Goal: Task Accomplishment & Management: Manage account settings

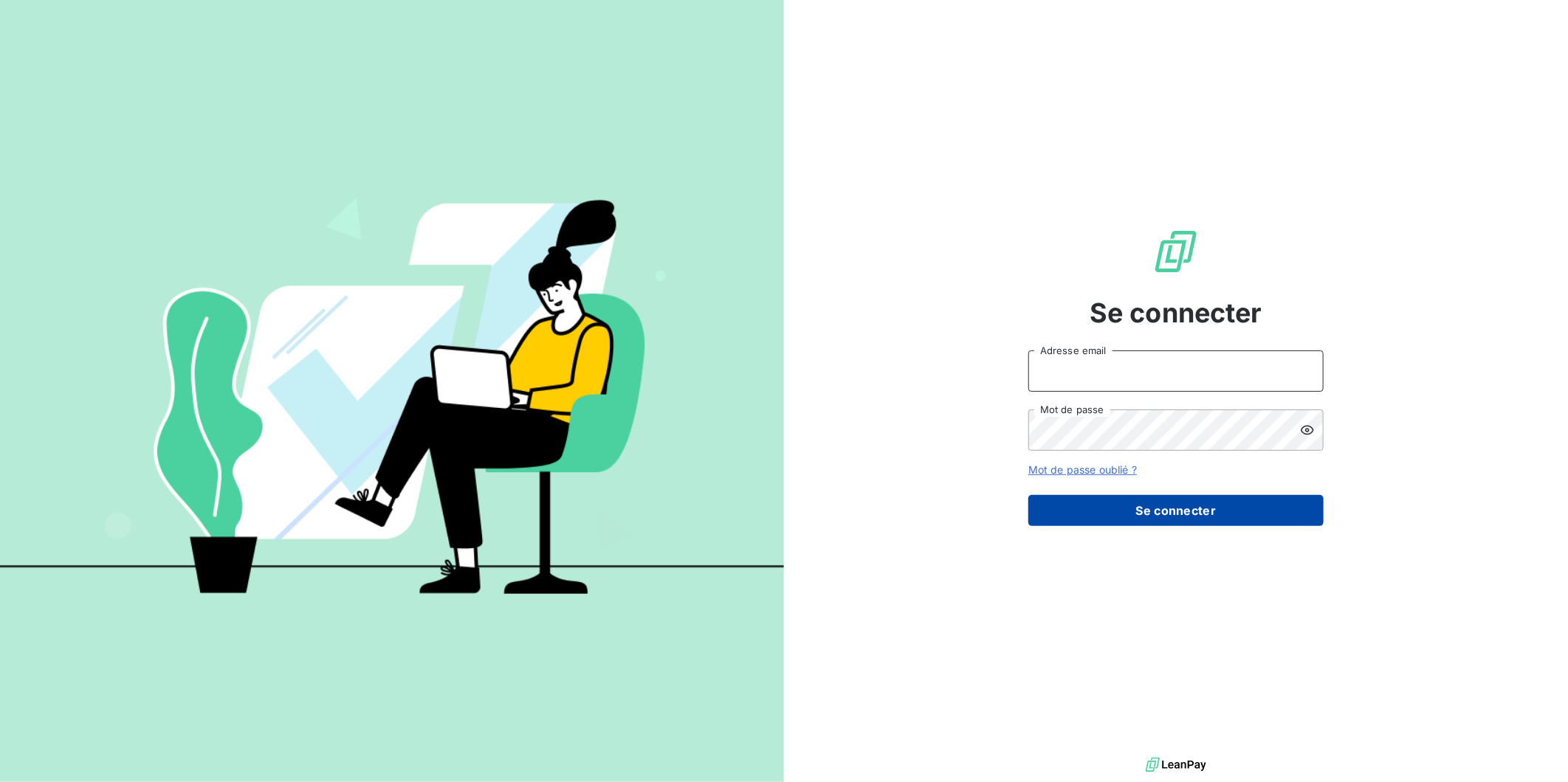
type input "g.barthollet@nerco.fr"
click at [1101, 495] on button "Se connecter" at bounding box center [1176, 510] width 295 height 31
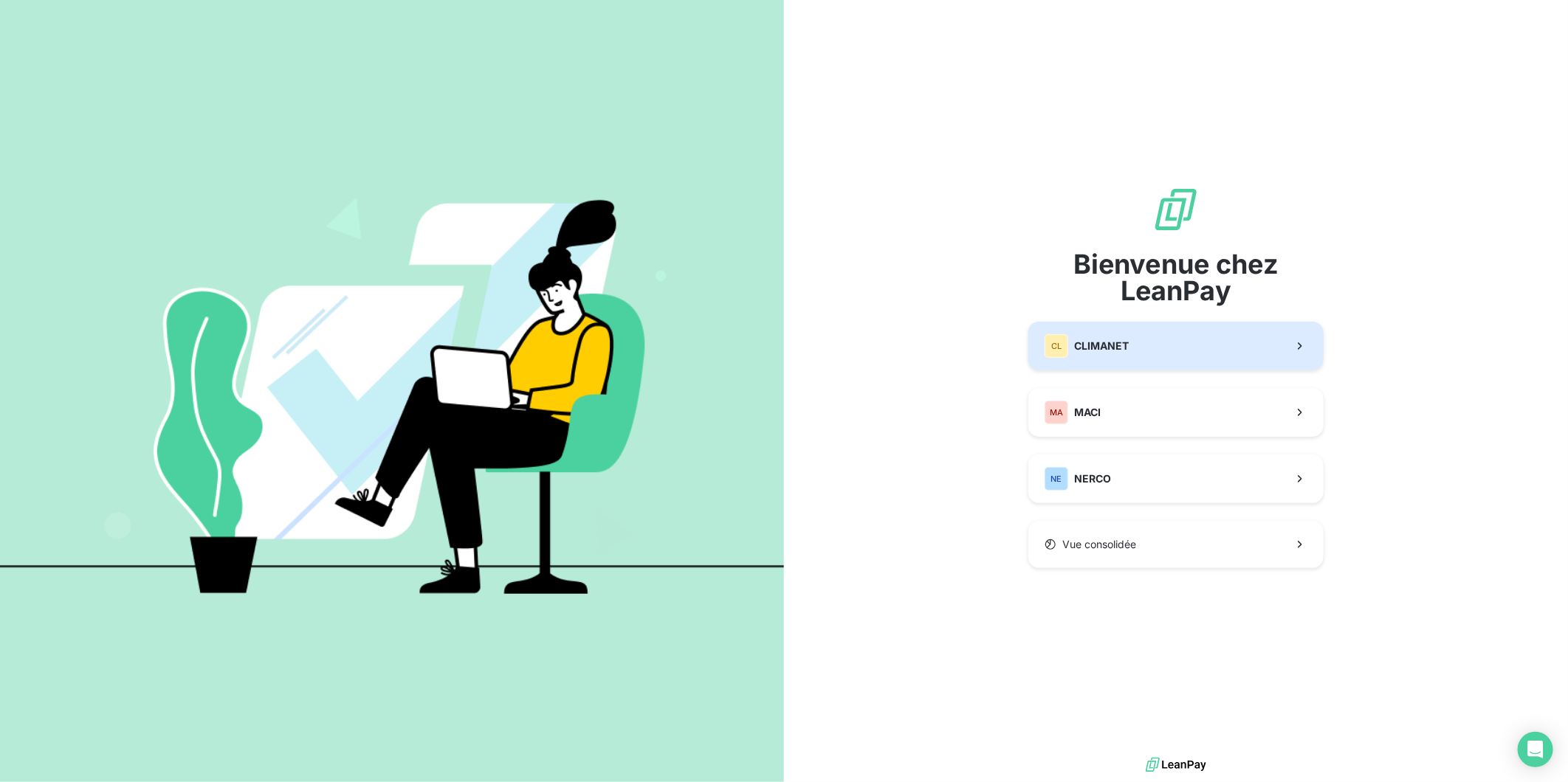
click at [1096, 351] on div "CL CLIMANET" at bounding box center [1086, 346] width 84 height 24
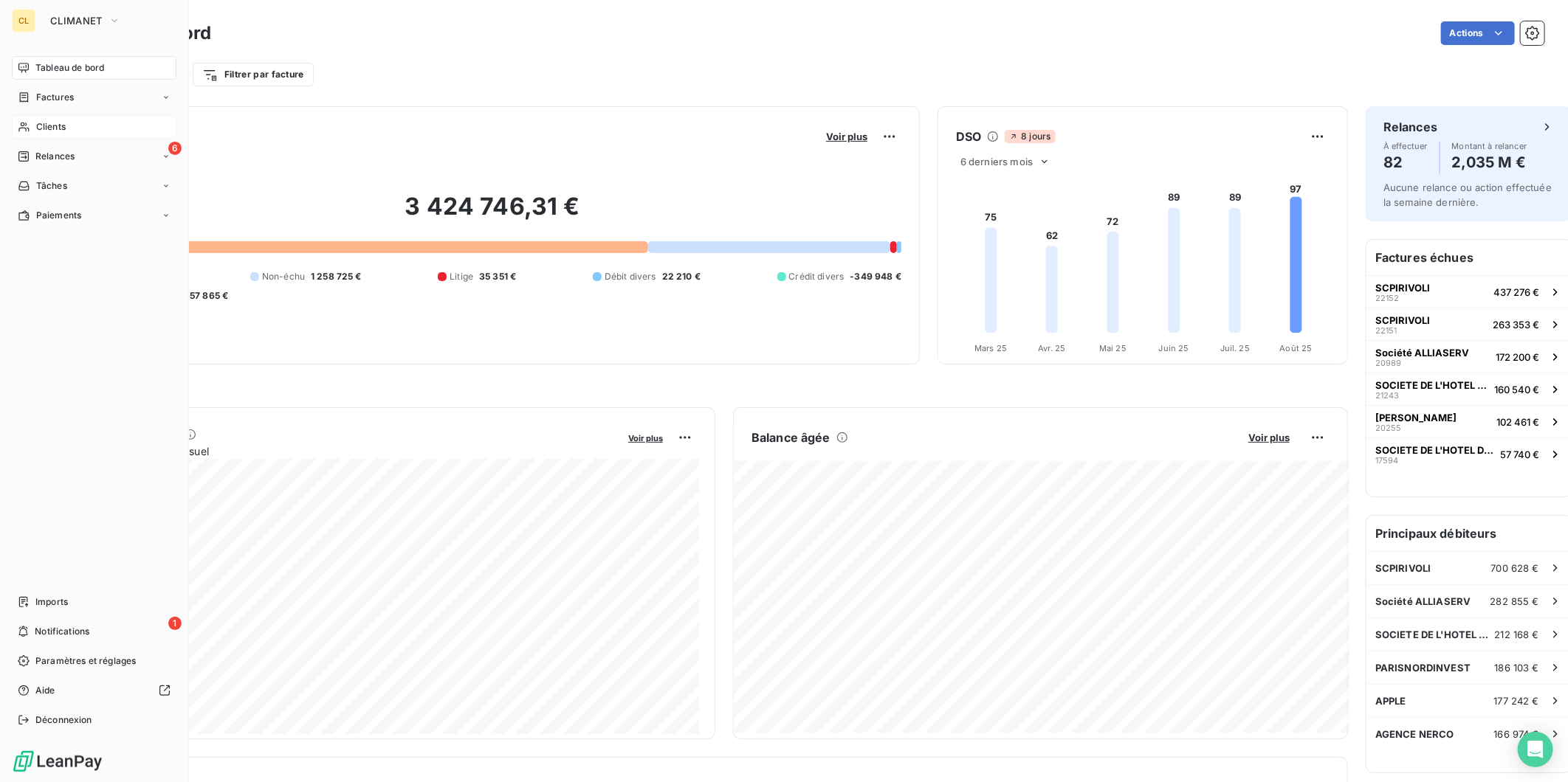
click at [22, 121] on icon at bounding box center [24, 127] width 13 height 12
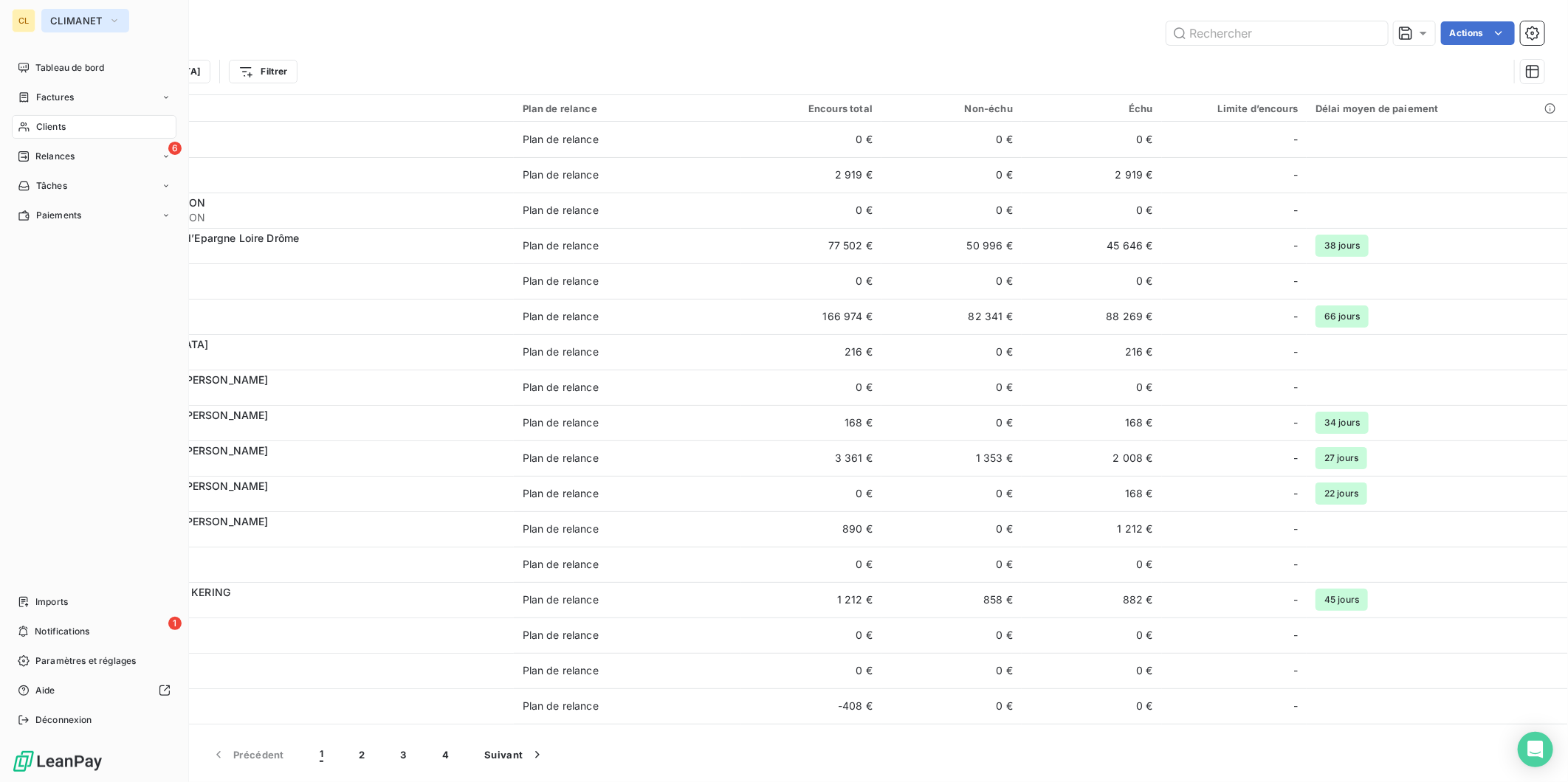
click at [90, 23] on button "CLIMANET" at bounding box center [86, 20] width 88 height 24
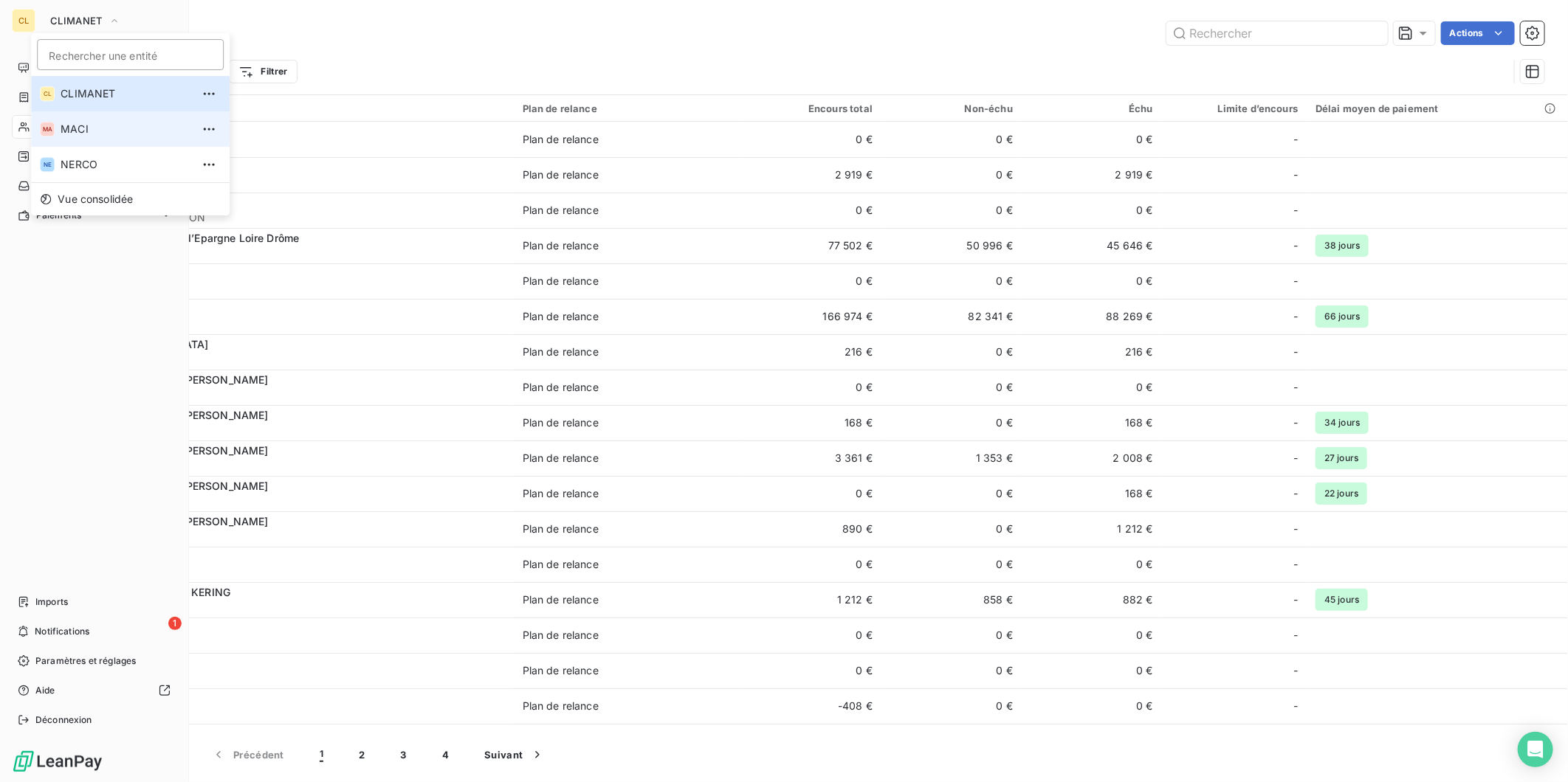
click at [70, 122] on span "MACI" at bounding box center [126, 129] width 131 height 15
type input "LES"
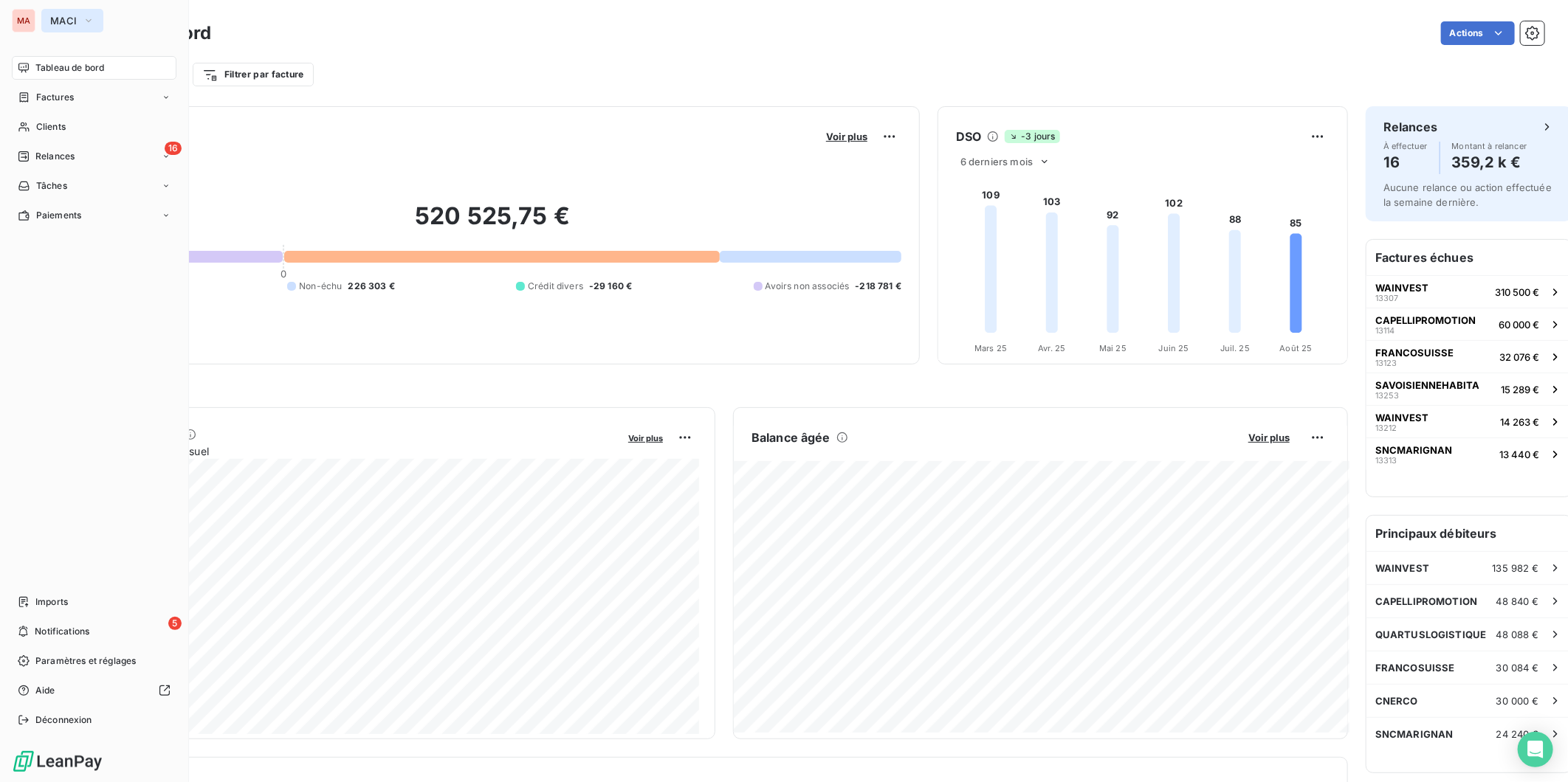
click at [83, 19] on icon "button" at bounding box center [88, 20] width 12 height 15
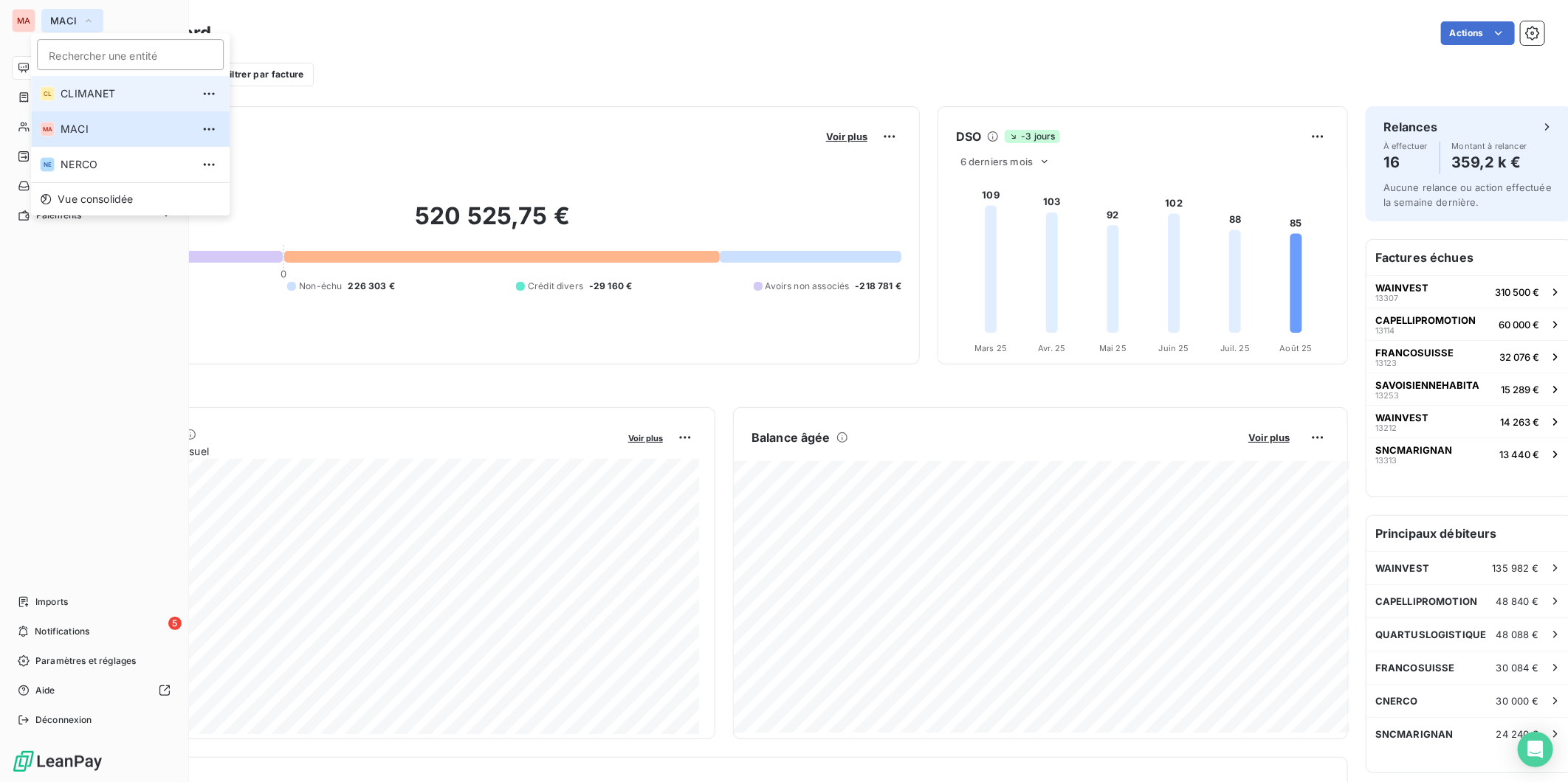
click at [65, 87] on span "CLIMANET" at bounding box center [126, 94] width 131 height 15
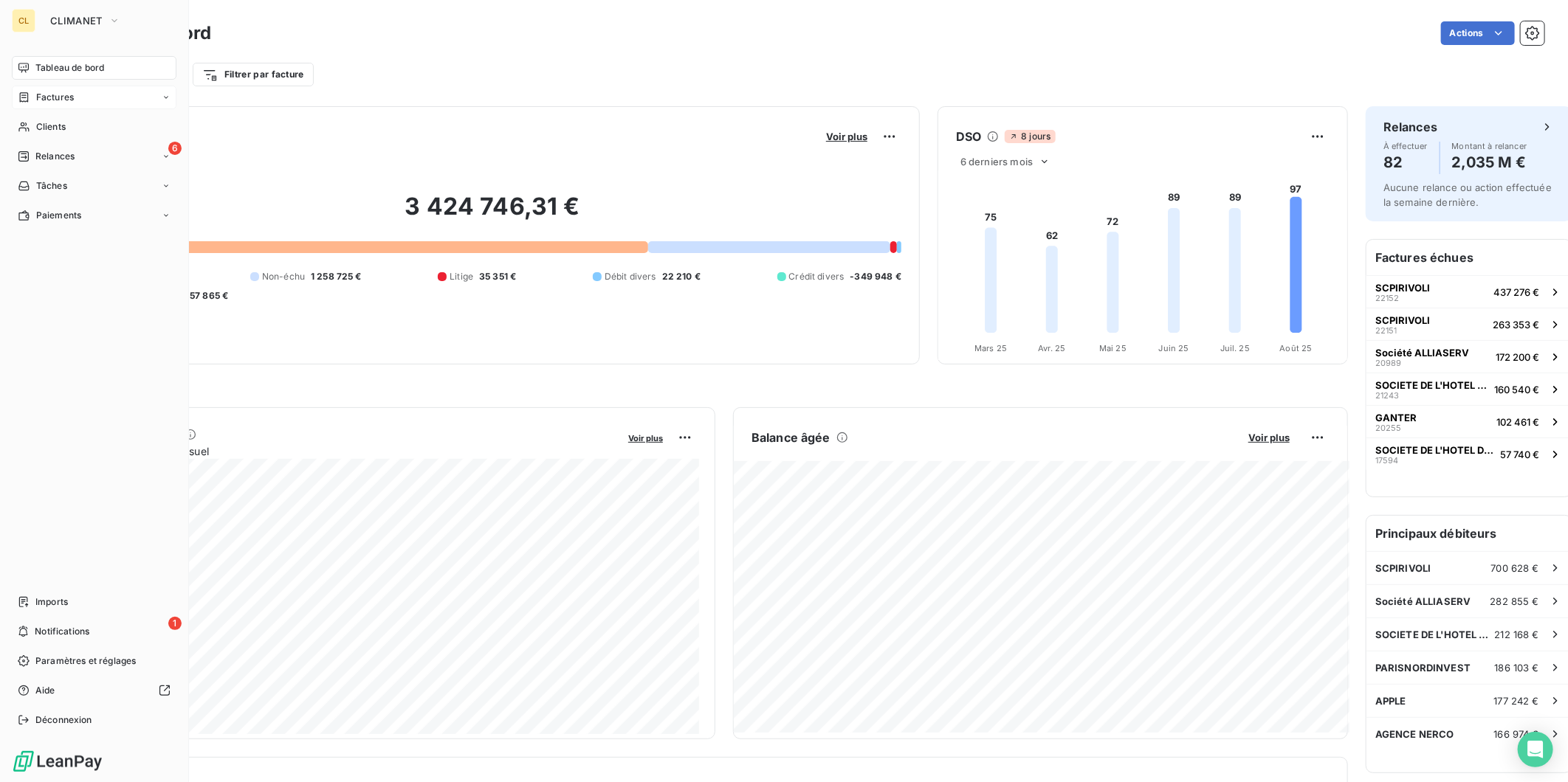
click at [36, 90] on span "Factures" at bounding box center [55, 97] width 38 height 13
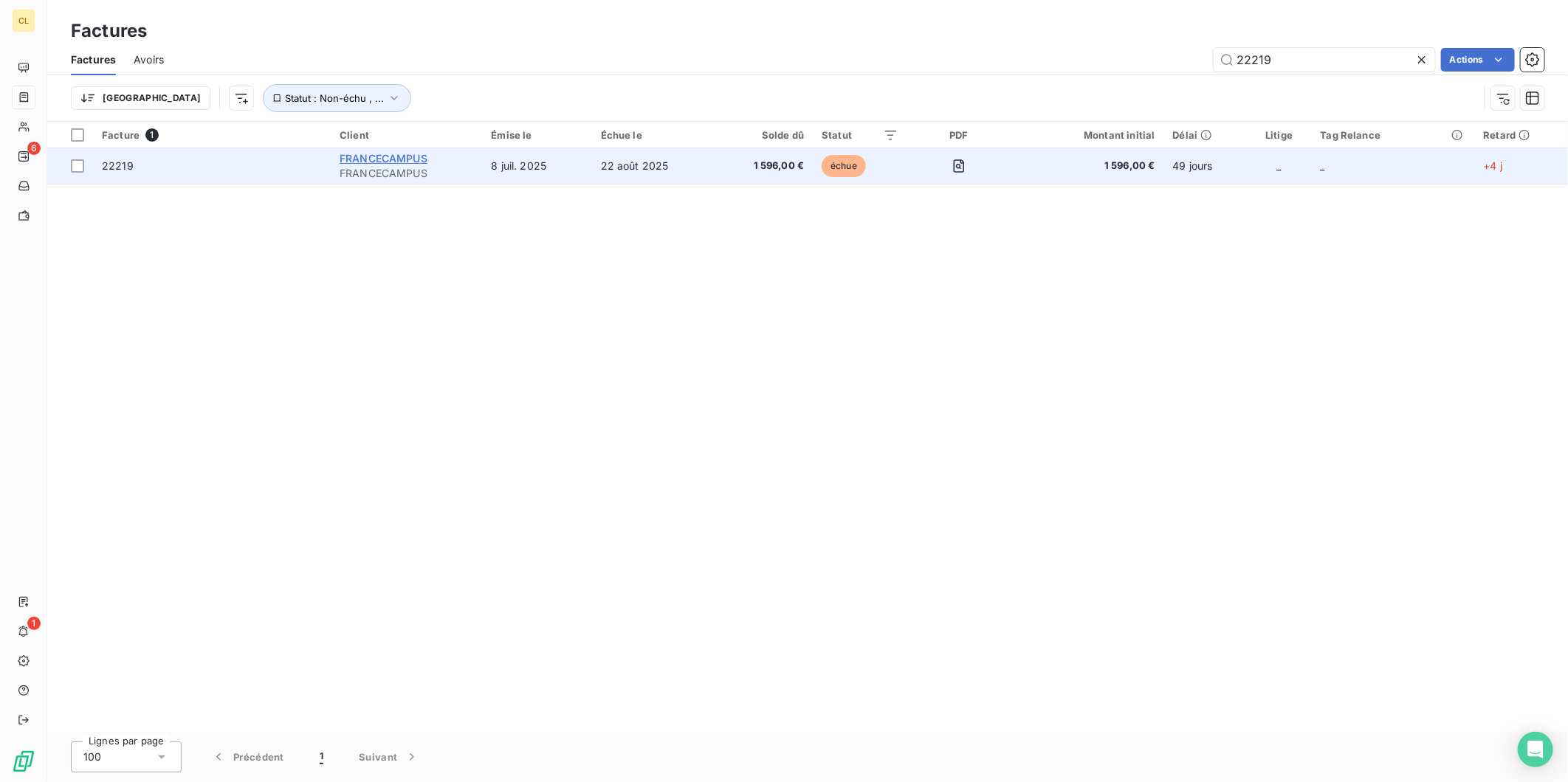
type input "22219"
click at [370, 152] on span "FRANCECAMPUS" at bounding box center [383, 158] width 88 height 13
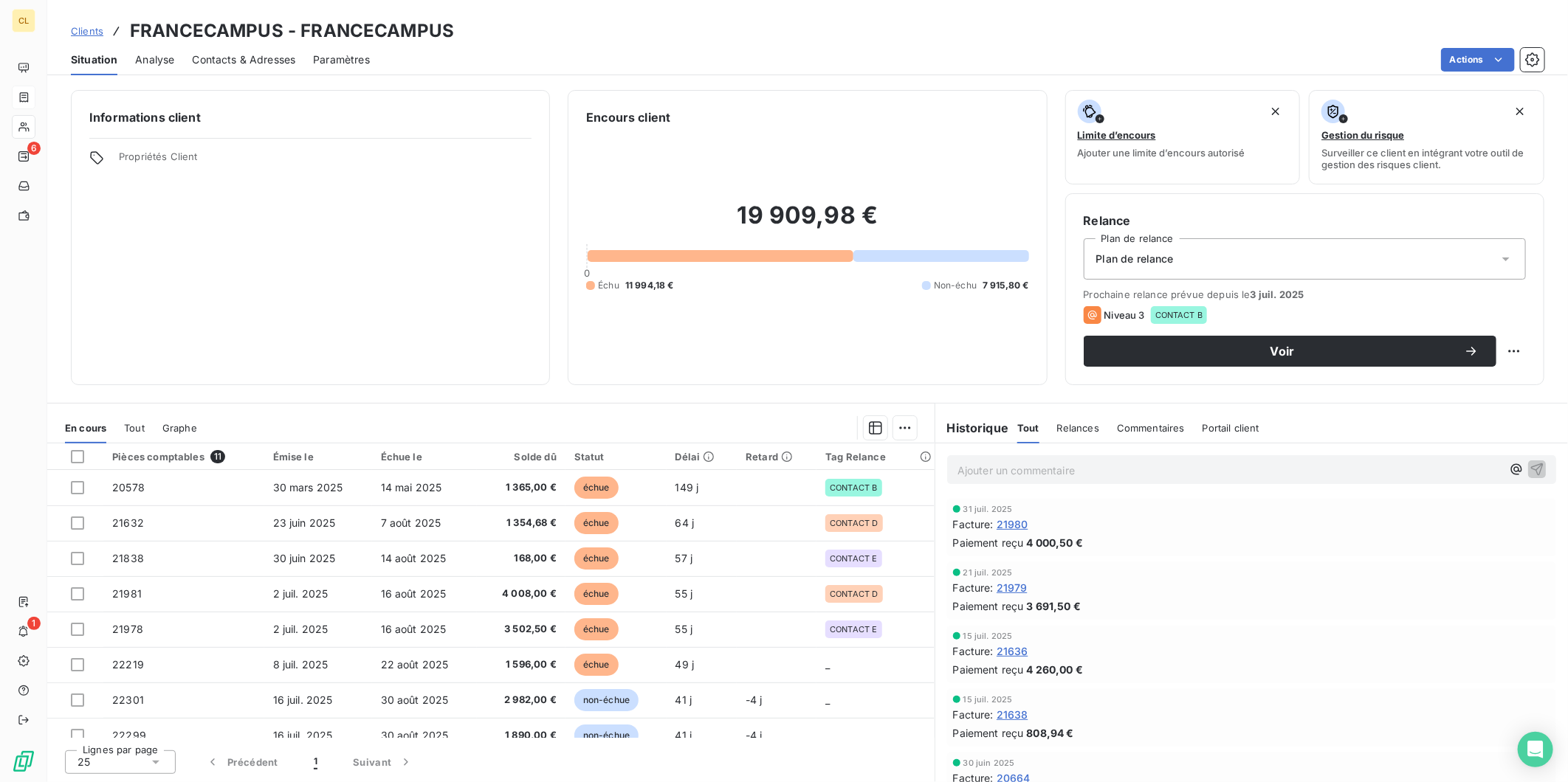
click at [222, 53] on span "Contacts & Adresses" at bounding box center [243, 60] width 103 height 15
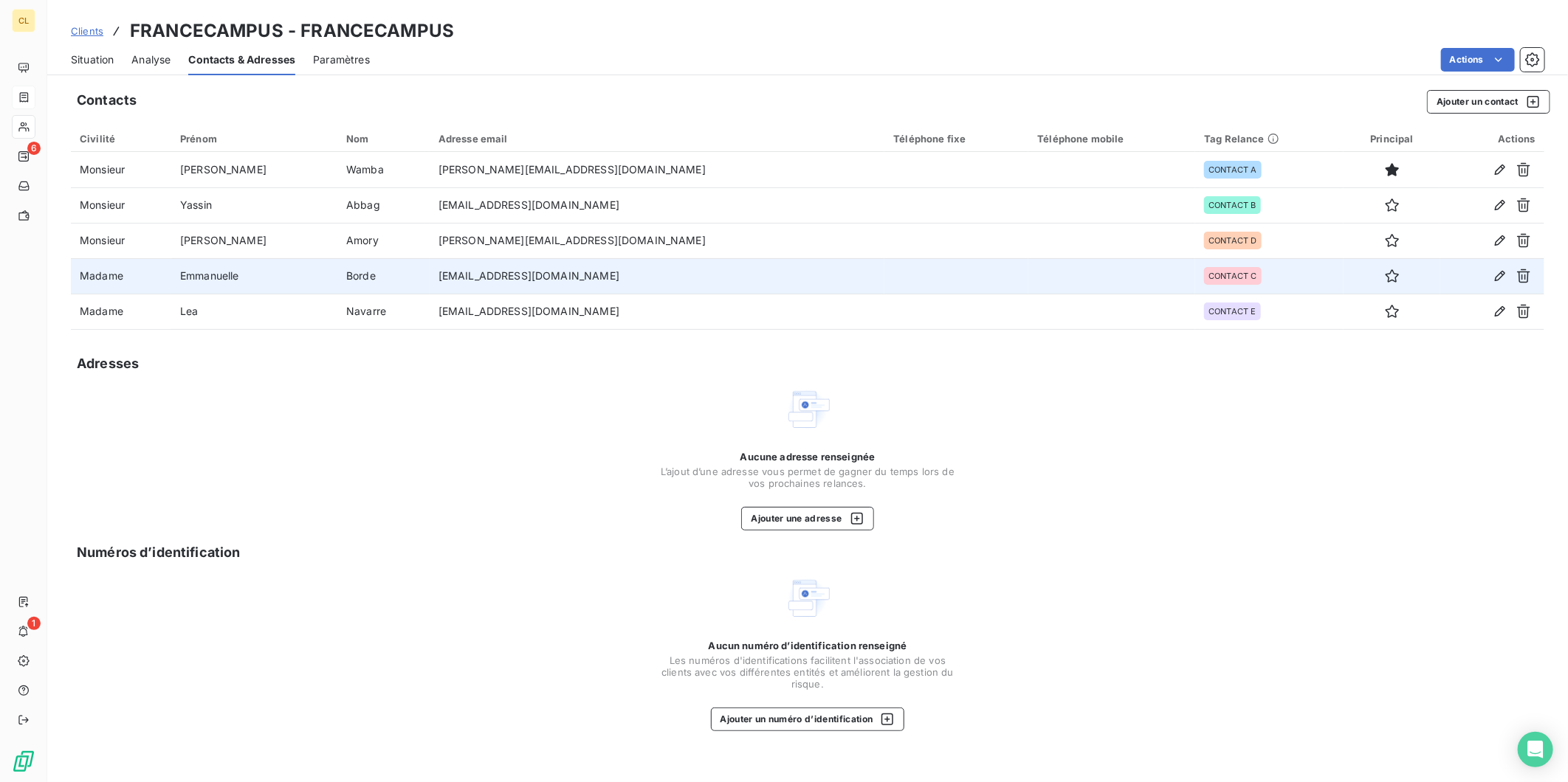
click at [489, 258] on td "mmanuelle.borde@greystar.com" at bounding box center [657, 275] width 456 height 35
click at [1507, 268] on icon "button" at bounding box center [1500, 275] width 15 height 15
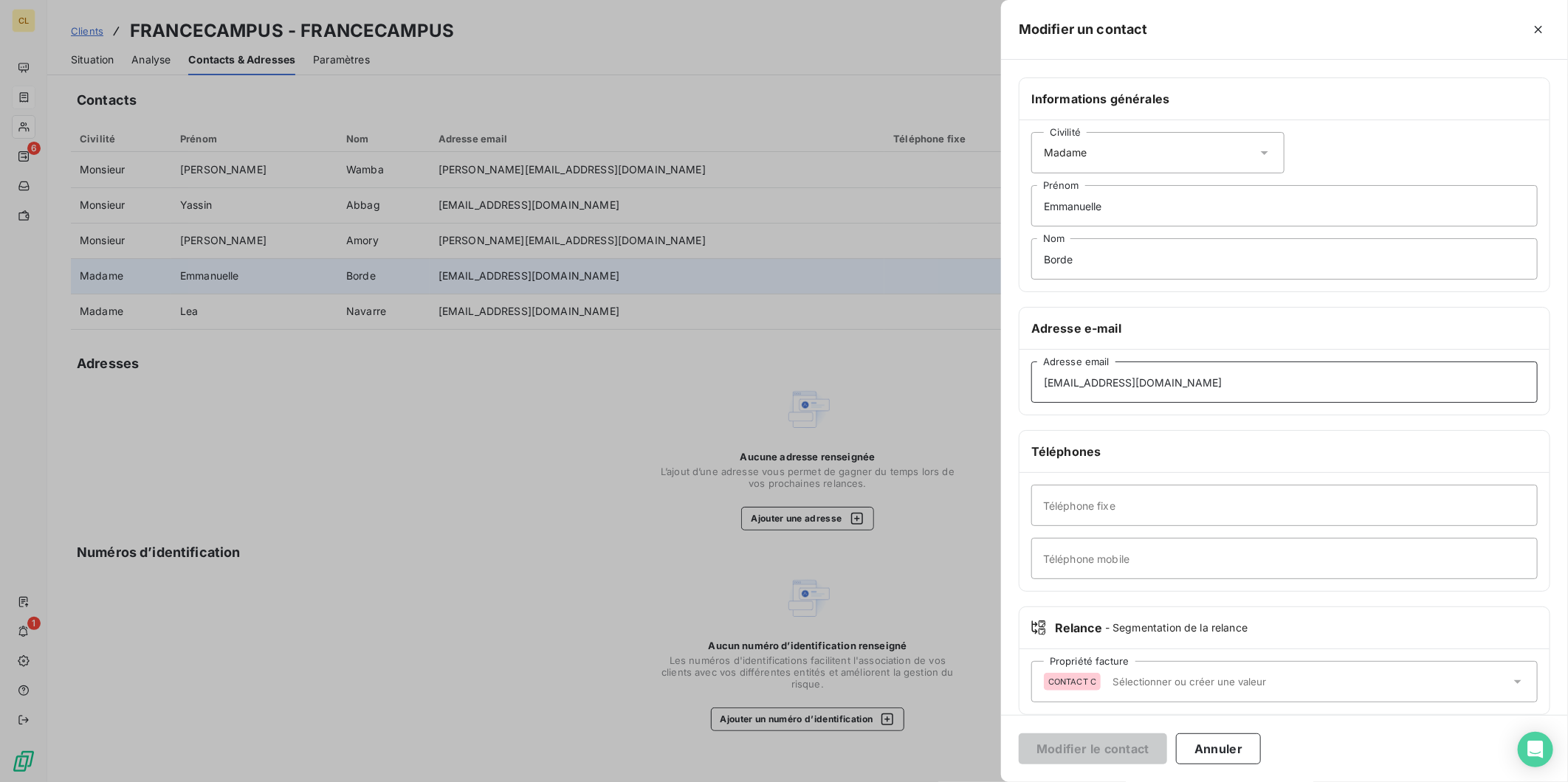
click at [1182, 362] on input "mmanuelle.borde@greystar.com" at bounding box center [1284, 382] width 506 height 42
type input "emmanuelle.borde@greystar.com"
click at [1167, 741] on button "Modifier le contact" at bounding box center [1093, 748] width 149 height 31
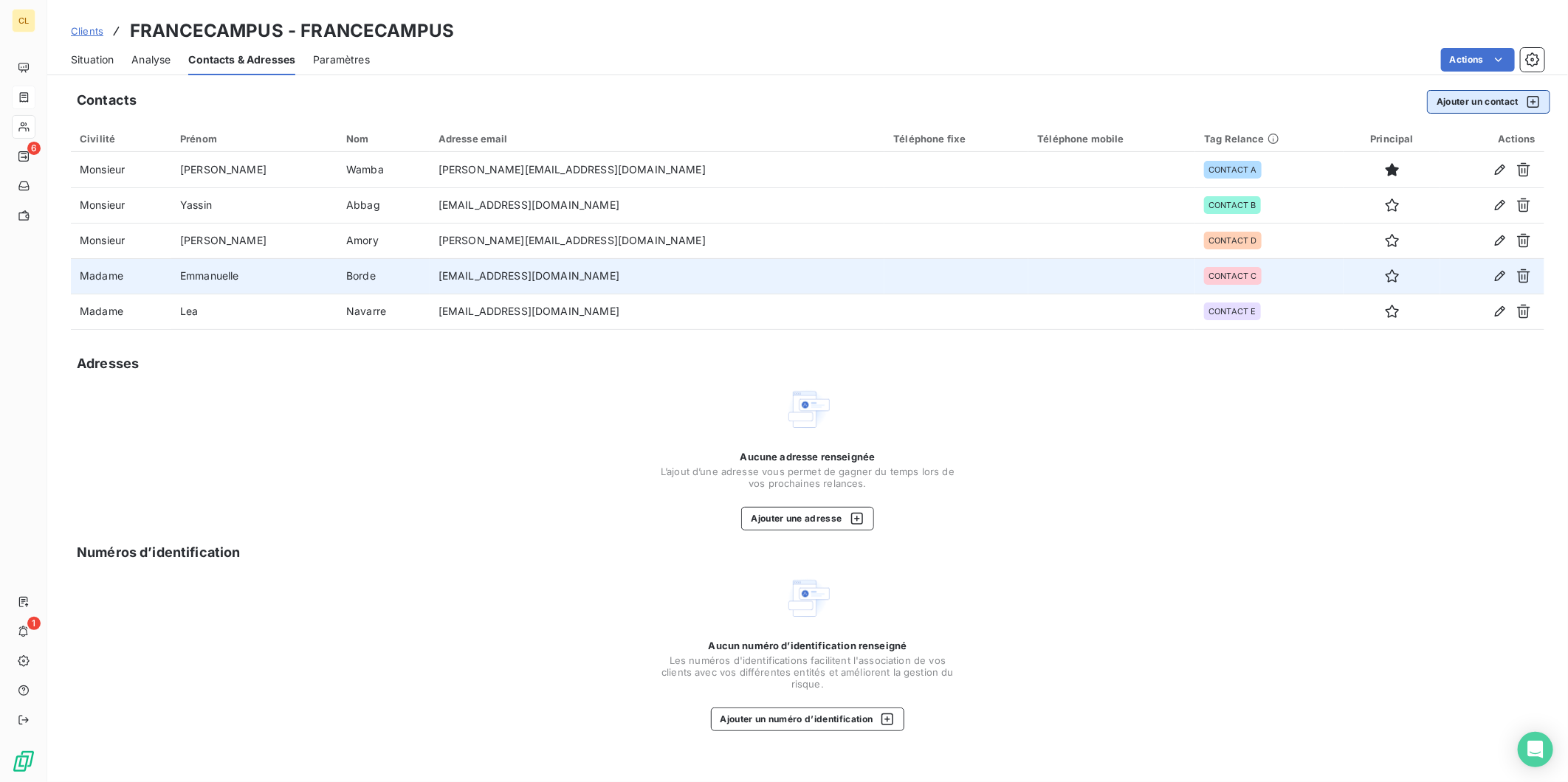
click at [1482, 90] on button "Ajouter un contact" at bounding box center [1488, 101] width 124 height 24
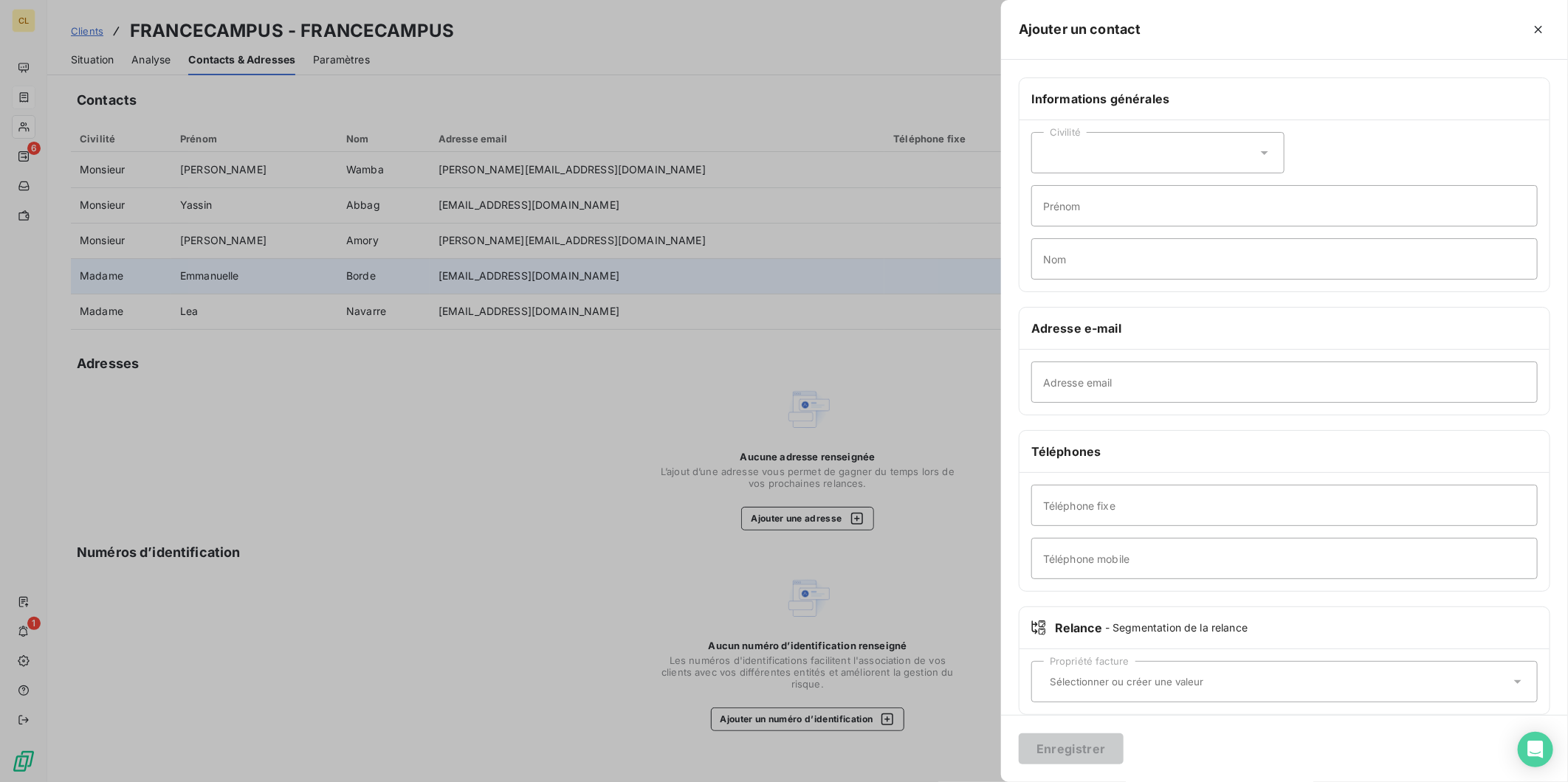
click at [1272, 146] on icon at bounding box center [1264, 153] width 15 height 15
click at [1229, 176] on li "Madame" at bounding box center [1158, 190] width 253 height 27
click at [1231, 186] on input "Prénom" at bounding box center [1284, 205] width 506 height 42
type input "Melisa"
click at [1220, 238] on input "Nom" at bounding box center [1284, 259] width 506 height 42
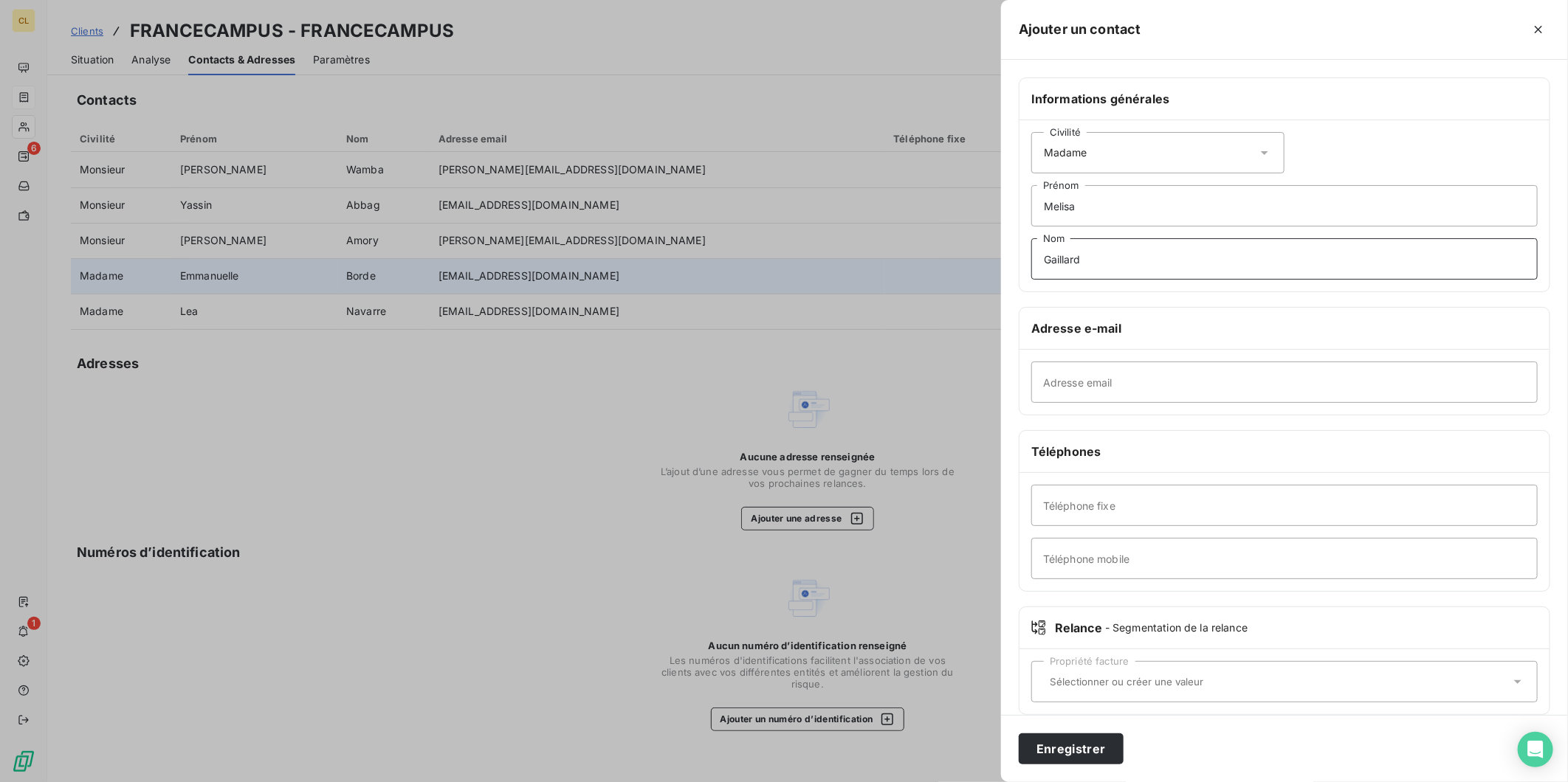
type input "Gaillard"
click at [1268, 362] on input "Adresse email" at bounding box center [1284, 382] width 506 height 42
paste input "melissa.gaillard@greystar.com"
type input "melissa.gaillard@greystar.com"
click at [1124, 742] on button "Enregistrer" at bounding box center [1071, 748] width 105 height 31
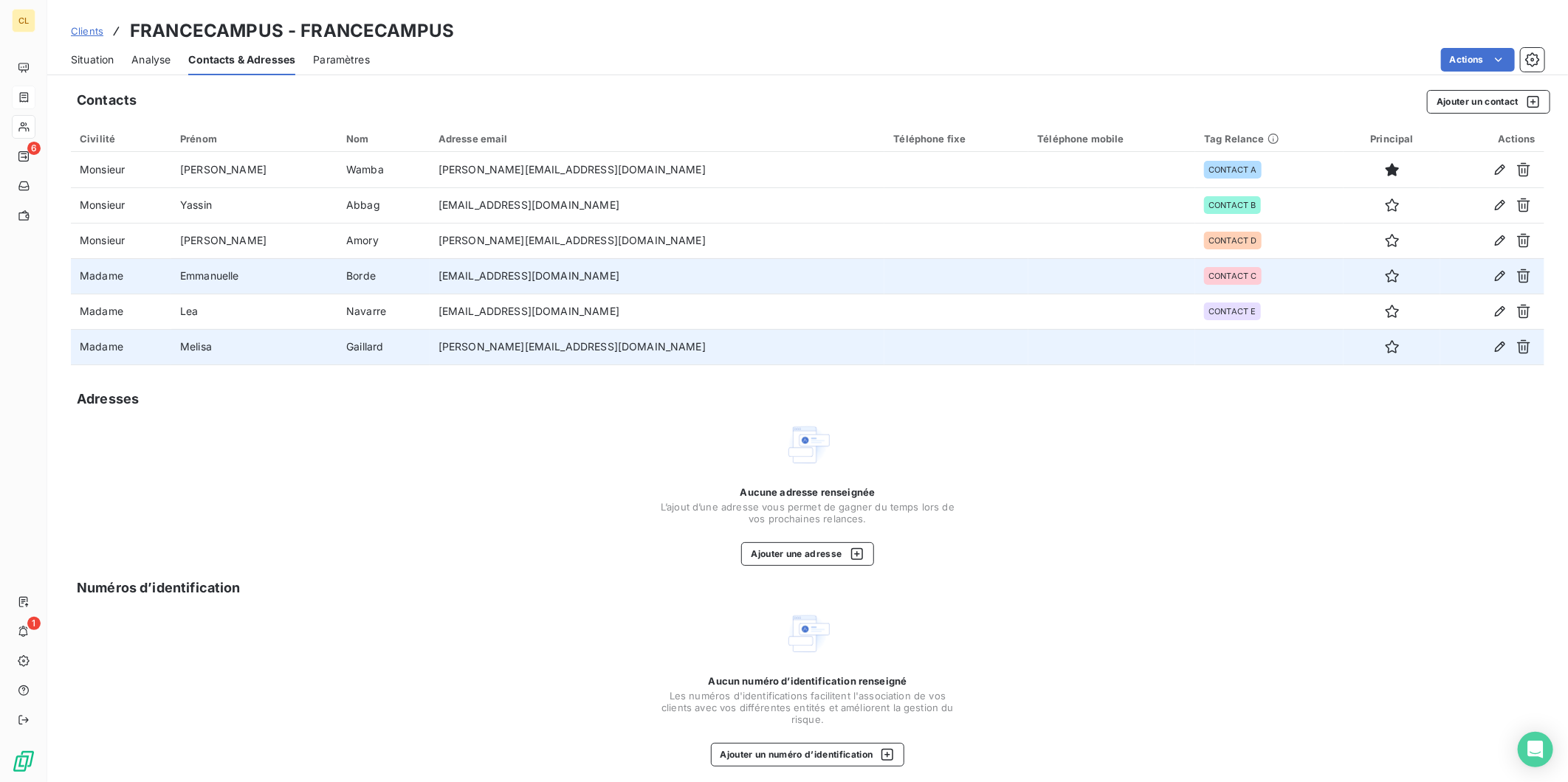
click at [704, 329] on td "melissa.gaillard@greystar.com" at bounding box center [657, 346] width 456 height 35
click at [709, 329] on td "melissa.gaillard@greystar.com" at bounding box center [657, 346] width 456 height 35
click at [1503, 339] on icon "button" at bounding box center [1500, 346] width 15 height 15
type input "Melisa"
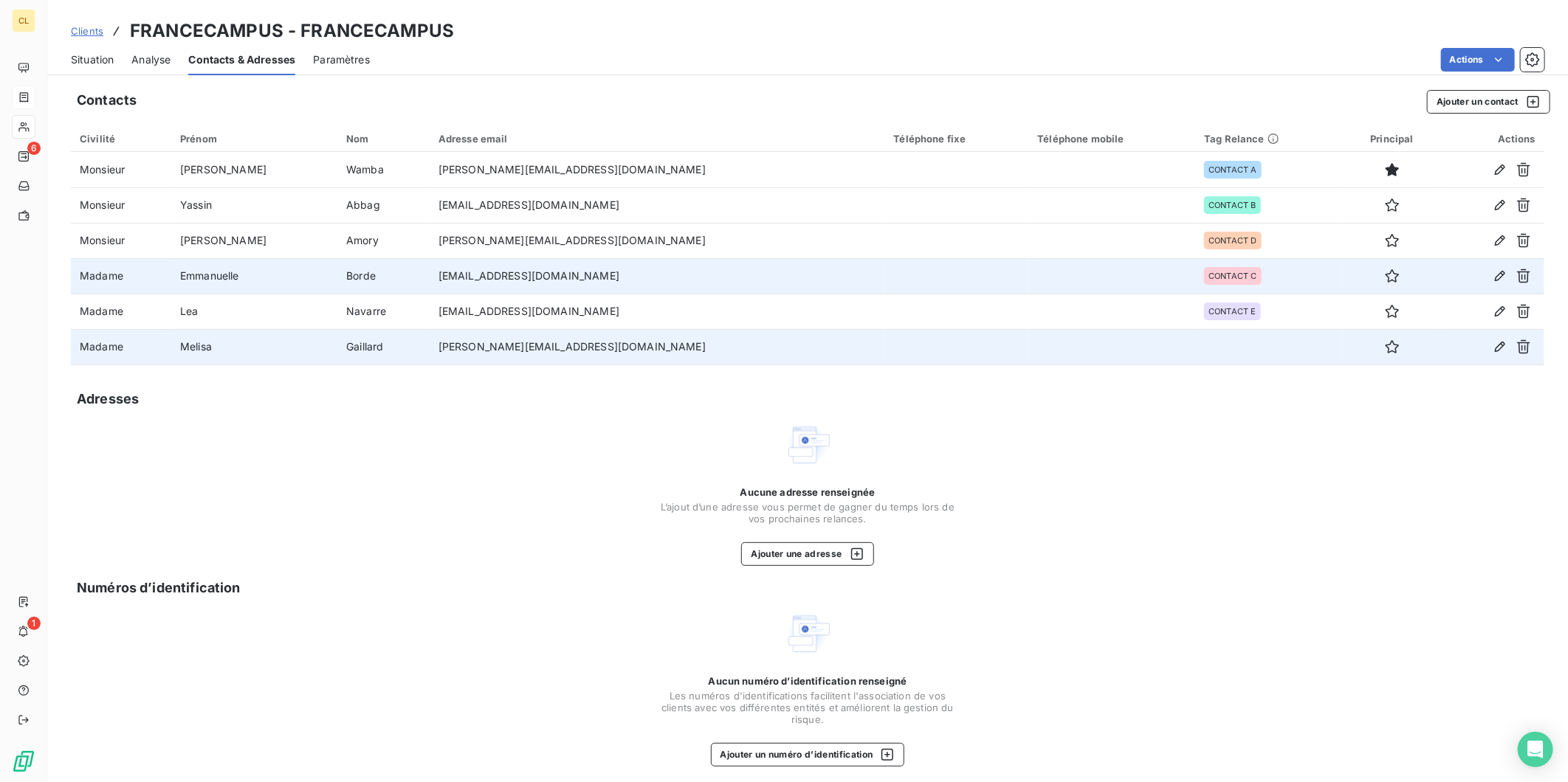
type input "Gaillard"
type input "melissa.gaillard@greystar.com"
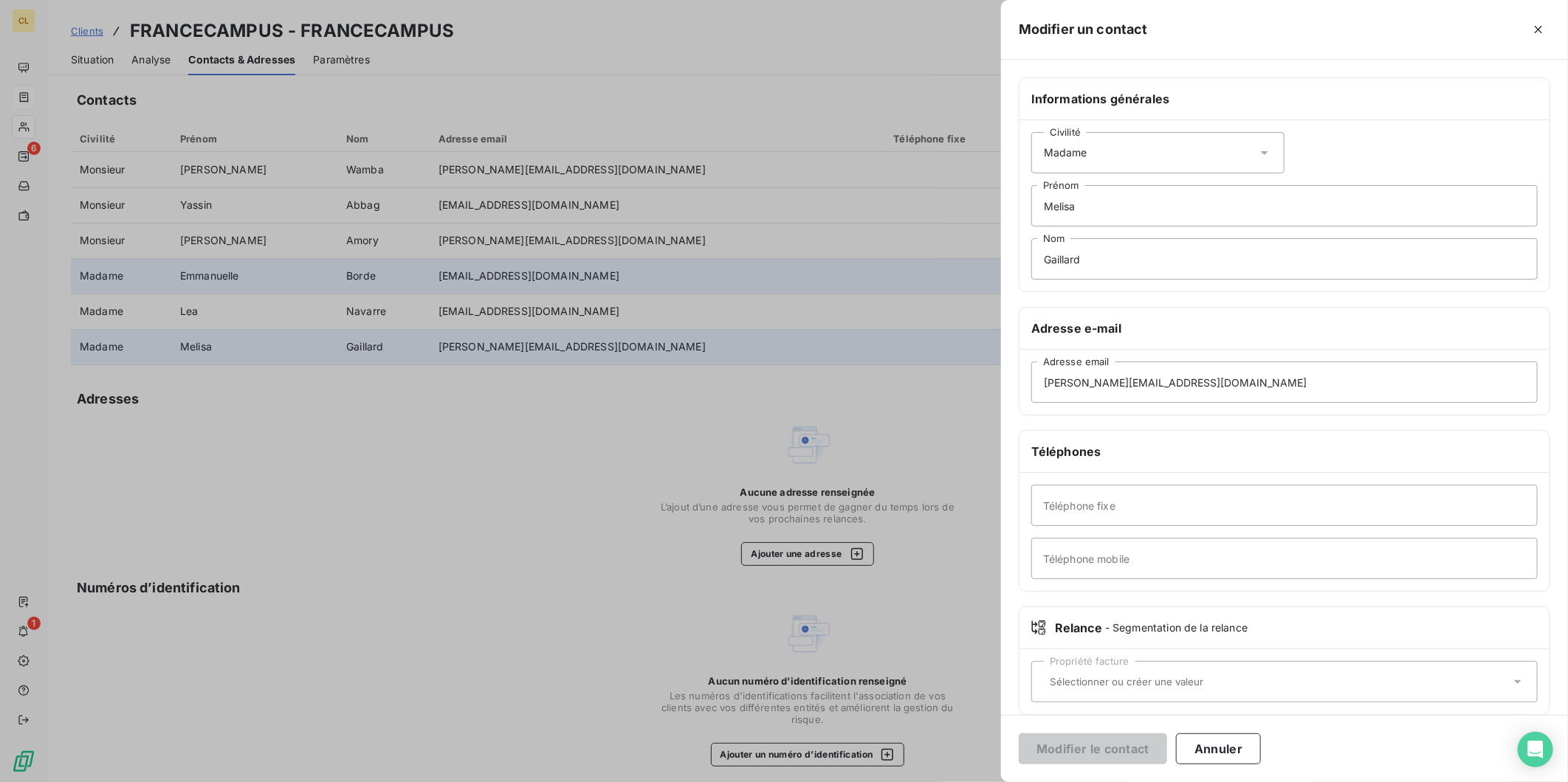
click at [1522, 674] on icon at bounding box center [1518, 681] width 15 height 15
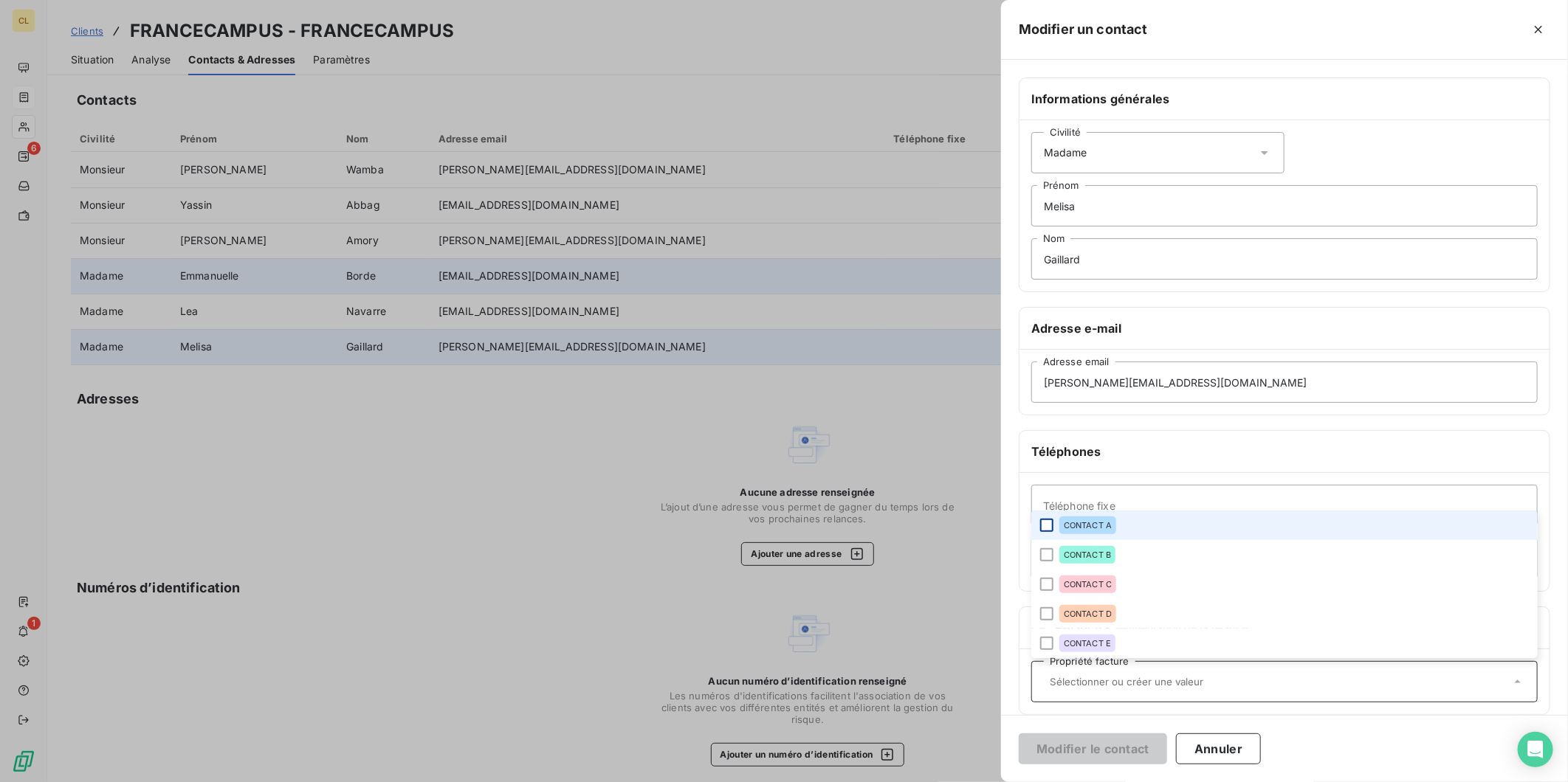
click at [1054, 518] on div at bounding box center [1047, 525] width 13 height 13
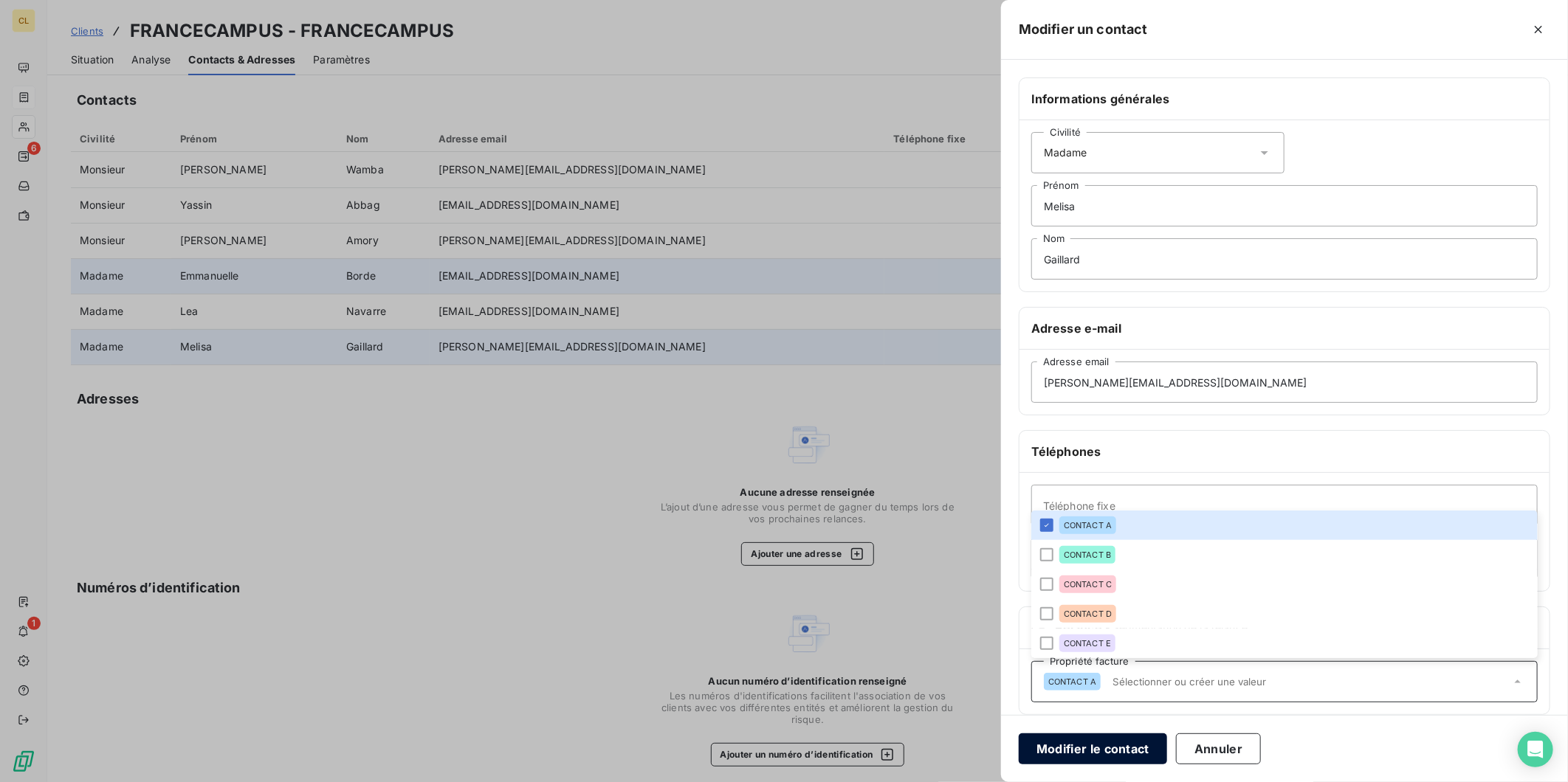
click at [1167, 743] on button "Modifier le contact" at bounding box center [1093, 748] width 149 height 31
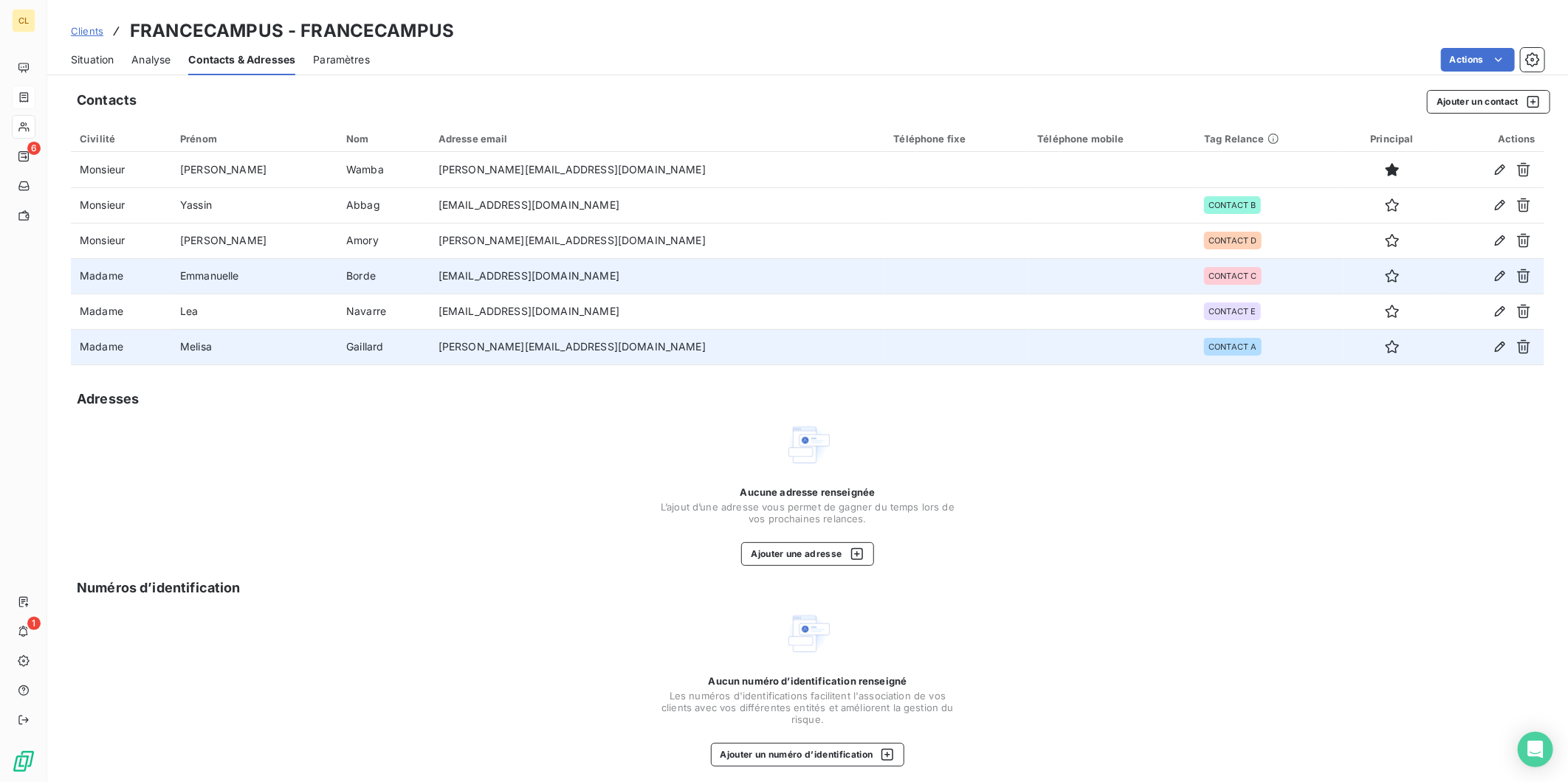
click at [72, 25] on span "Clients" at bounding box center [87, 31] width 32 height 12
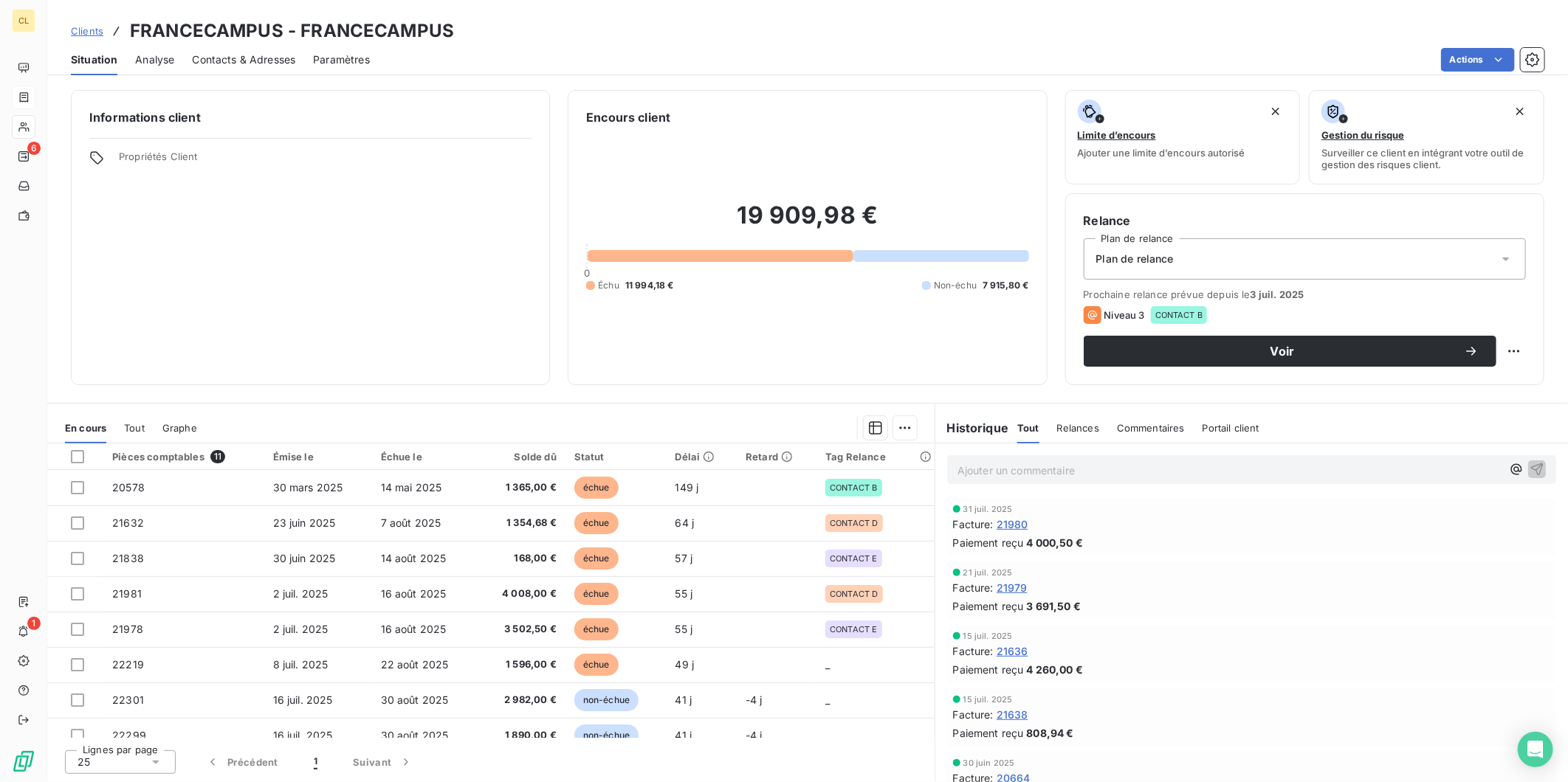
click at [254, 53] on span "Contacts & Adresses" at bounding box center [243, 60] width 103 height 15
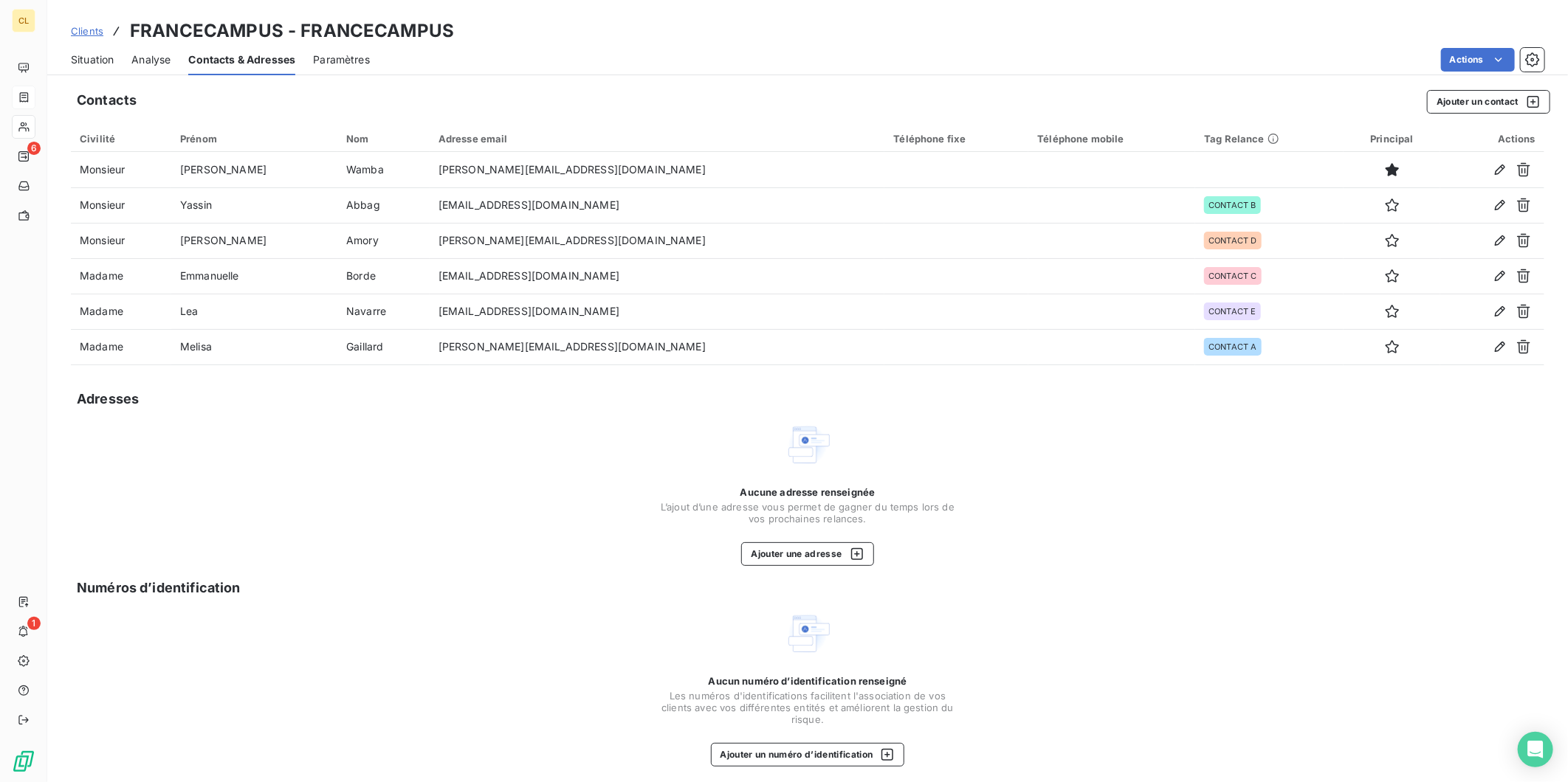
click at [83, 53] on span "Situation" at bounding box center [92, 60] width 43 height 15
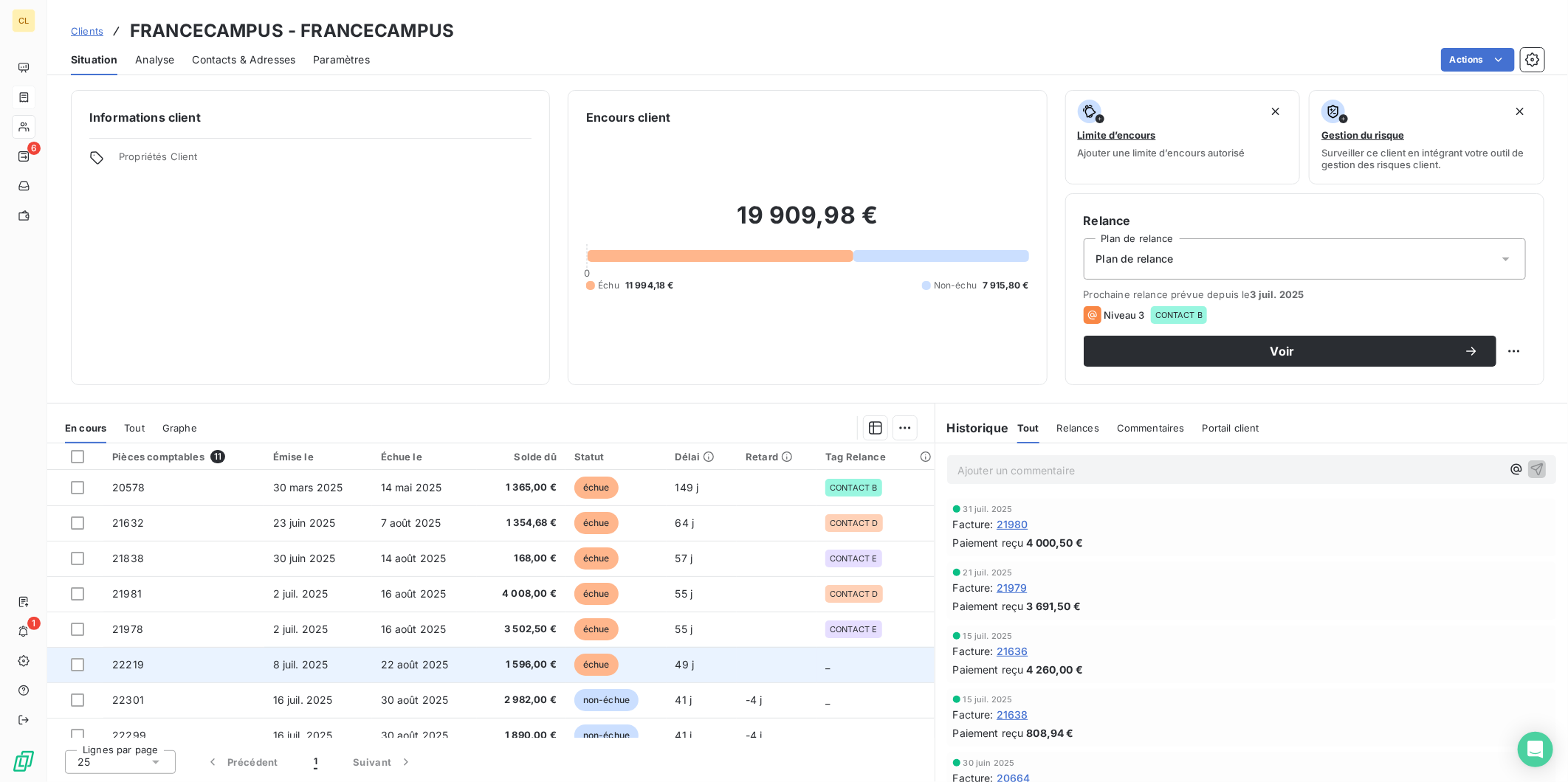
click at [859, 647] on td "_" at bounding box center [875, 665] width 117 height 35
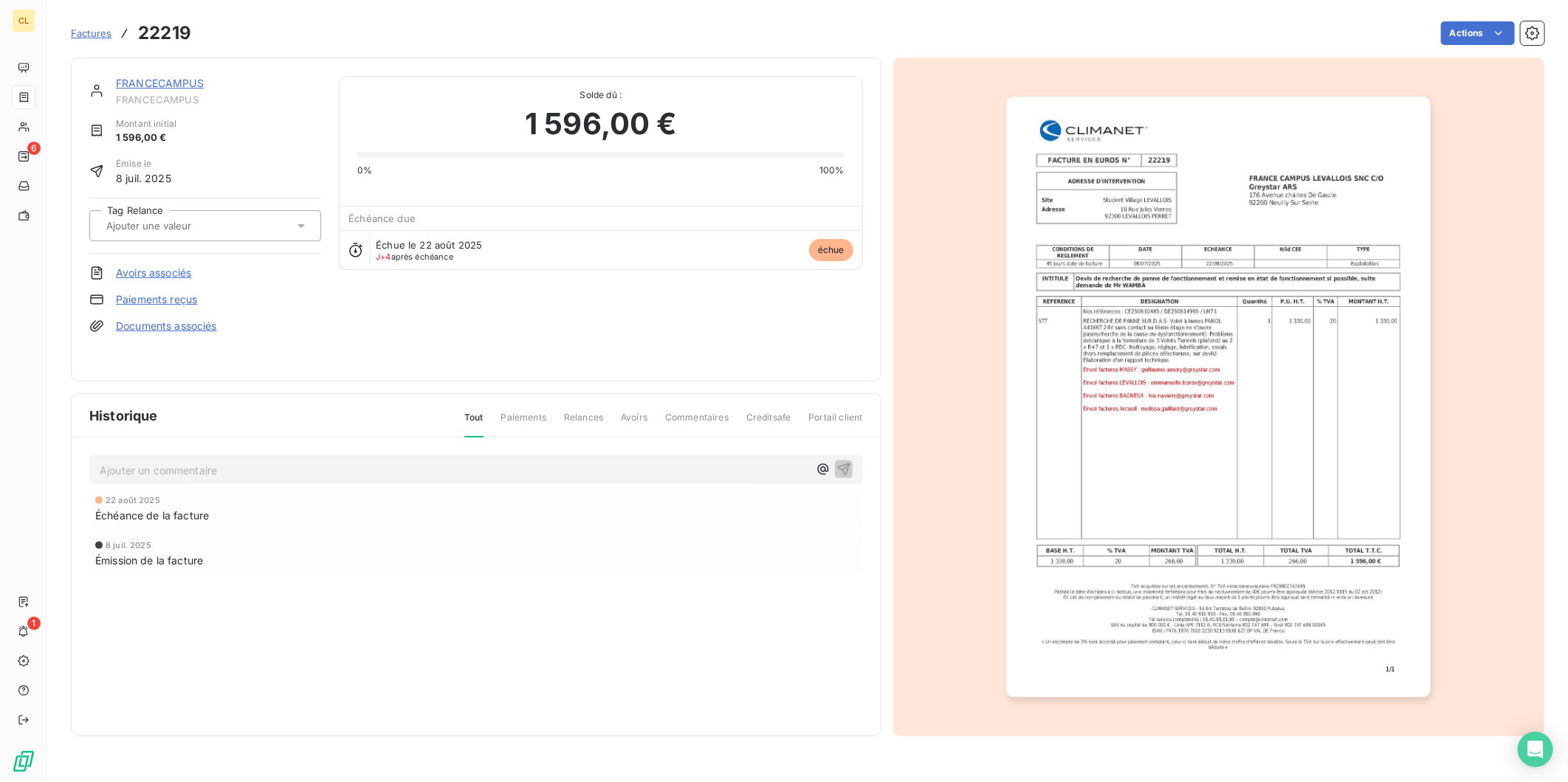
click at [294, 219] on icon at bounding box center [301, 226] width 15 height 15
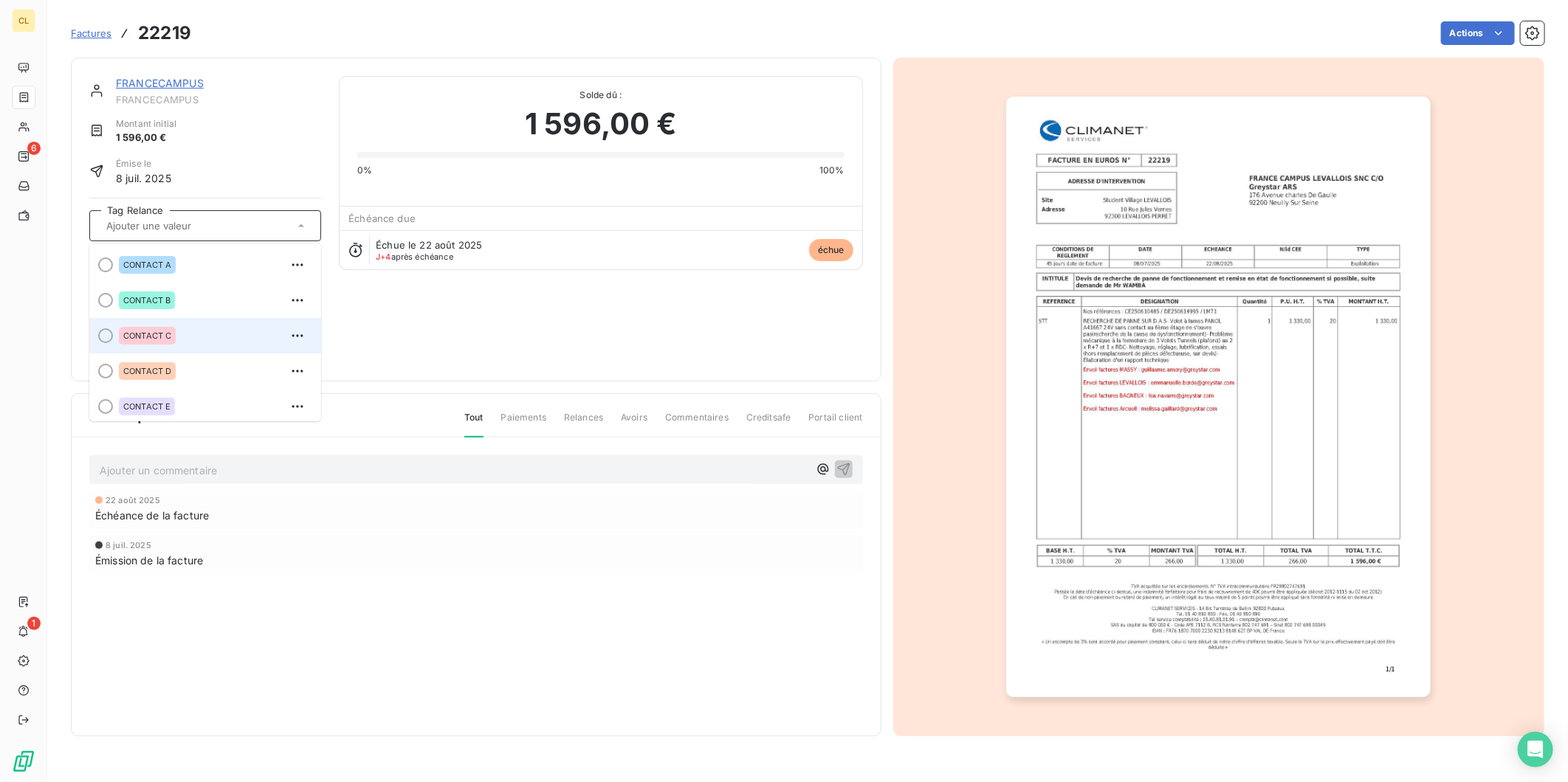
click at [124, 331] on span "CONTACT C" at bounding box center [147, 335] width 48 height 9
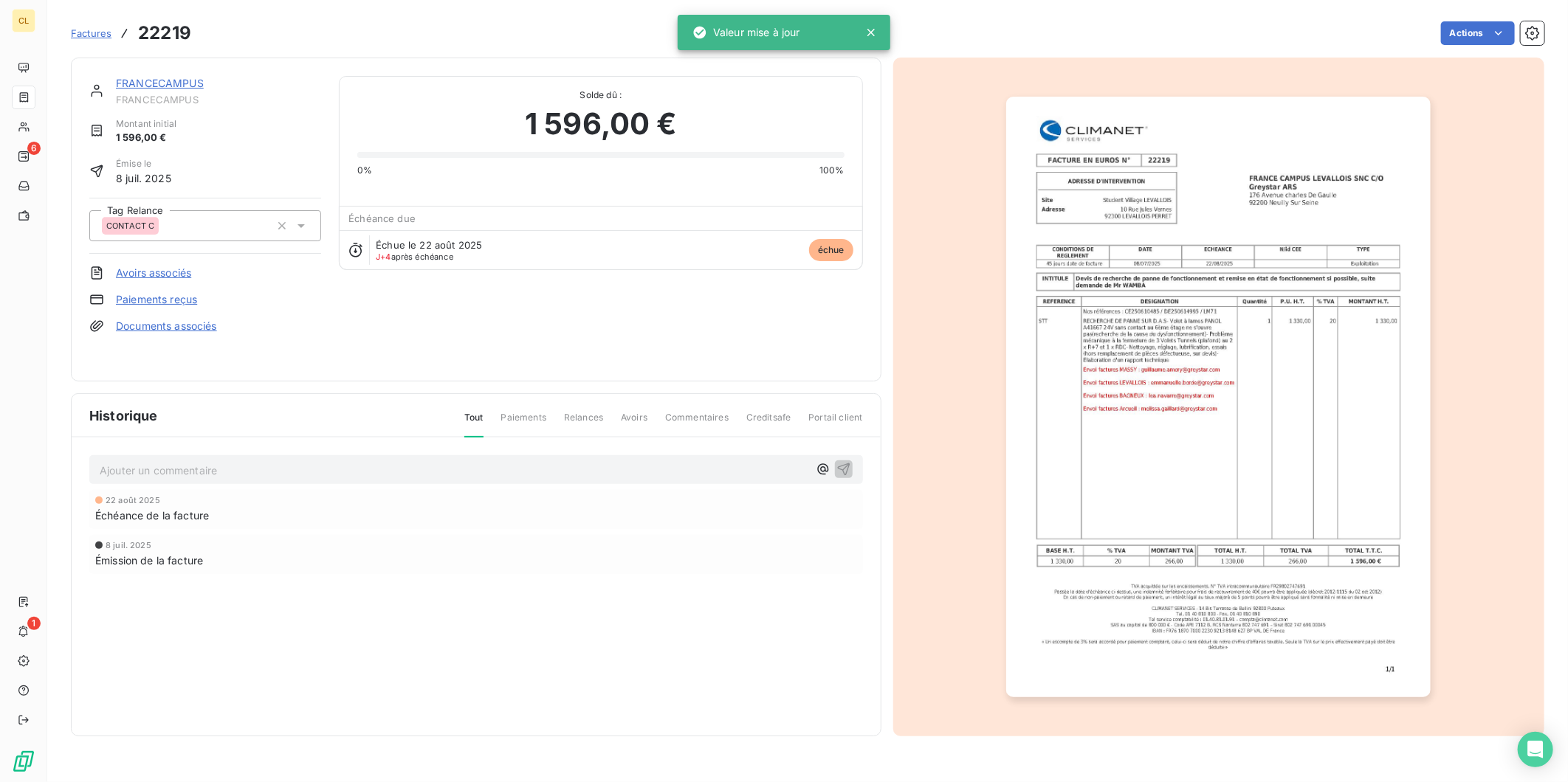
click at [135, 77] on link "FRANCECAMPUS" at bounding box center [160, 83] width 88 height 13
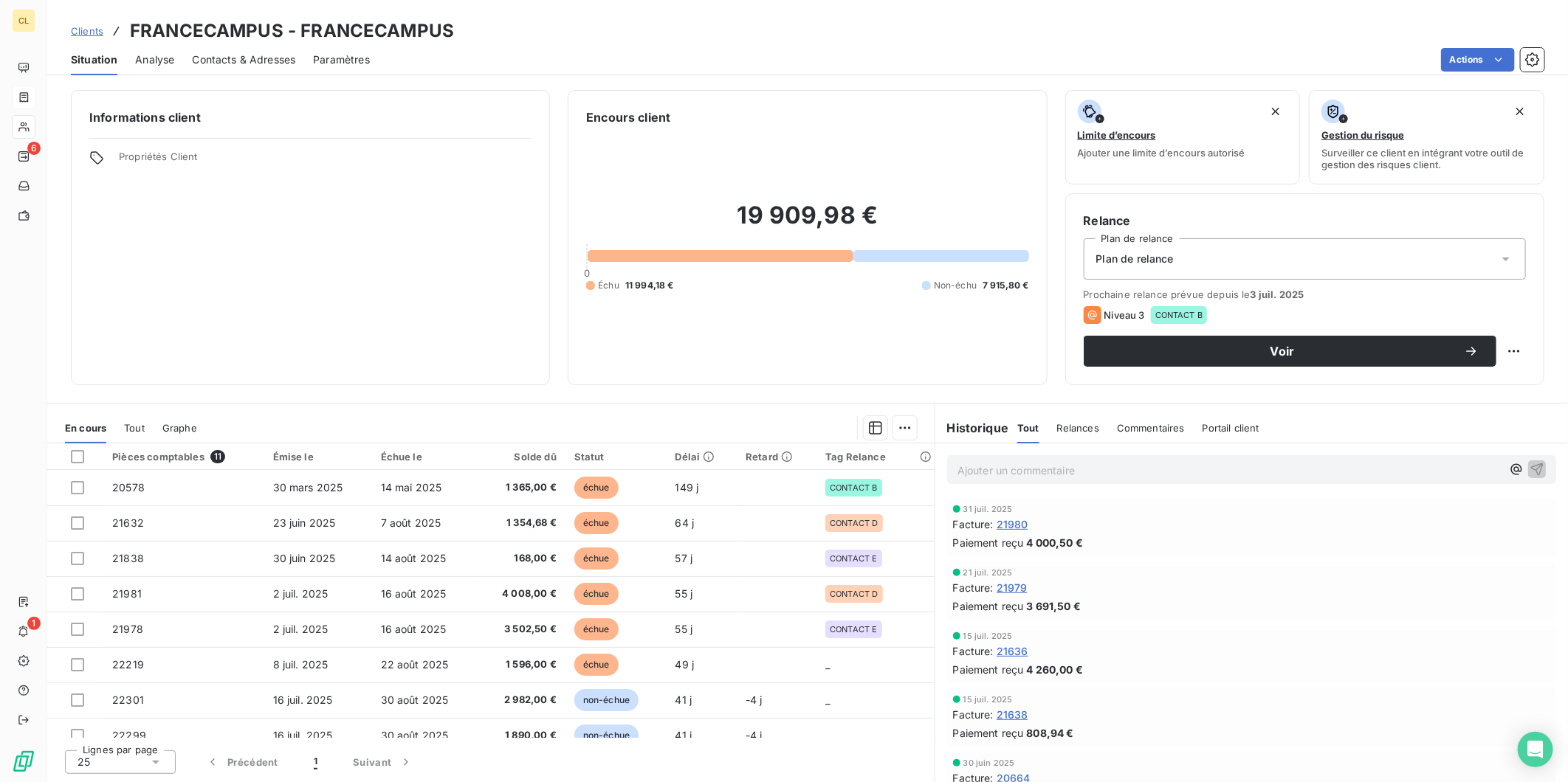
click at [259, 53] on span "Contacts & Adresses" at bounding box center [243, 60] width 103 height 15
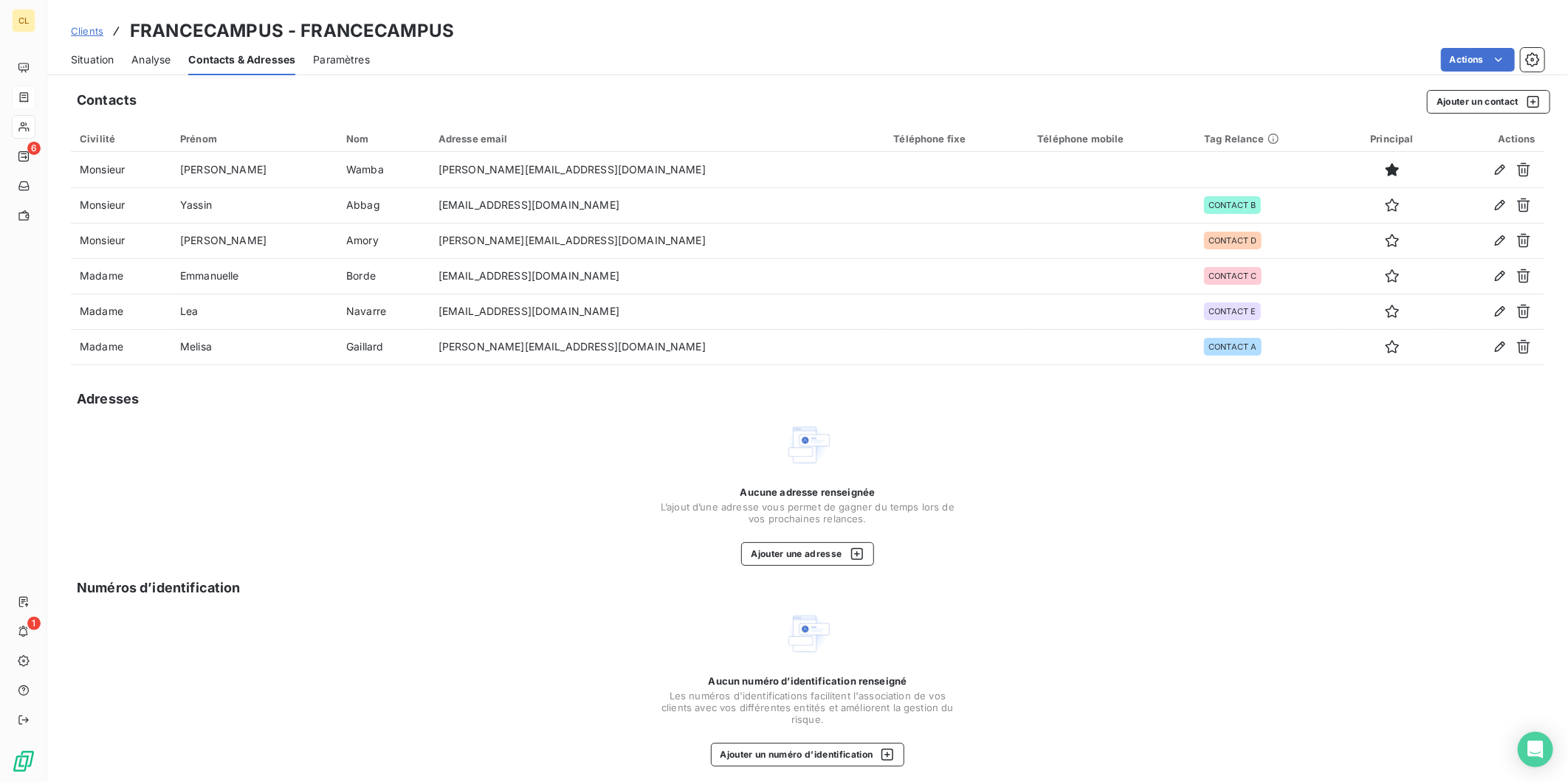
click at [94, 53] on span "Situation" at bounding box center [92, 60] width 43 height 15
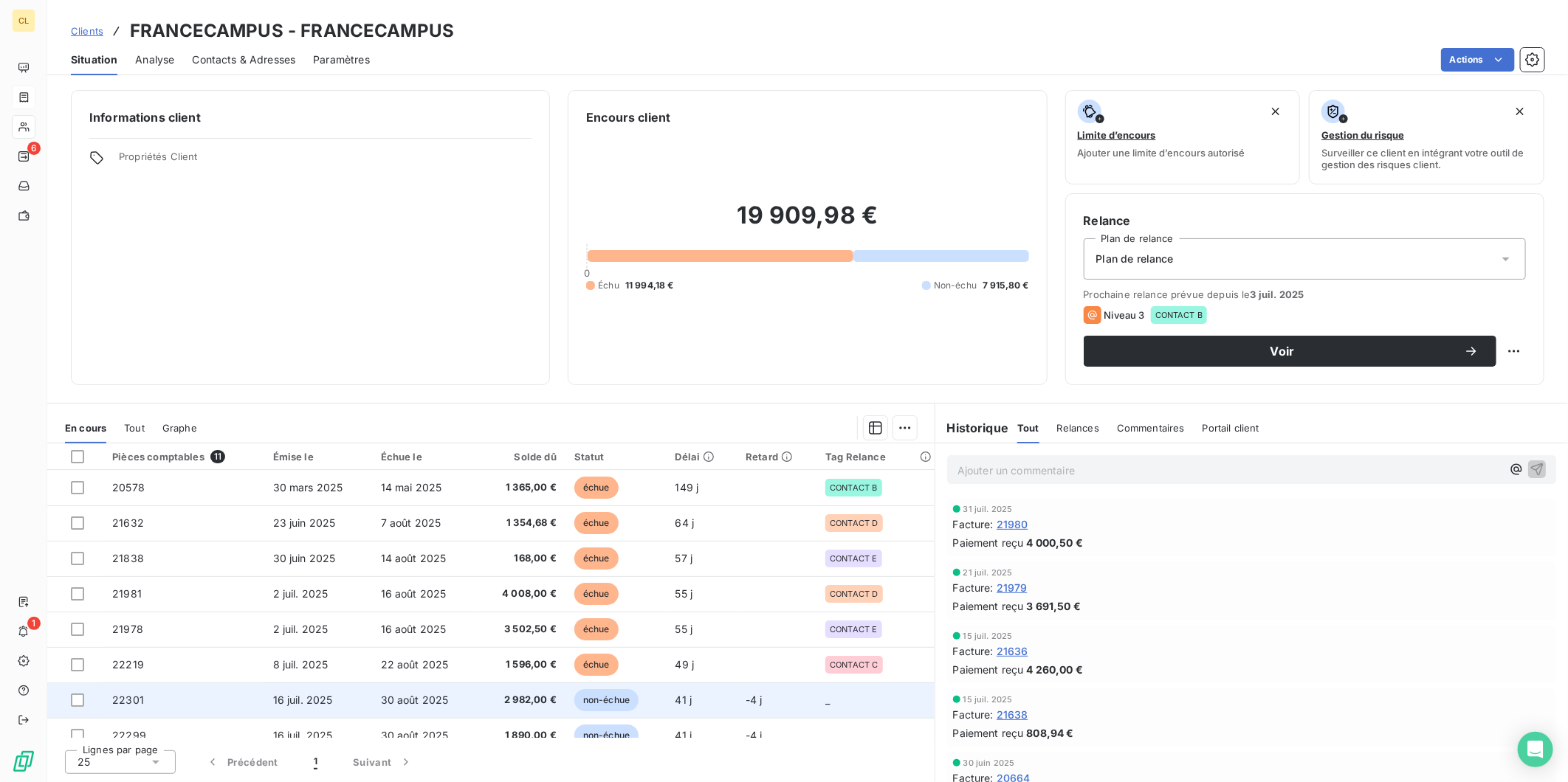
click at [831, 683] on td "_" at bounding box center [875, 700] width 117 height 35
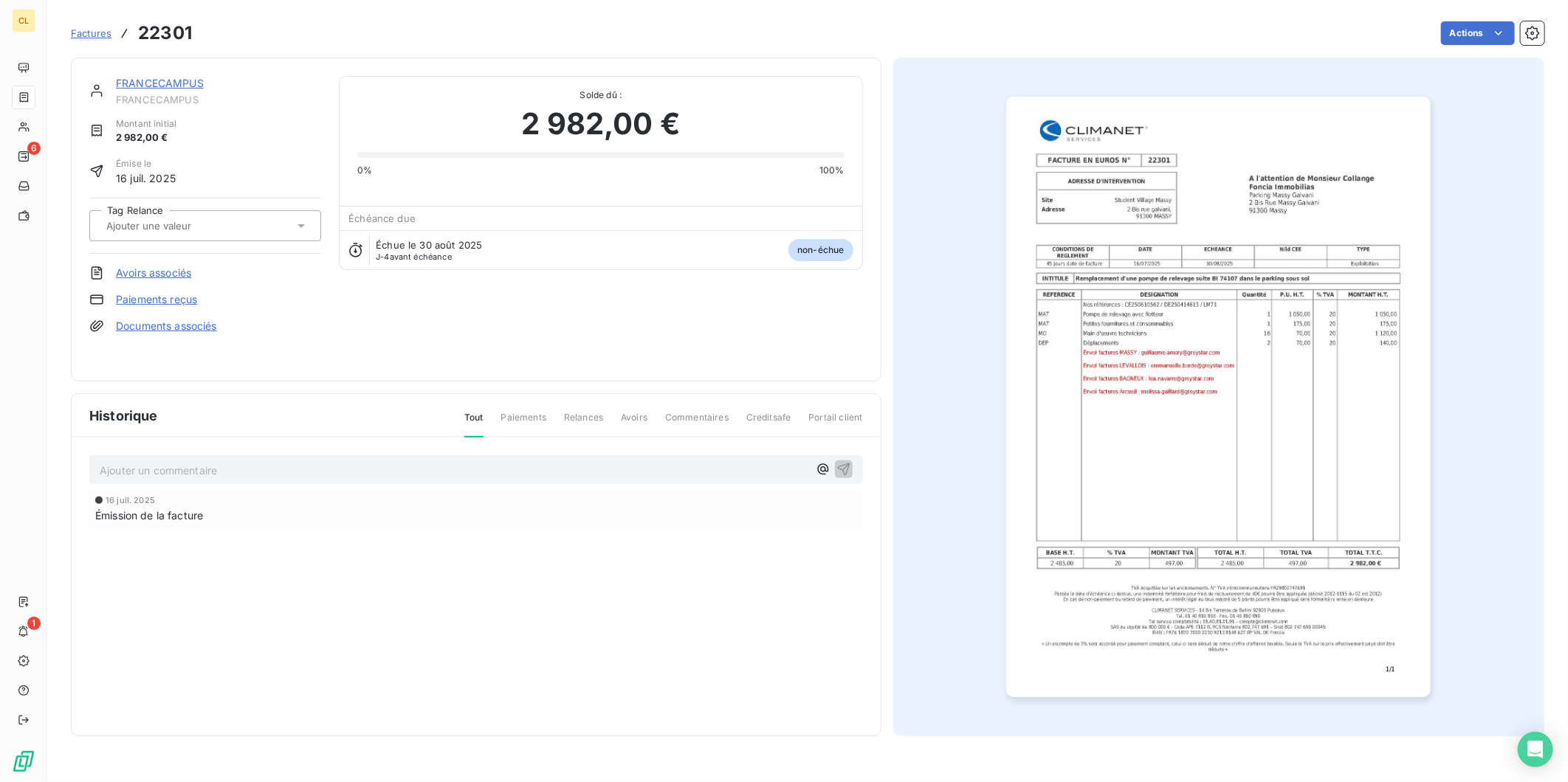
click at [294, 219] on icon at bounding box center [301, 226] width 15 height 15
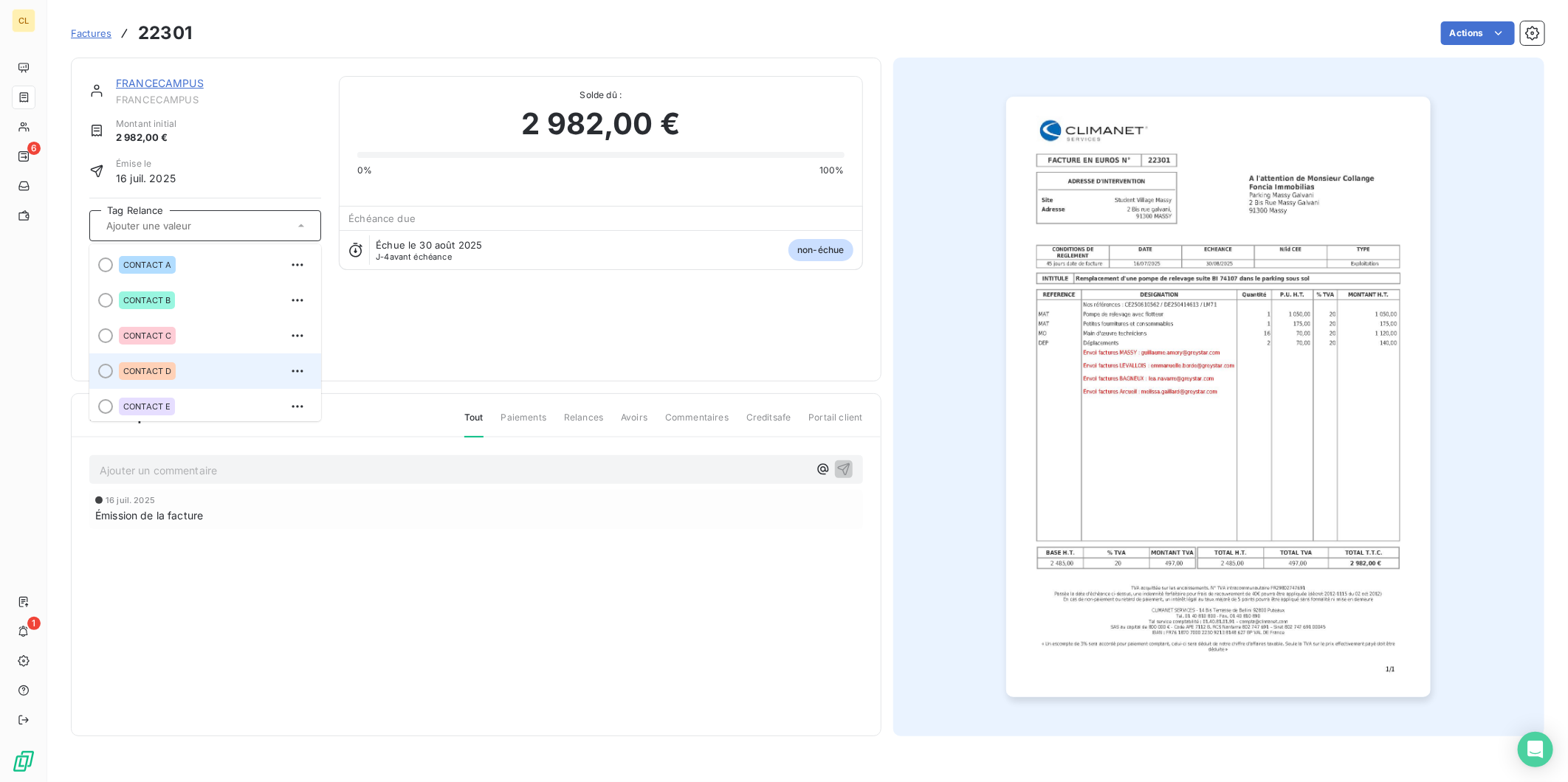
click at [128, 367] on span "CONTACT D" at bounding box center [147, 371] width 48 height 9
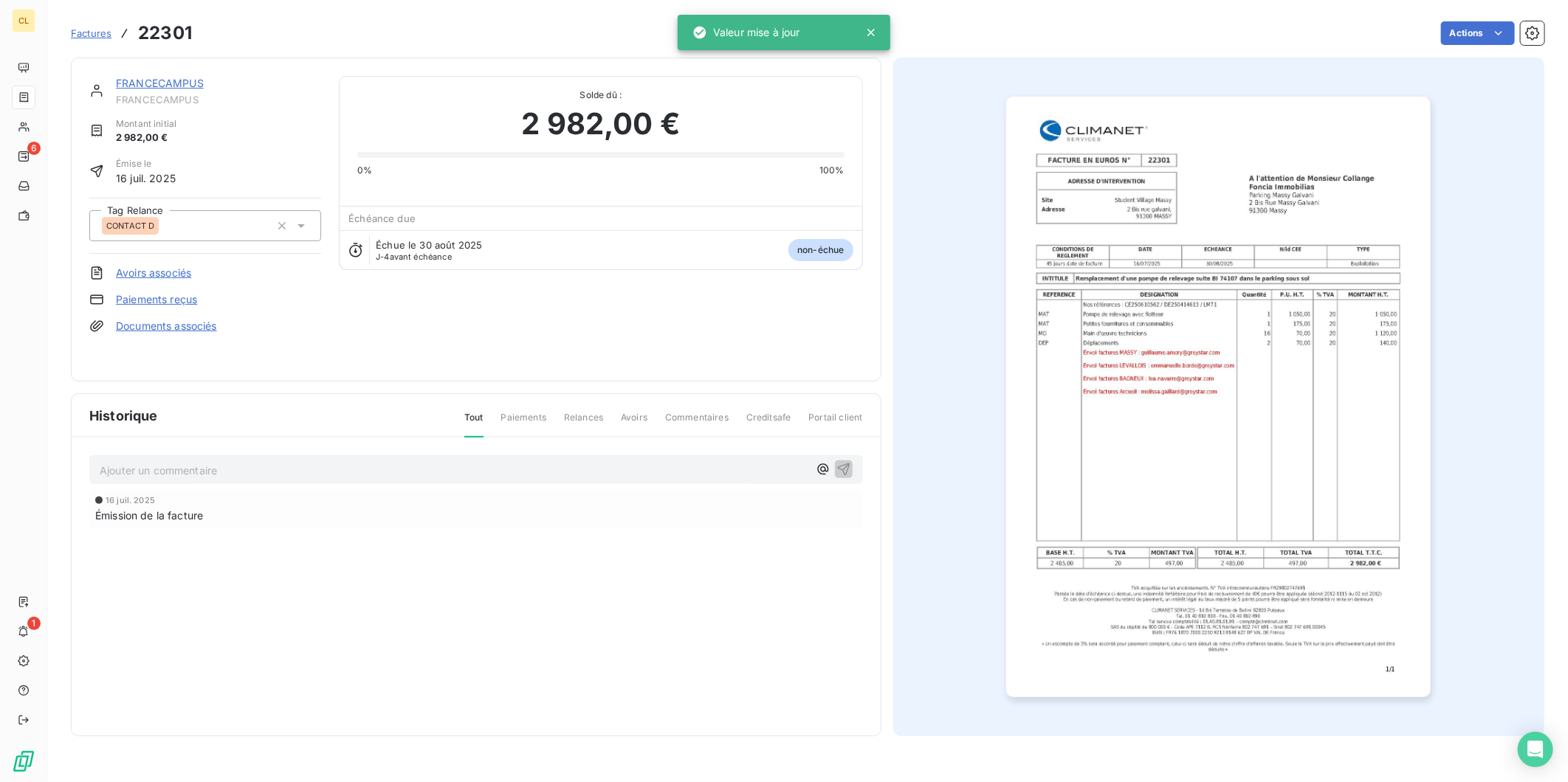
click at [141, 77] on link "FRANCECAMPUS" at bounding box center [160, 83] width 88 height 13
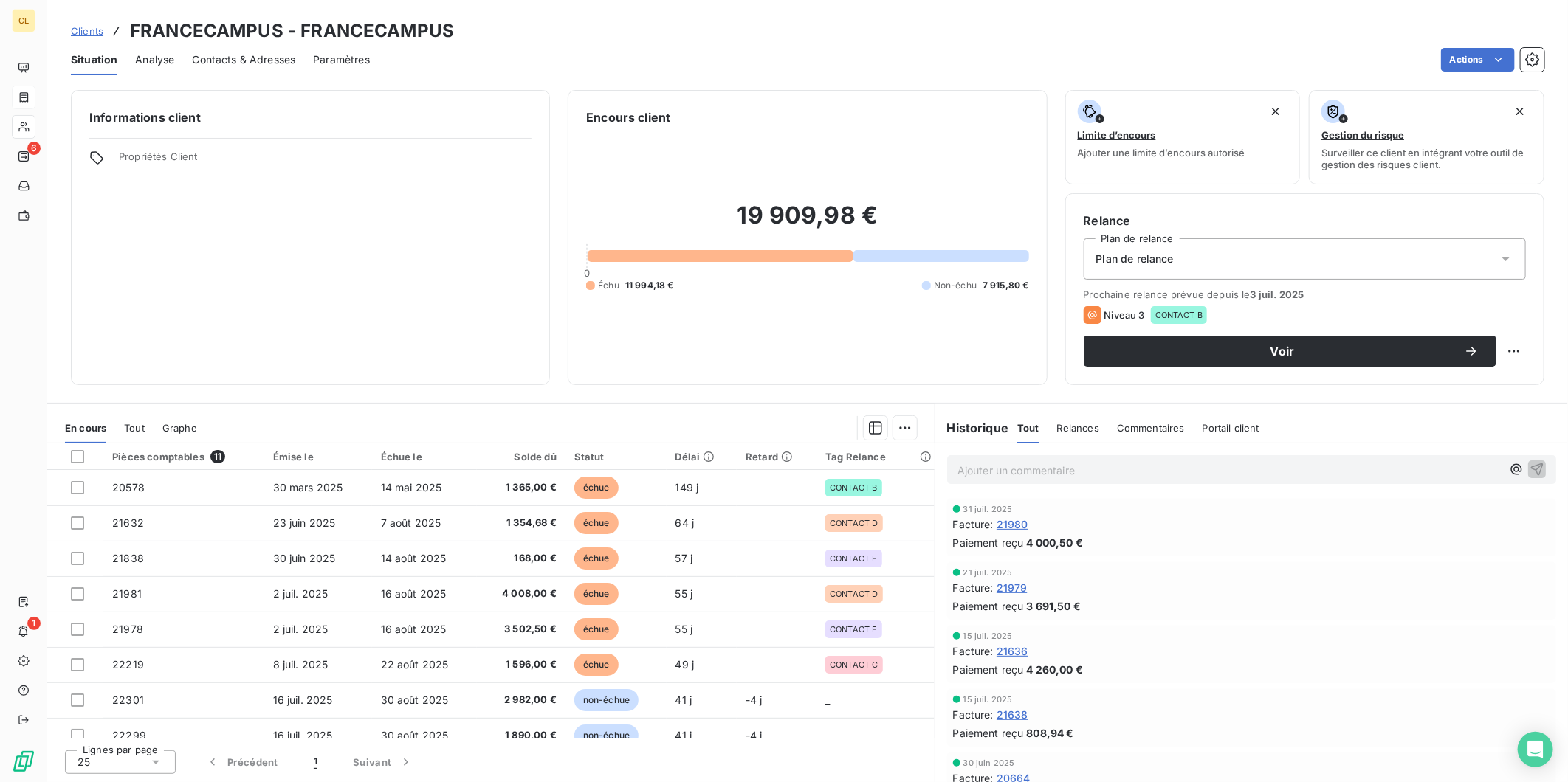
click at [245, 53] on span "Contacts & Adresses" at bounding box center [243, 60] width 103 height 15
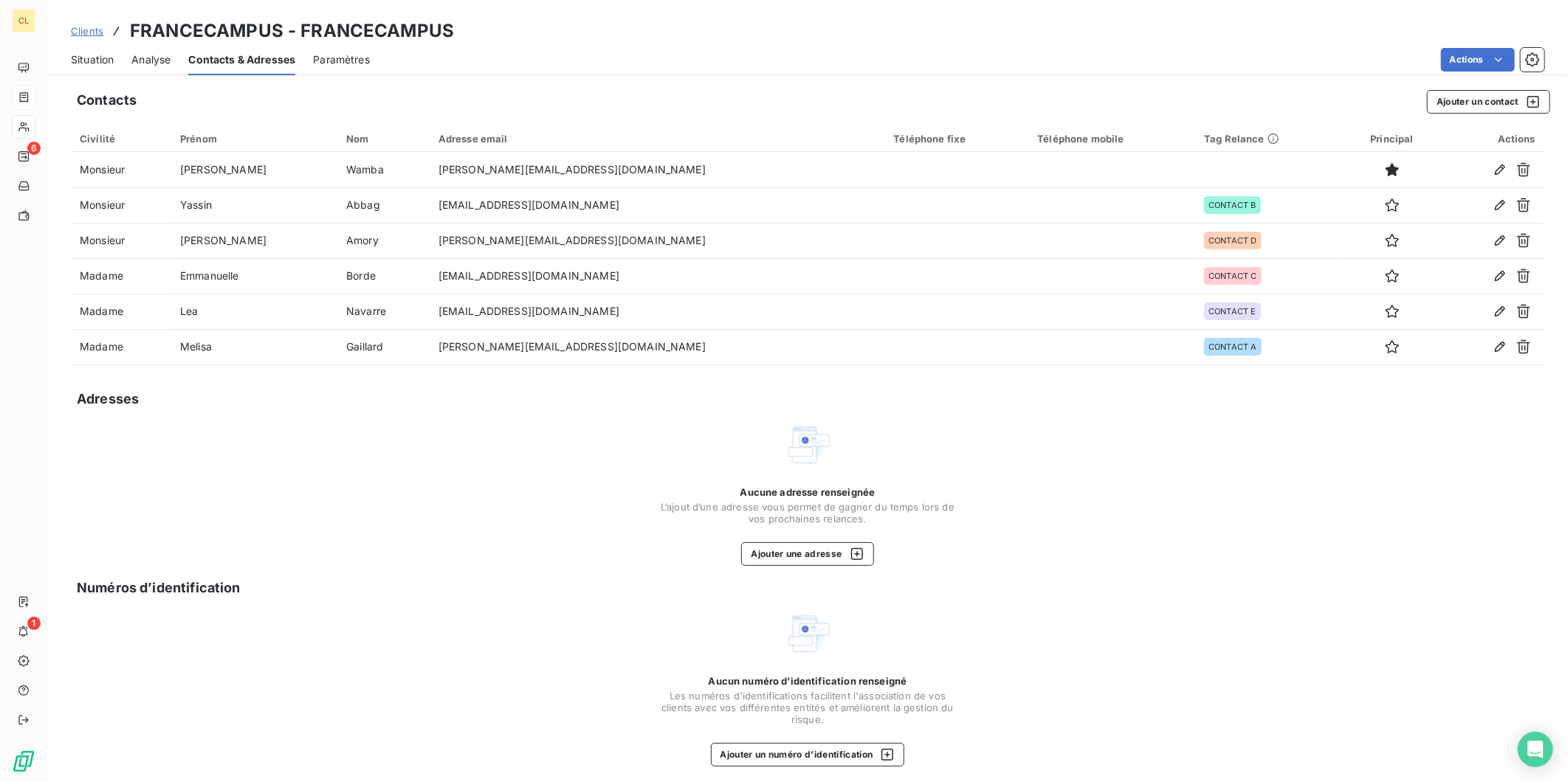
click at [92, 53] on span "Situation" at bounding box center [92, 60] width 43 height 15
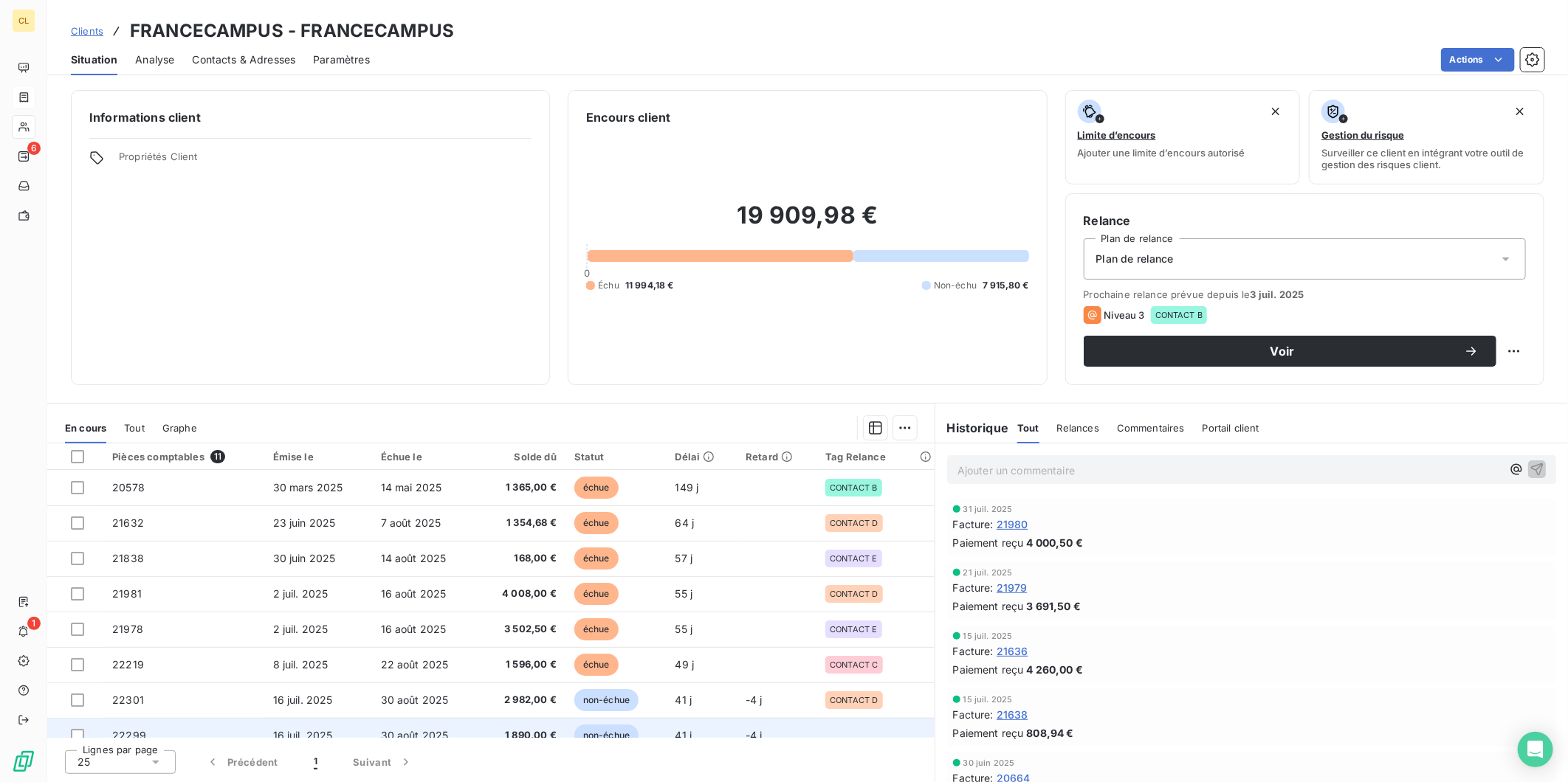
click at [834, 718] on td "_" at bounding box center [875, 736] width 117 height 35
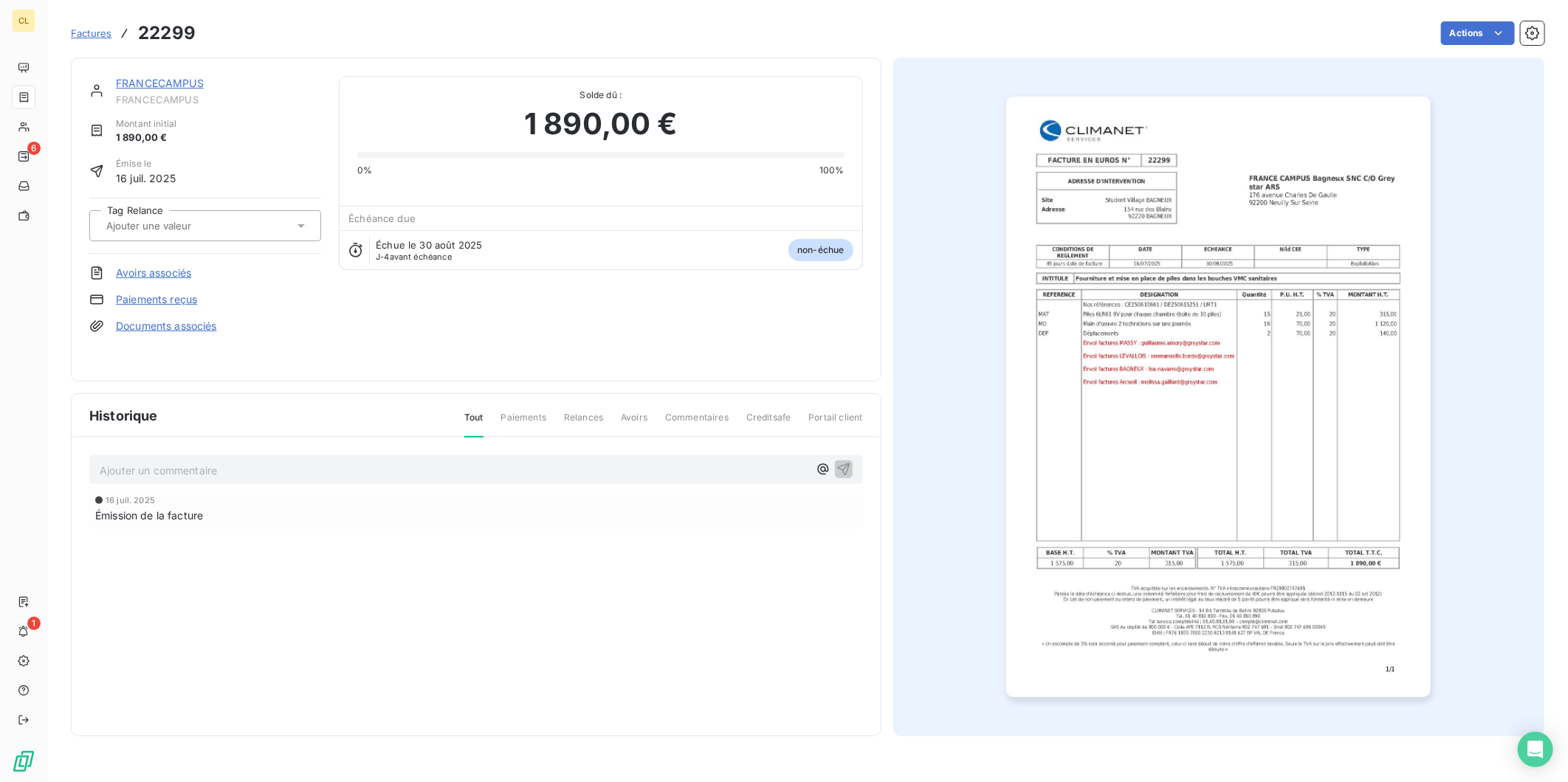
click at [294, 219] on icon at bounding box center [301, 226] width 15 height 15
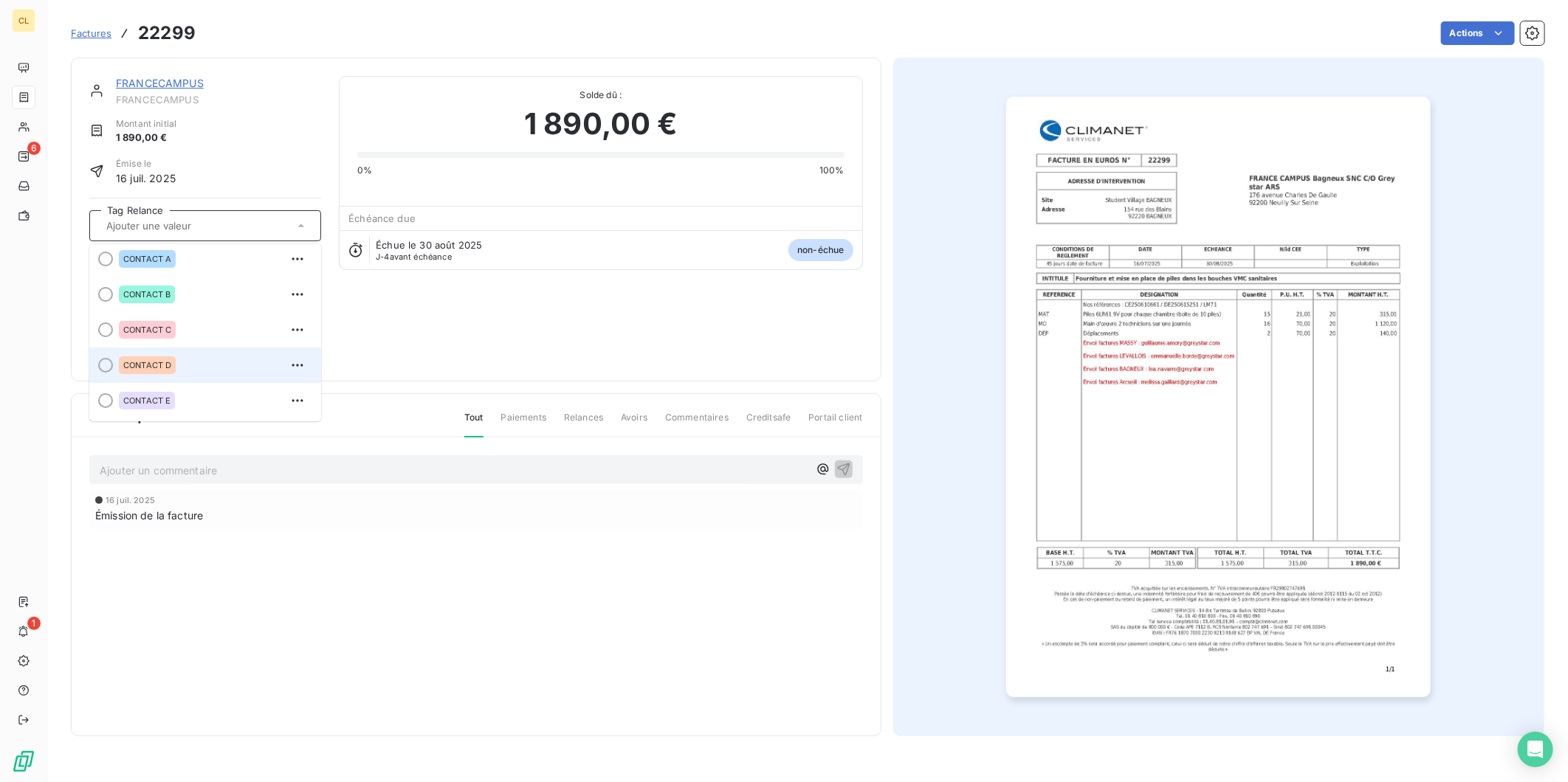
scroll to position [33, 0]
click at [124, 397] on span "CONTACT E" at bounding box center [147, 400] width 47 height 9
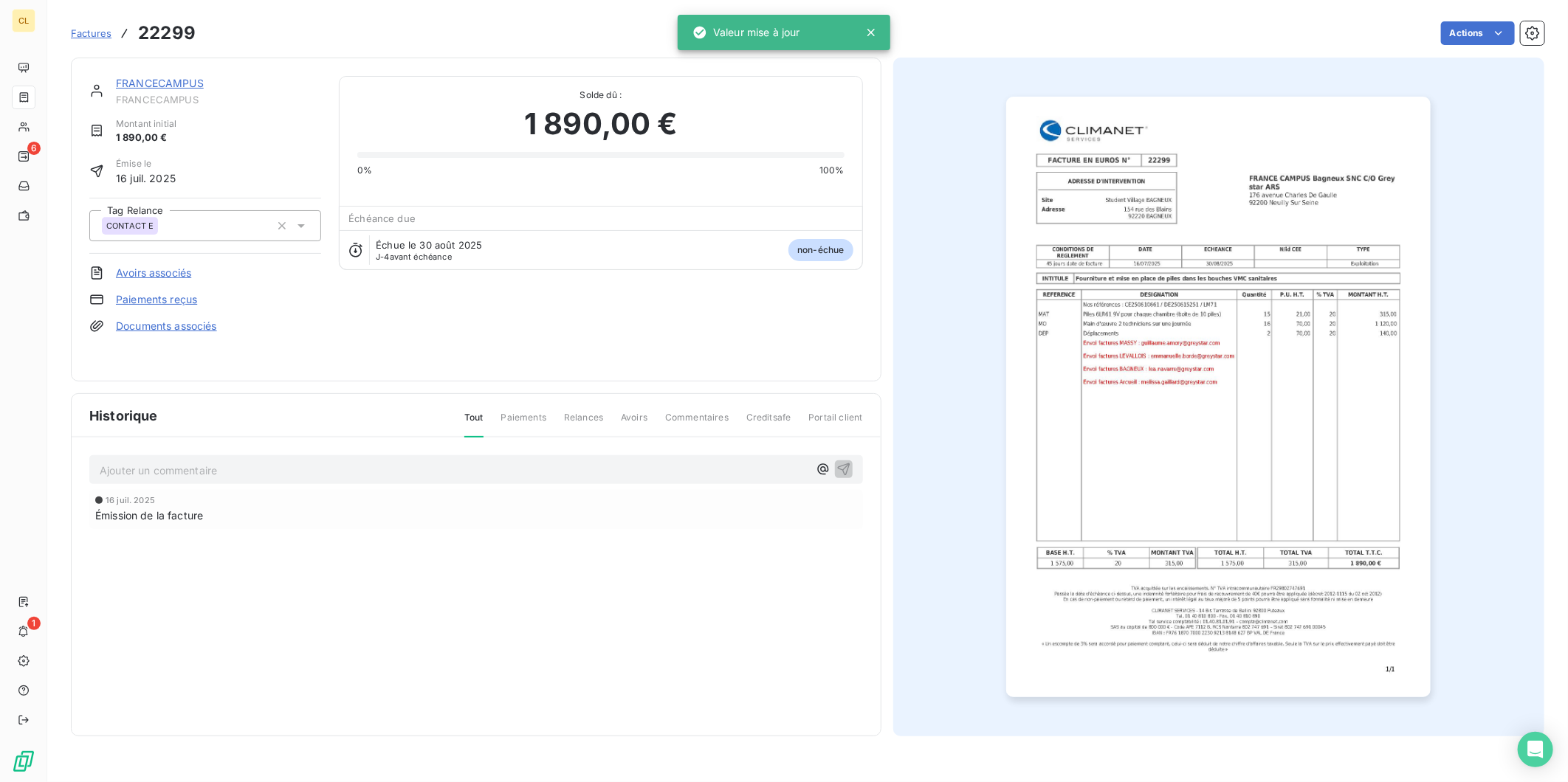
click at [137, 77] on link "FRANCECAMPUS" at bounding box center [160, 83] width 88 height 13
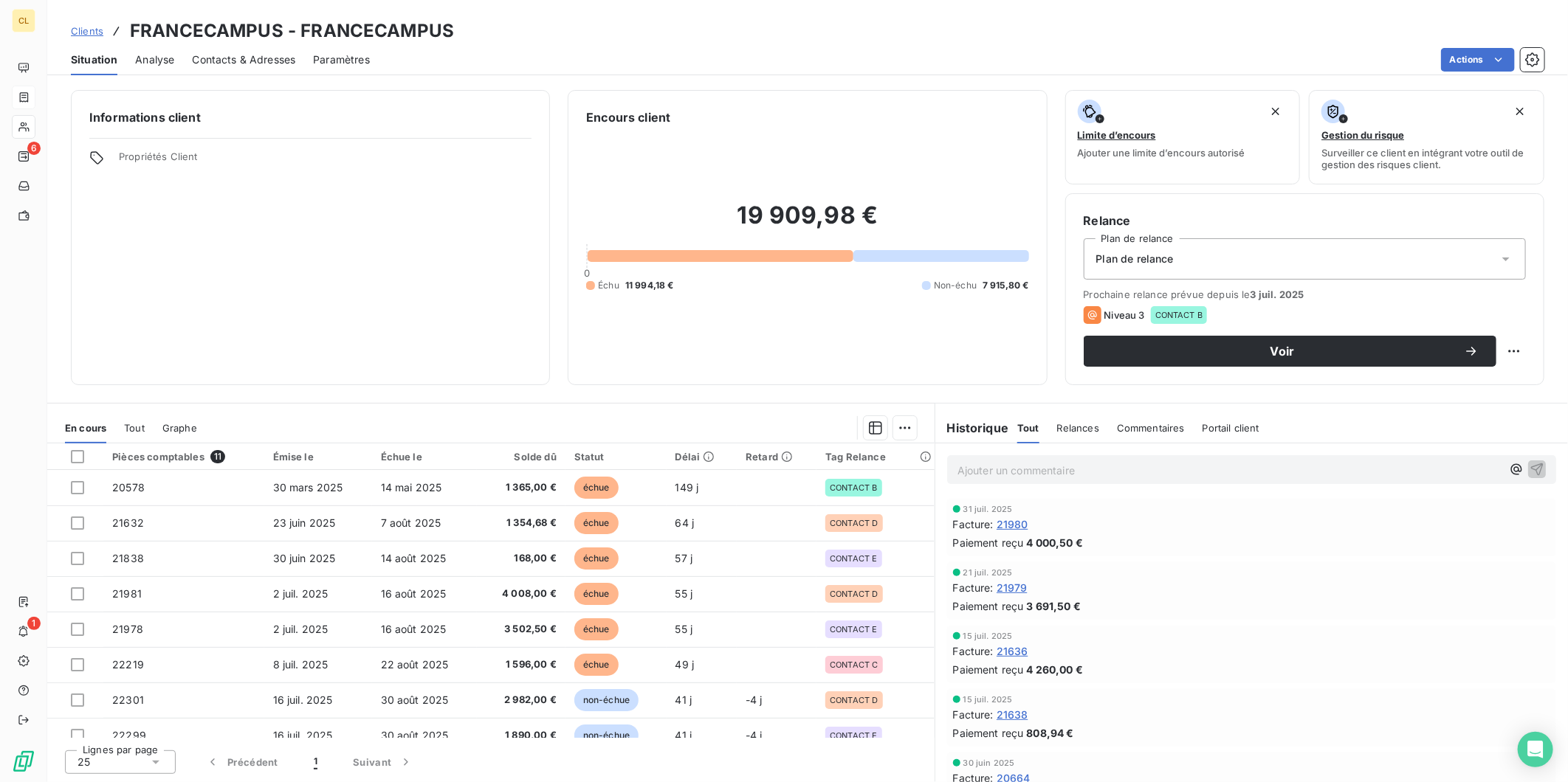
click at [254, 53] on span "Contacts & Adresses" at bounding box center [243, 60] width 103 height 15
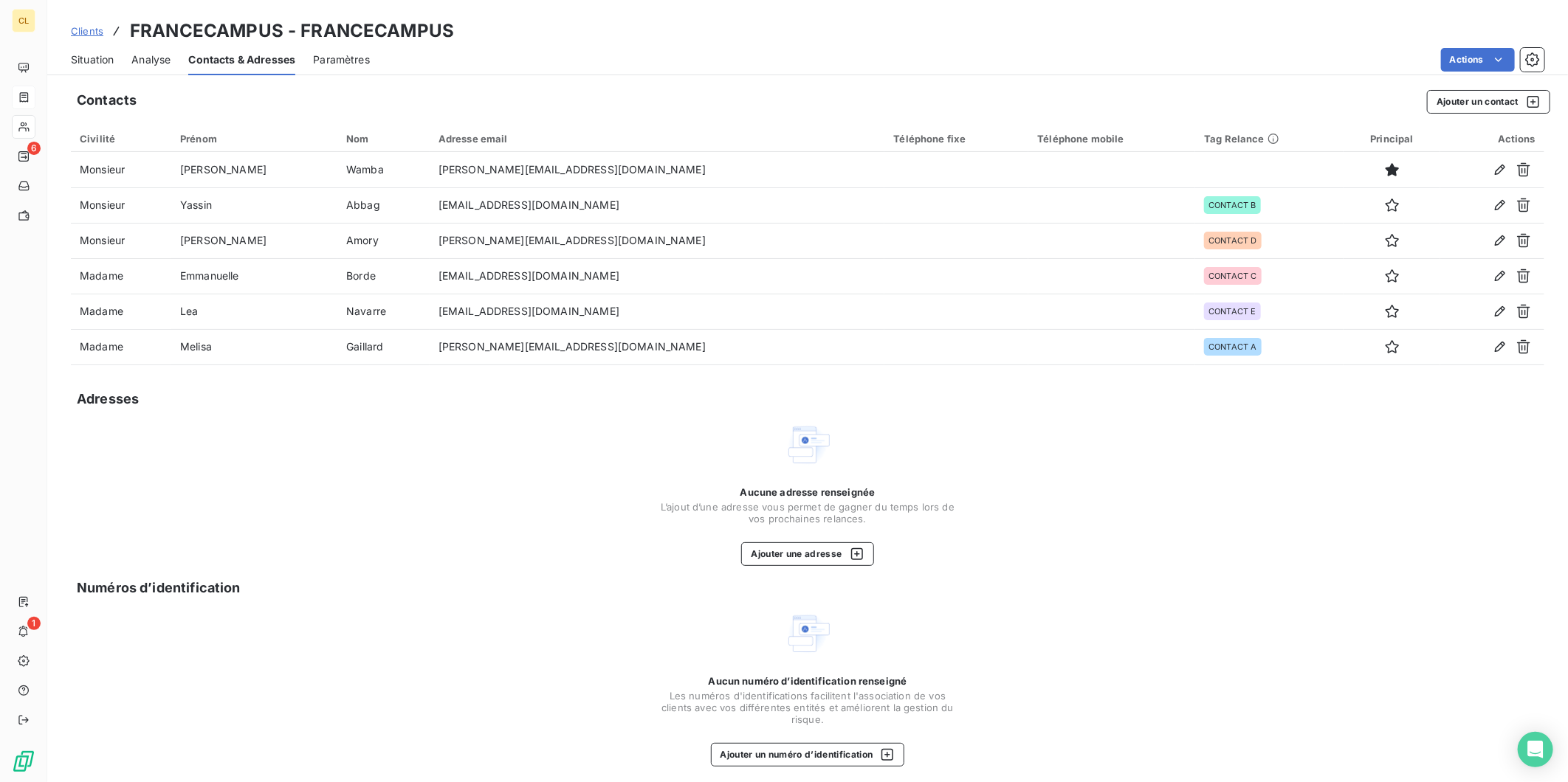
click at [71, 53] on span "Situation" at bounding box center [92, 60] width 43 height 15
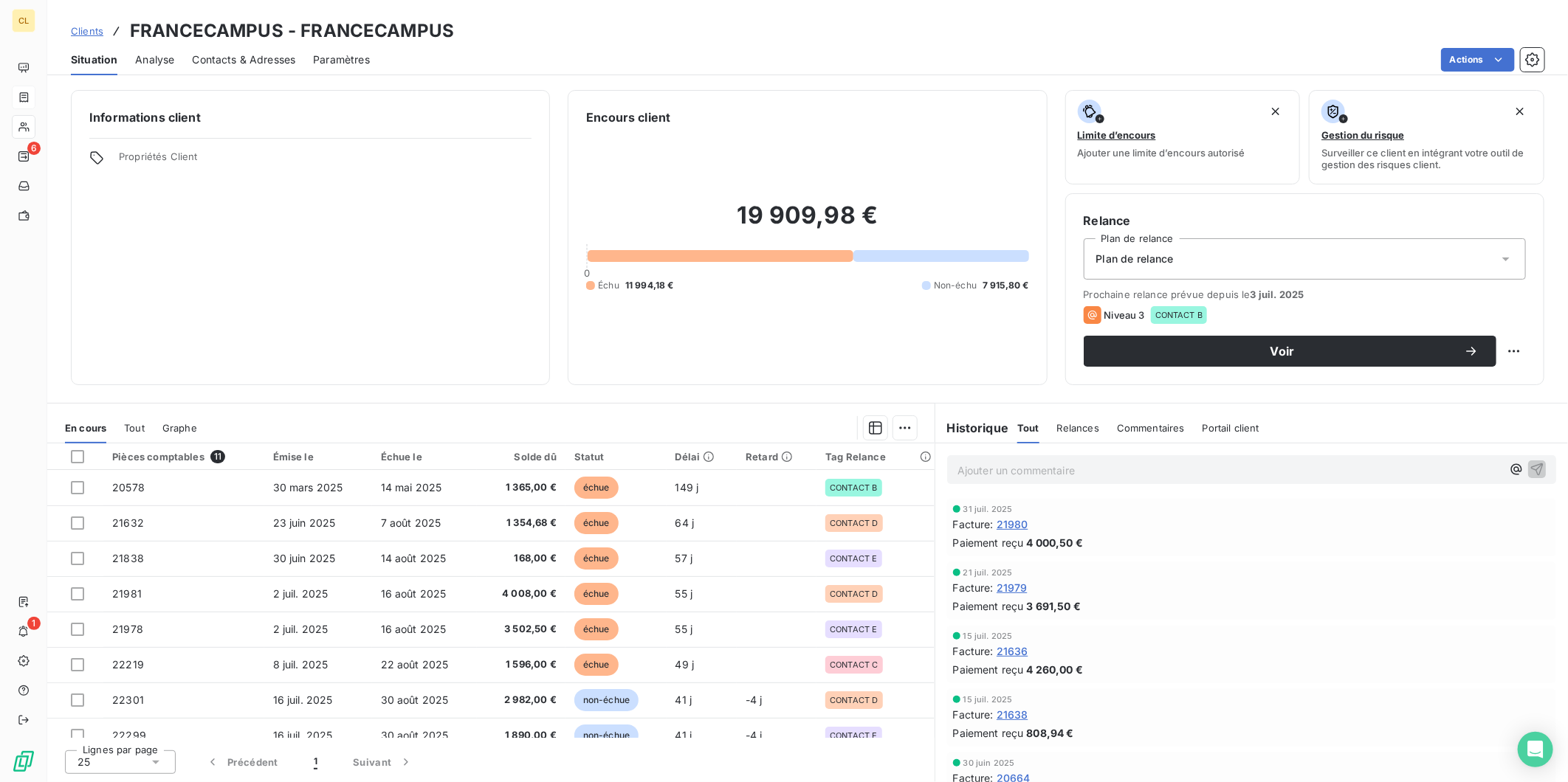
click at [831, 754] on td "_" at bounding box center [875, 771] width 117 height 35
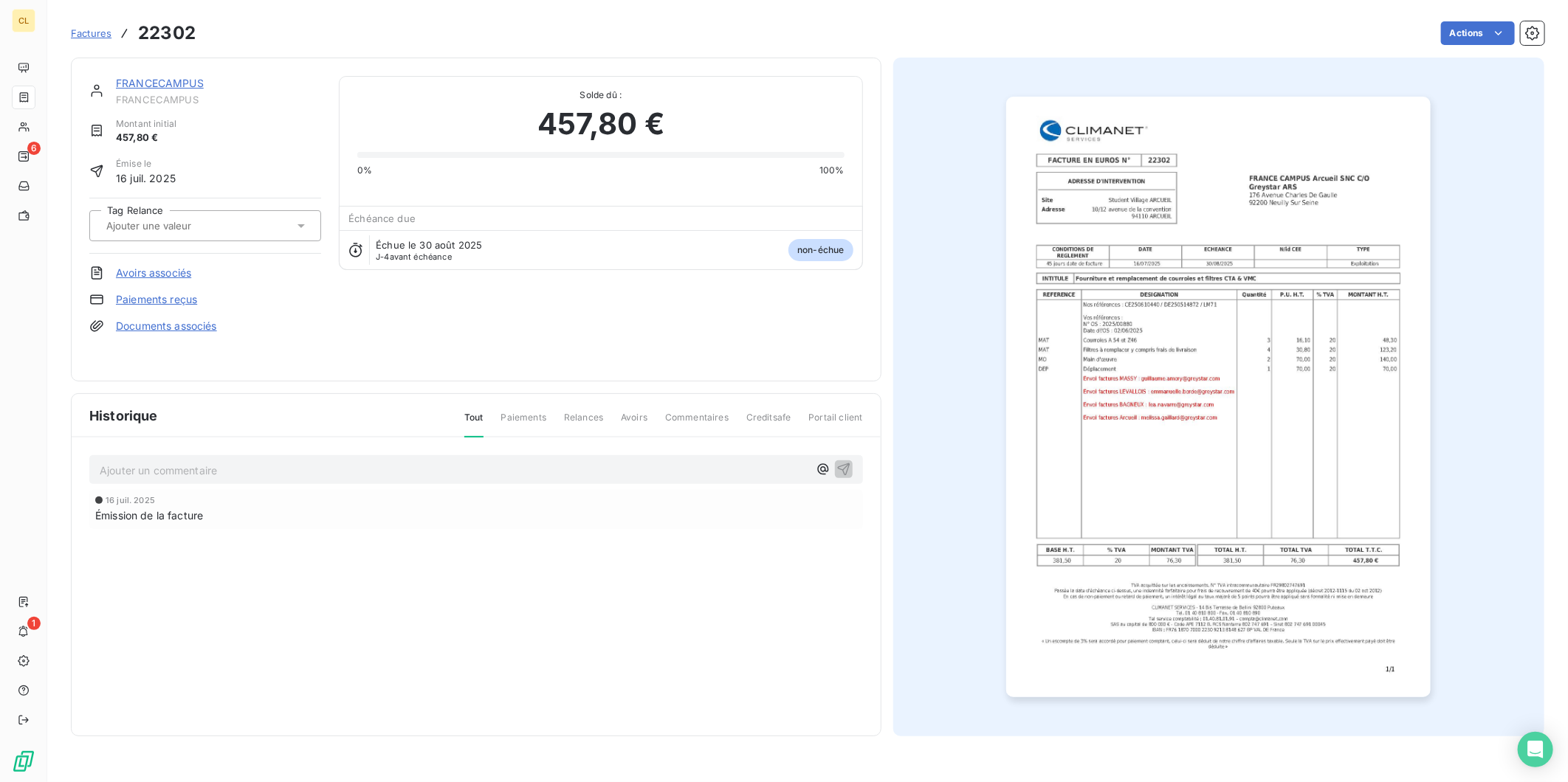
click at [294, 219] on icon at bounding box center [301, 226] width 15 height 15
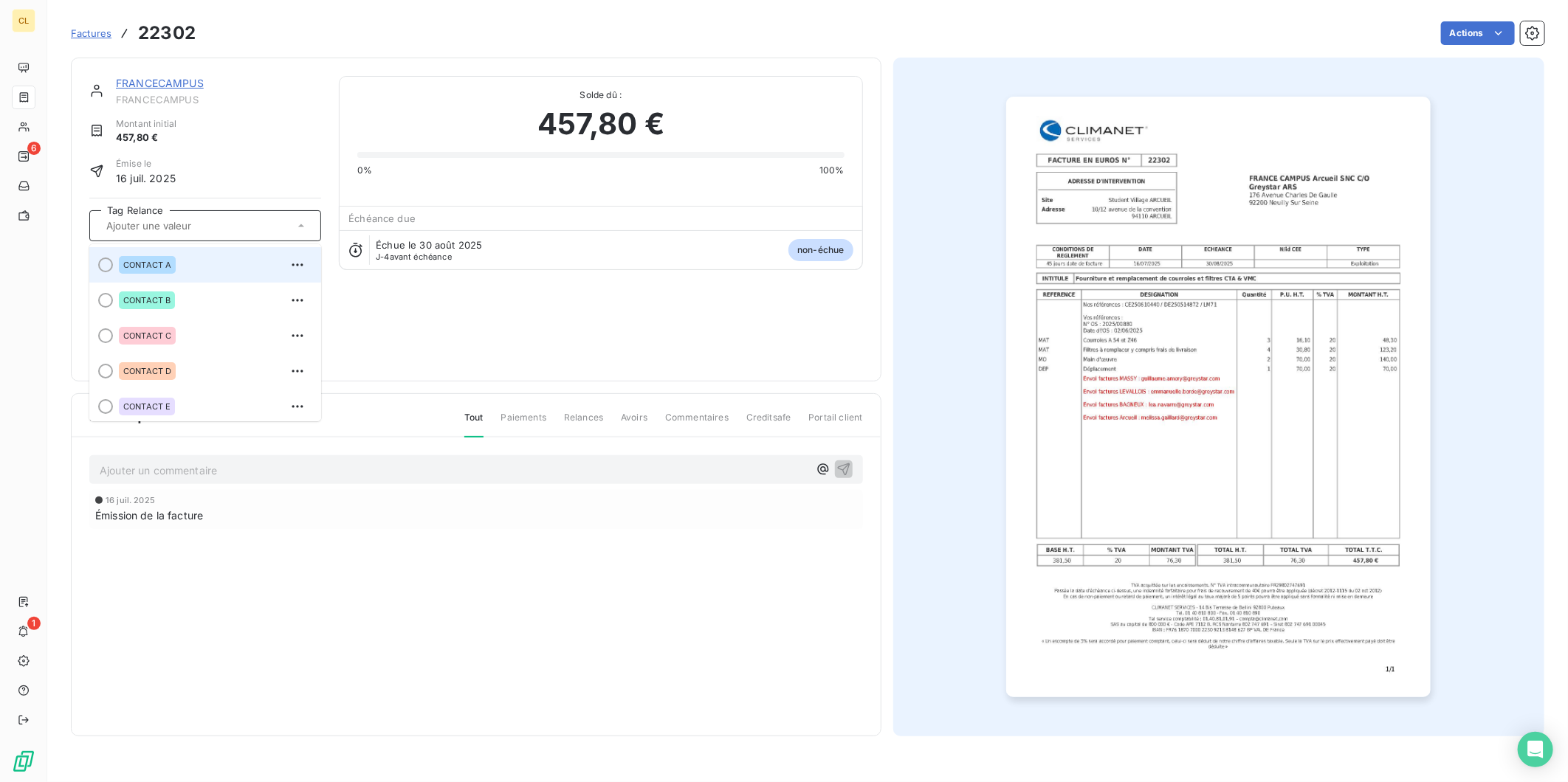
click at [178, 253] on div "CONTACT A" at bounding box center [214, 265] width 190 height 24
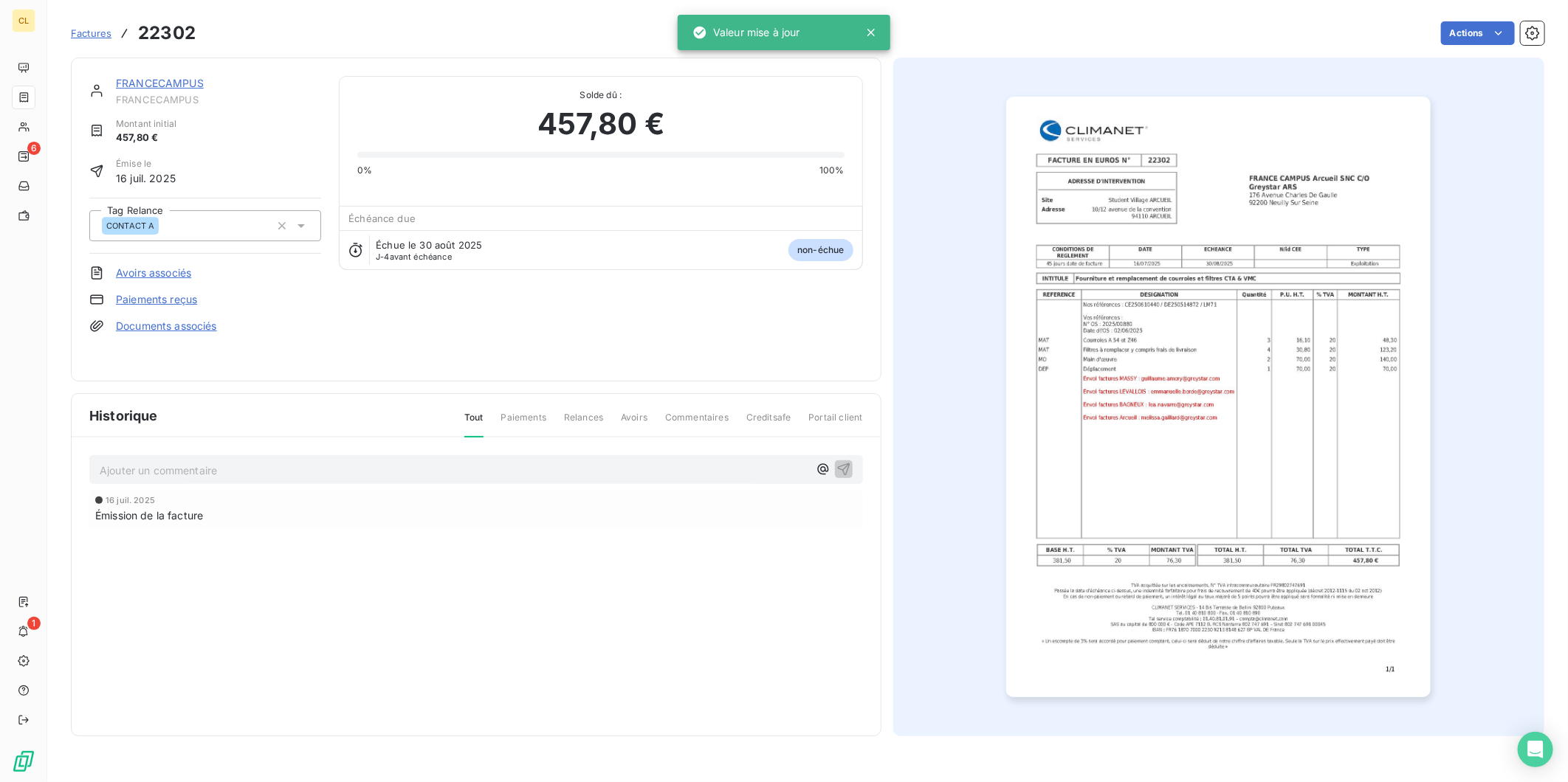
click at [119, 77] on link "FRANCECAMPUS" at bounding box center [160, 83] width 88 height 13
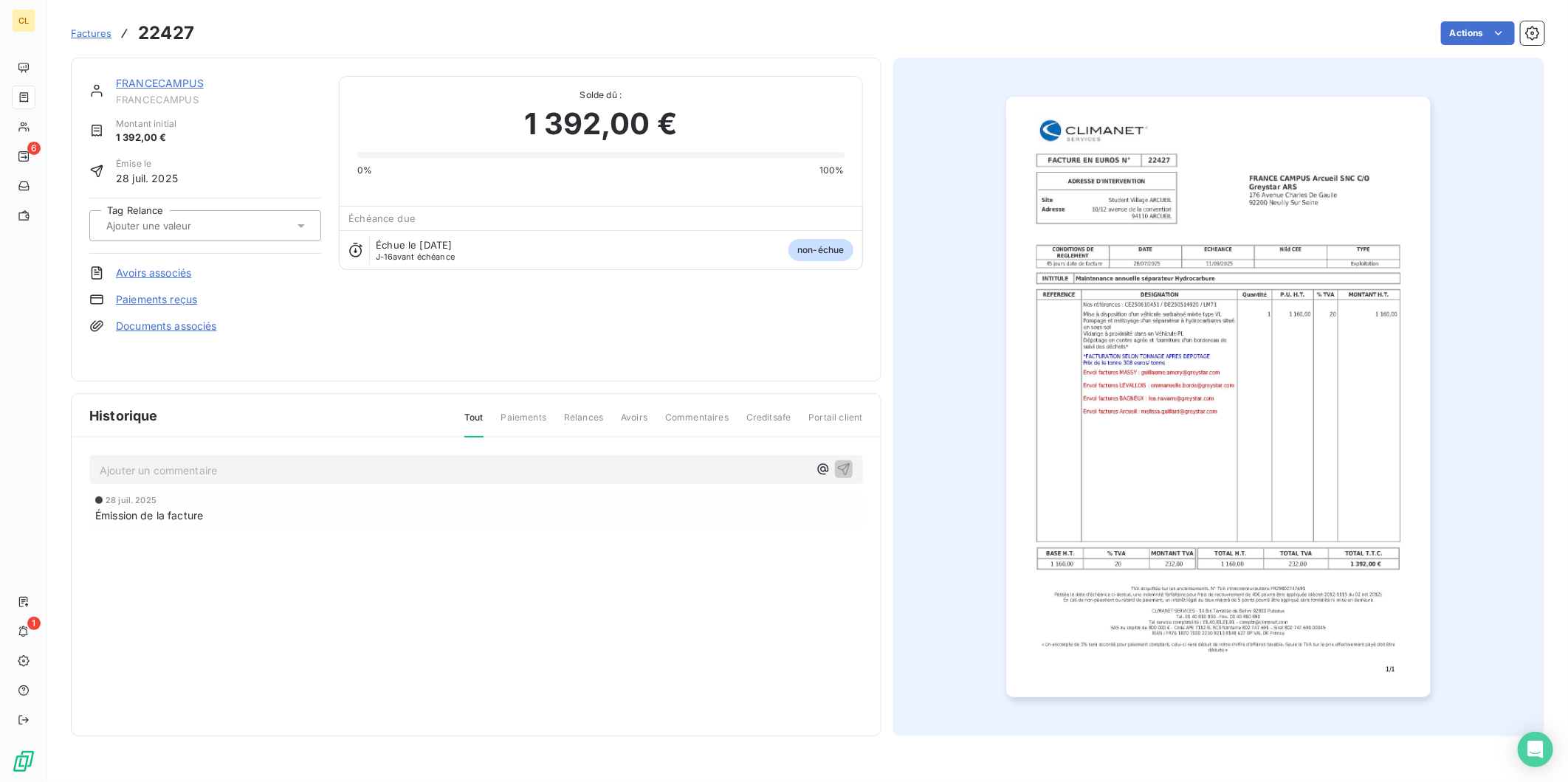
click at [294, 219] on icon at bounding box center [301, 226] width 15 height 15
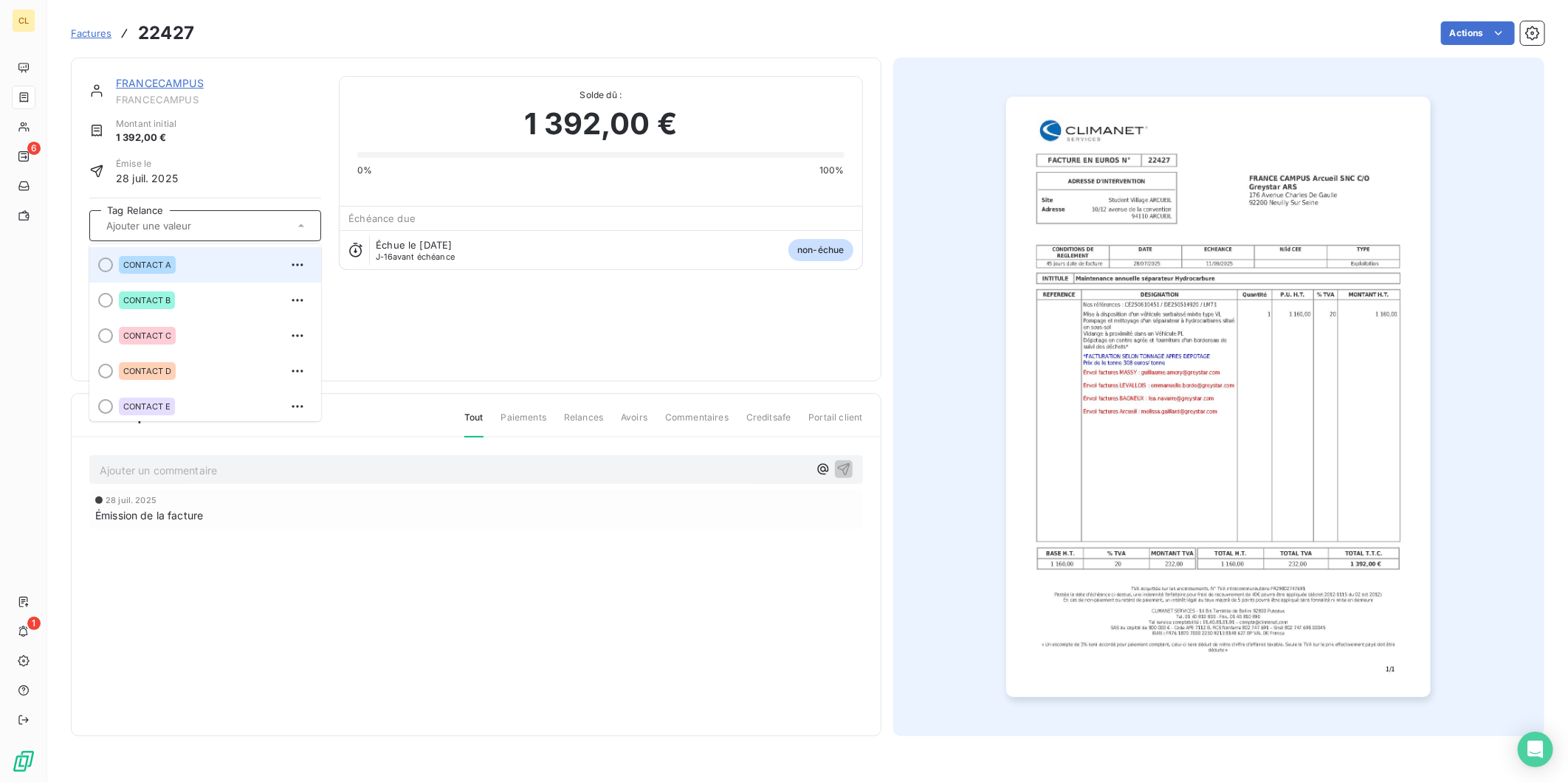
click at [142, 256] on div "CONTACT A" at bounding box center [147, 264] width 57 height 18
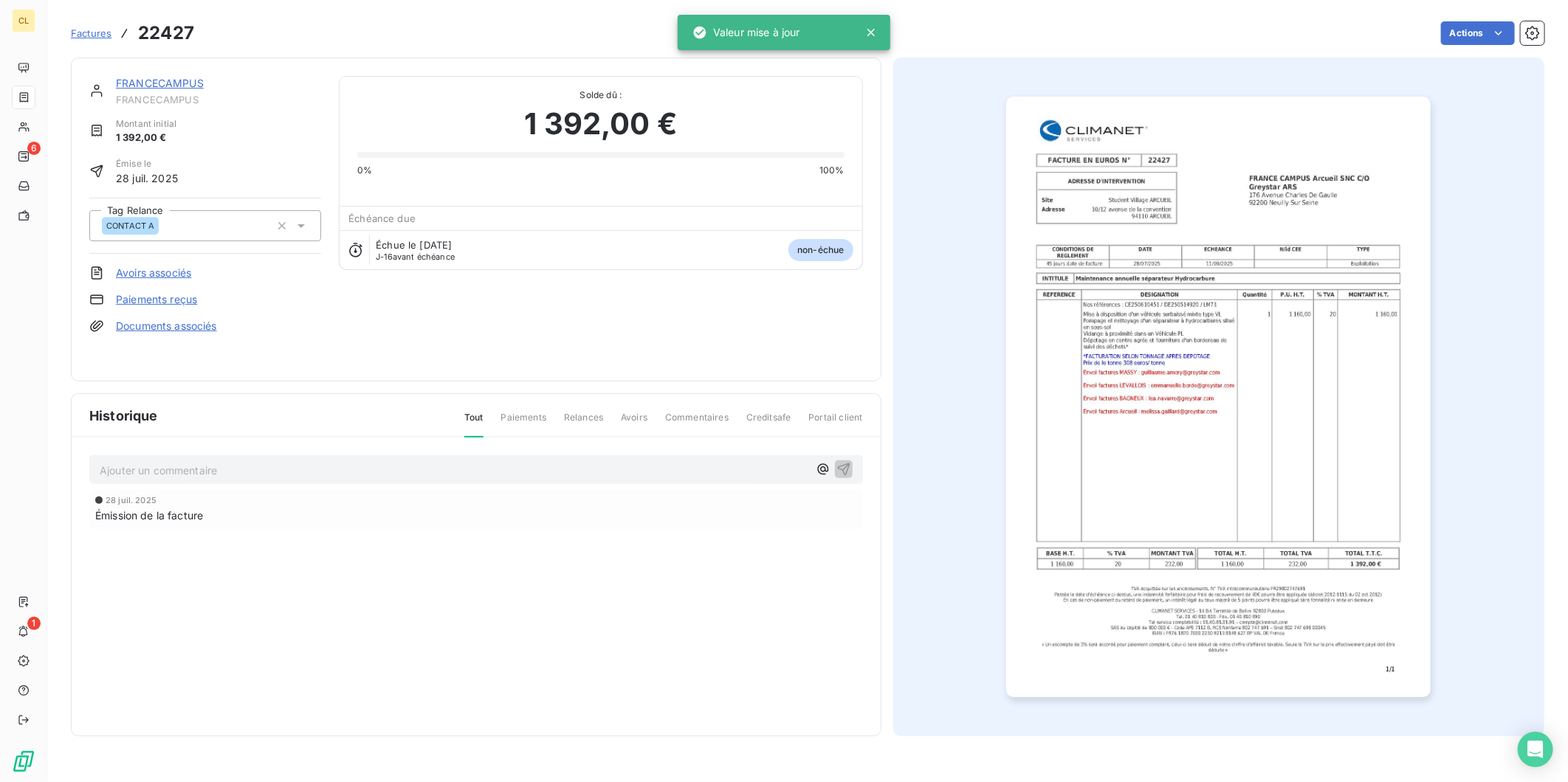
click at [145, 77] on link "FRANCECAMPUS" at bounding box center [160, 83] width 88 height 13
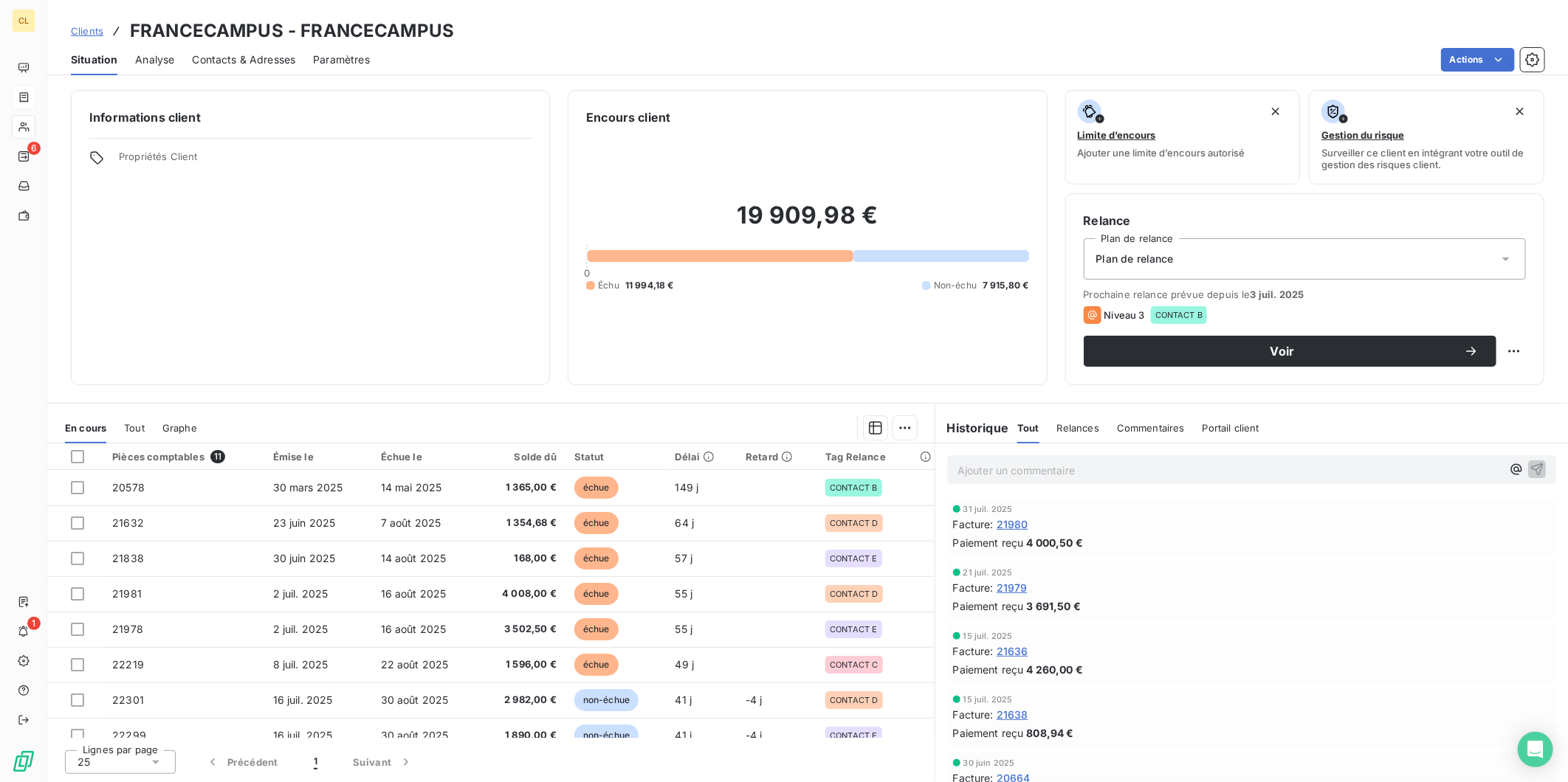
click at [71, 25] on span "Clients" at bounding box center [87, 31] width 32 height 12
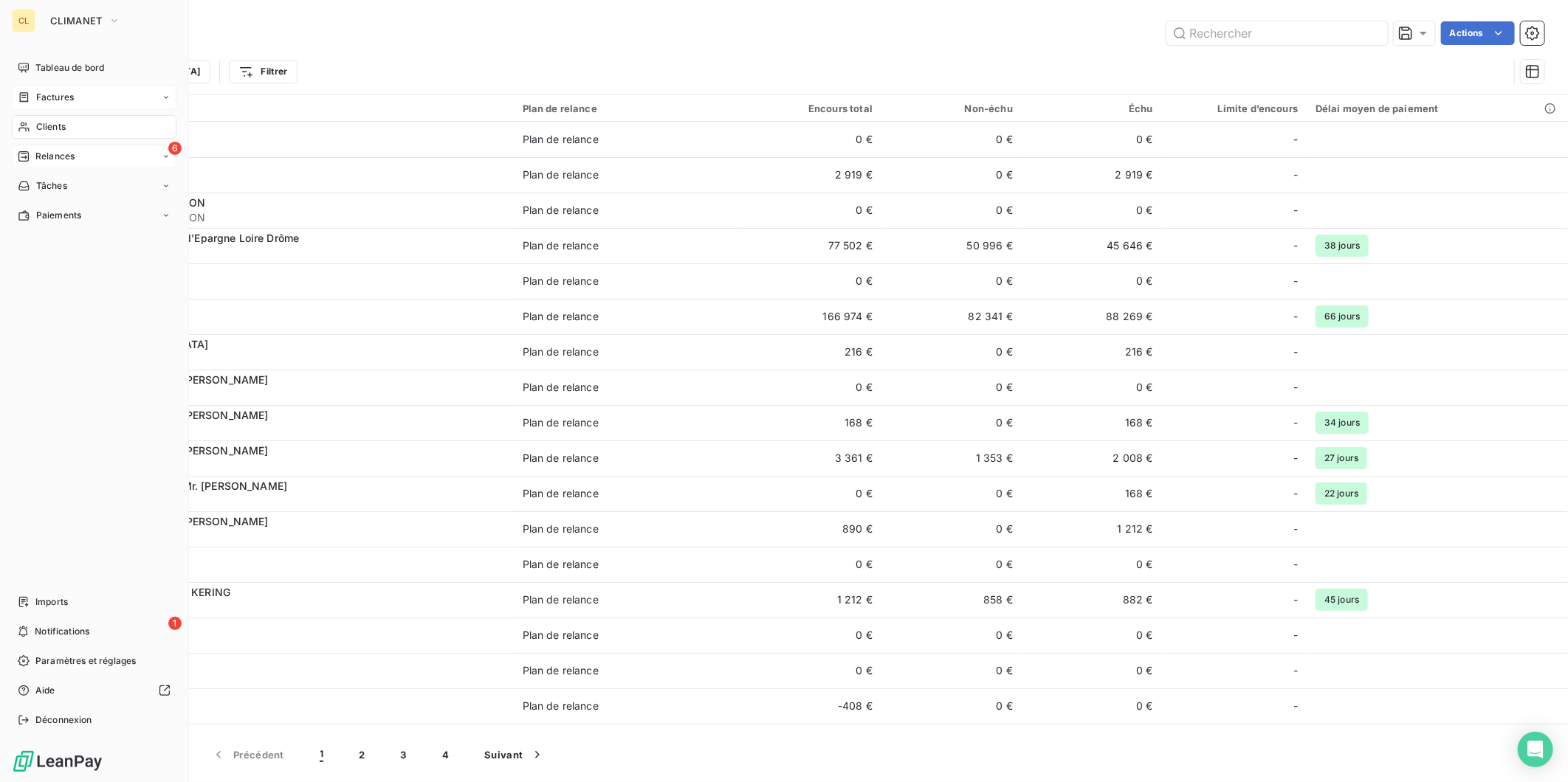
click at [35, 149] on span "Relances" at bounding box center [55, 156] width 39 height 13
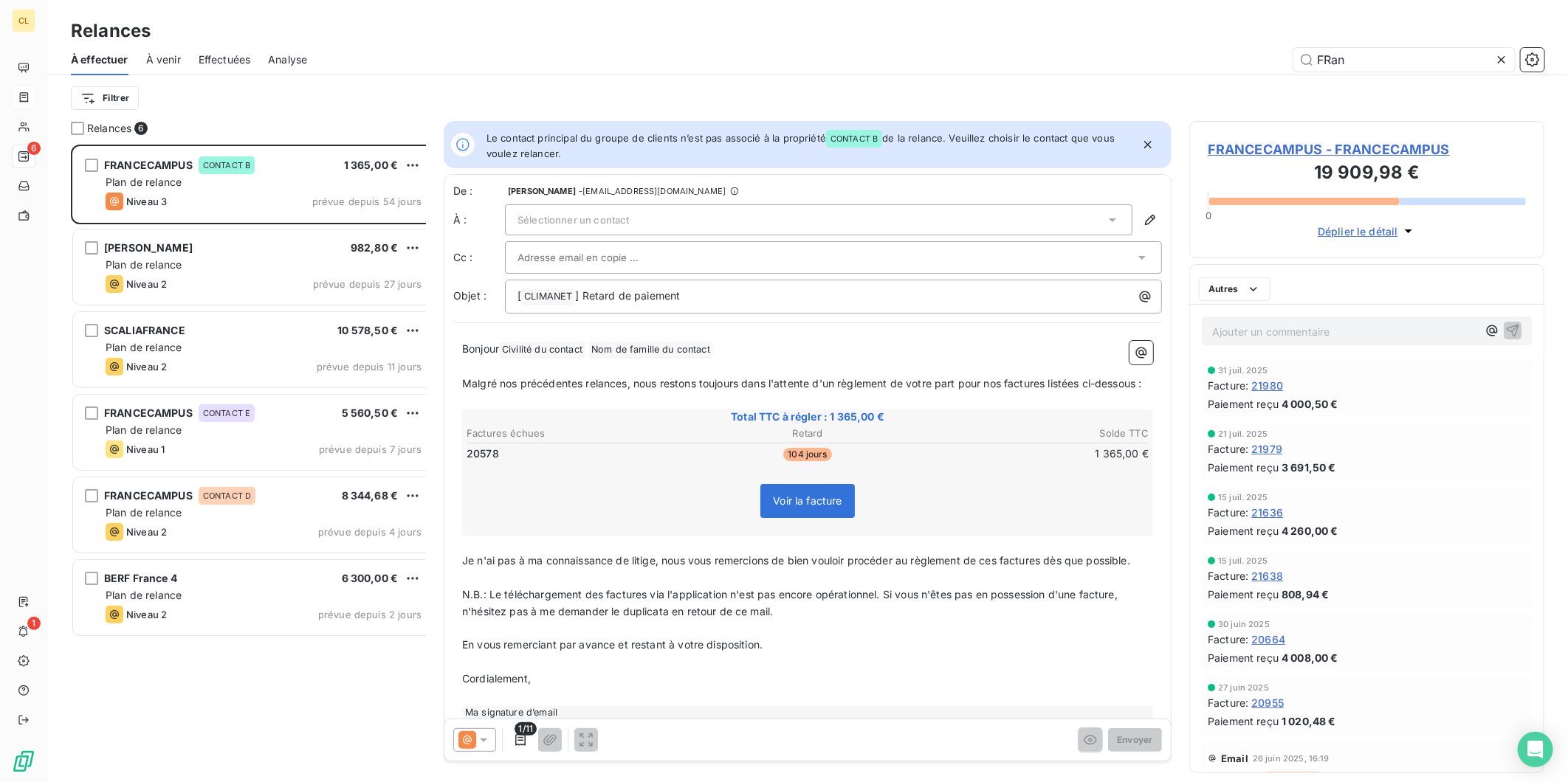
scroll to position [644, 352]
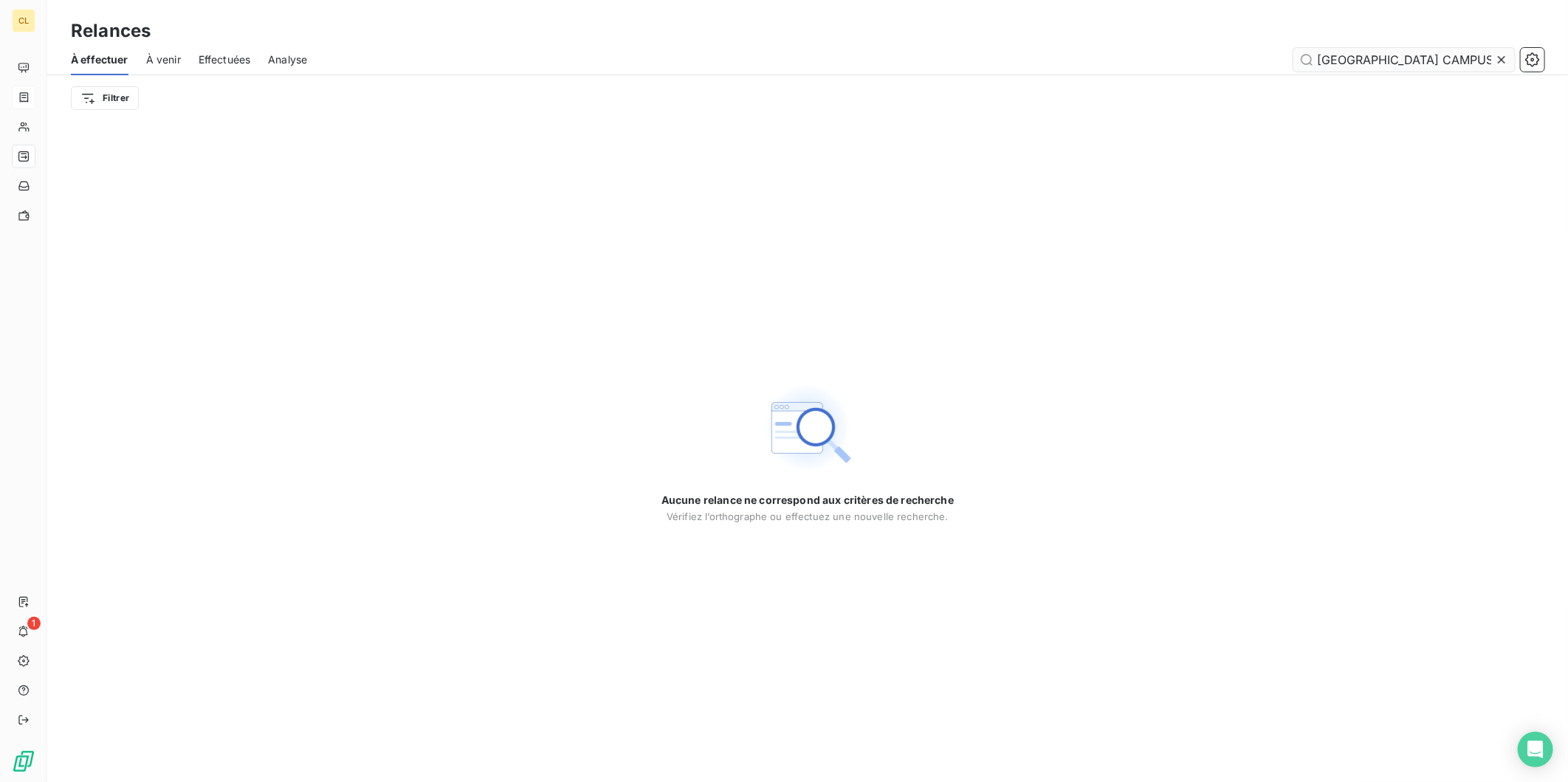
click at [1444, 56] on input "FRANCE CAMPUS" at bounding box center [1403, 60] width 221 height 24
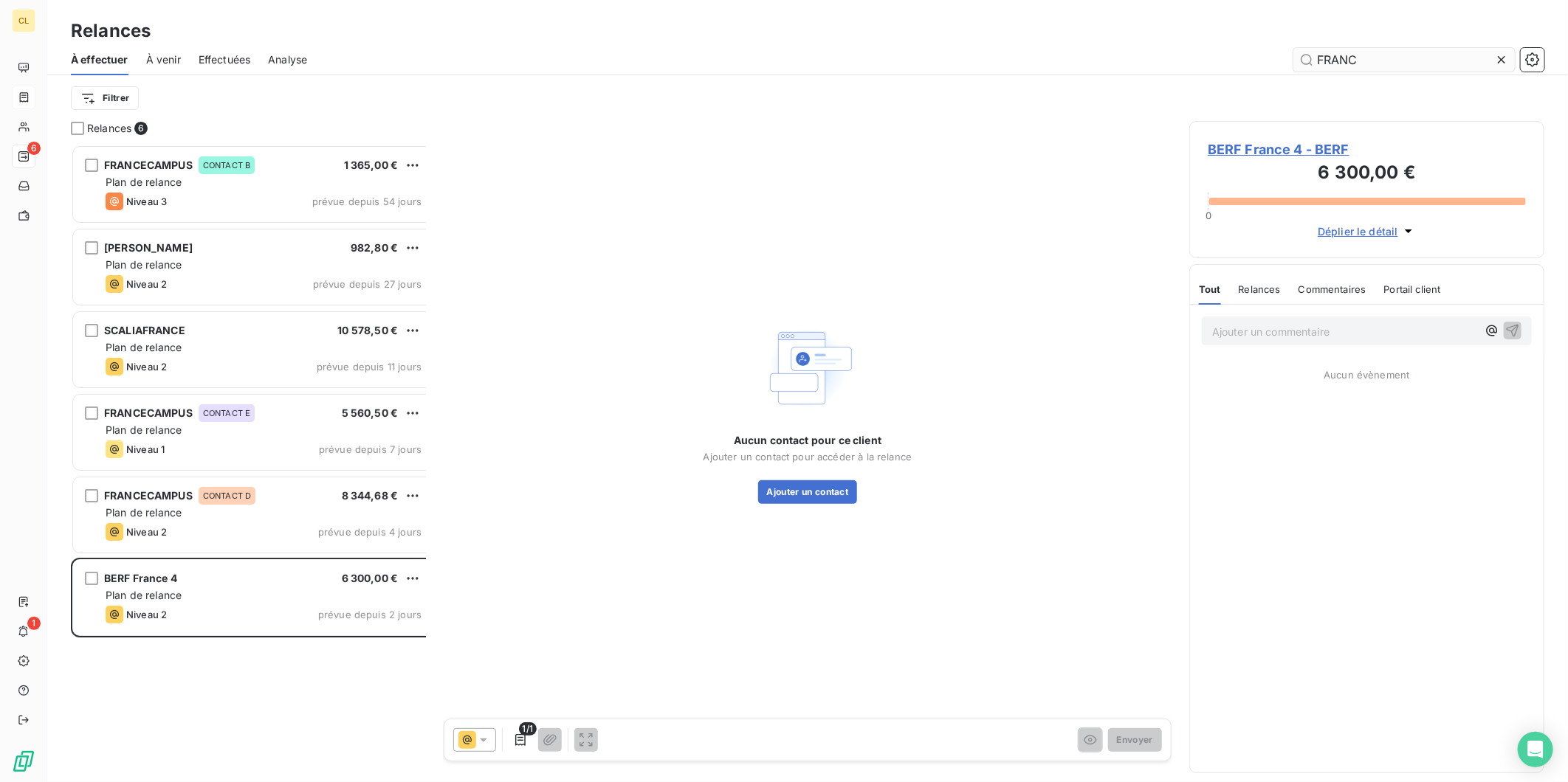
scroll to position [644, 352]
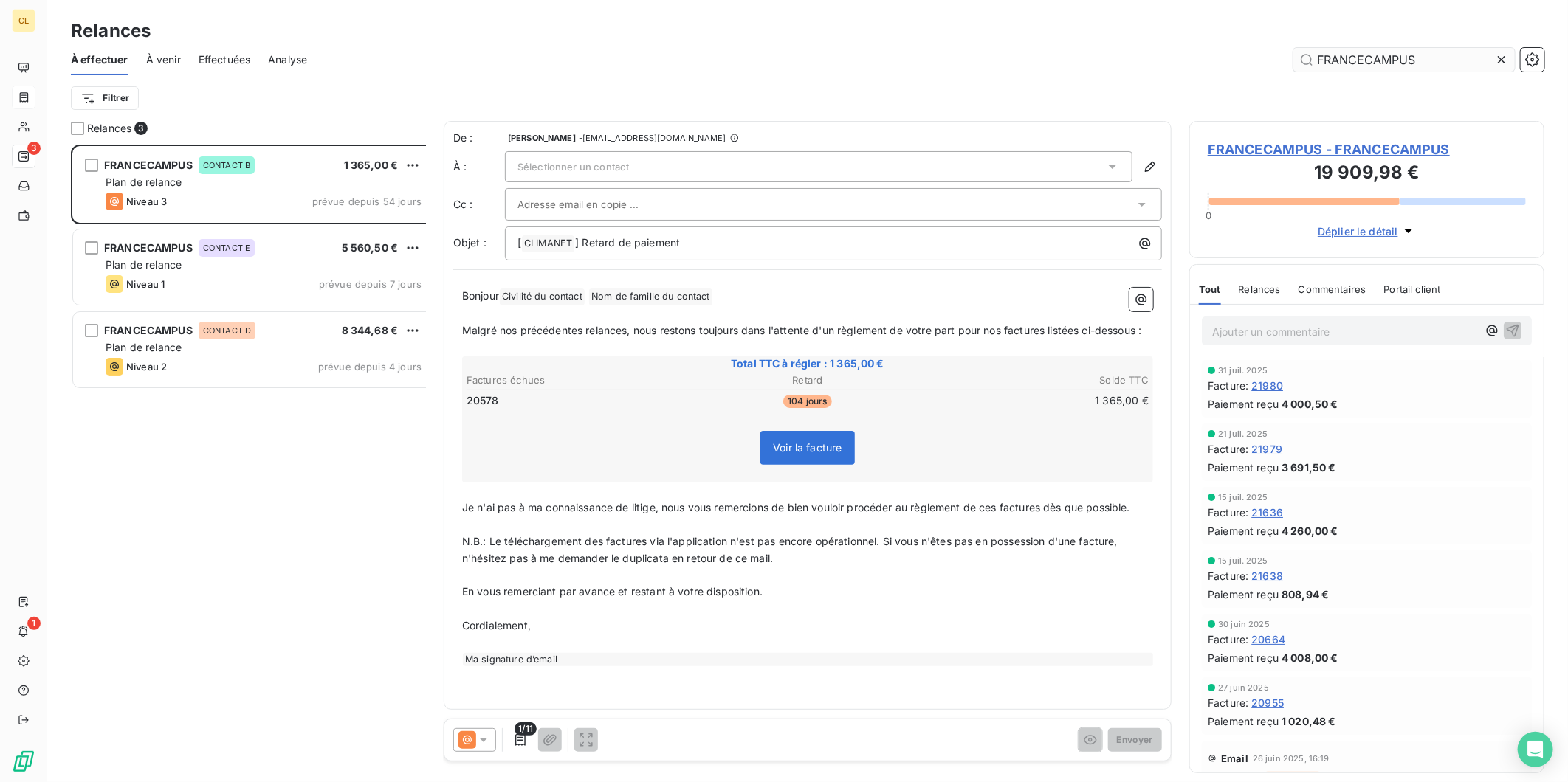
scroll to position [644, 352]
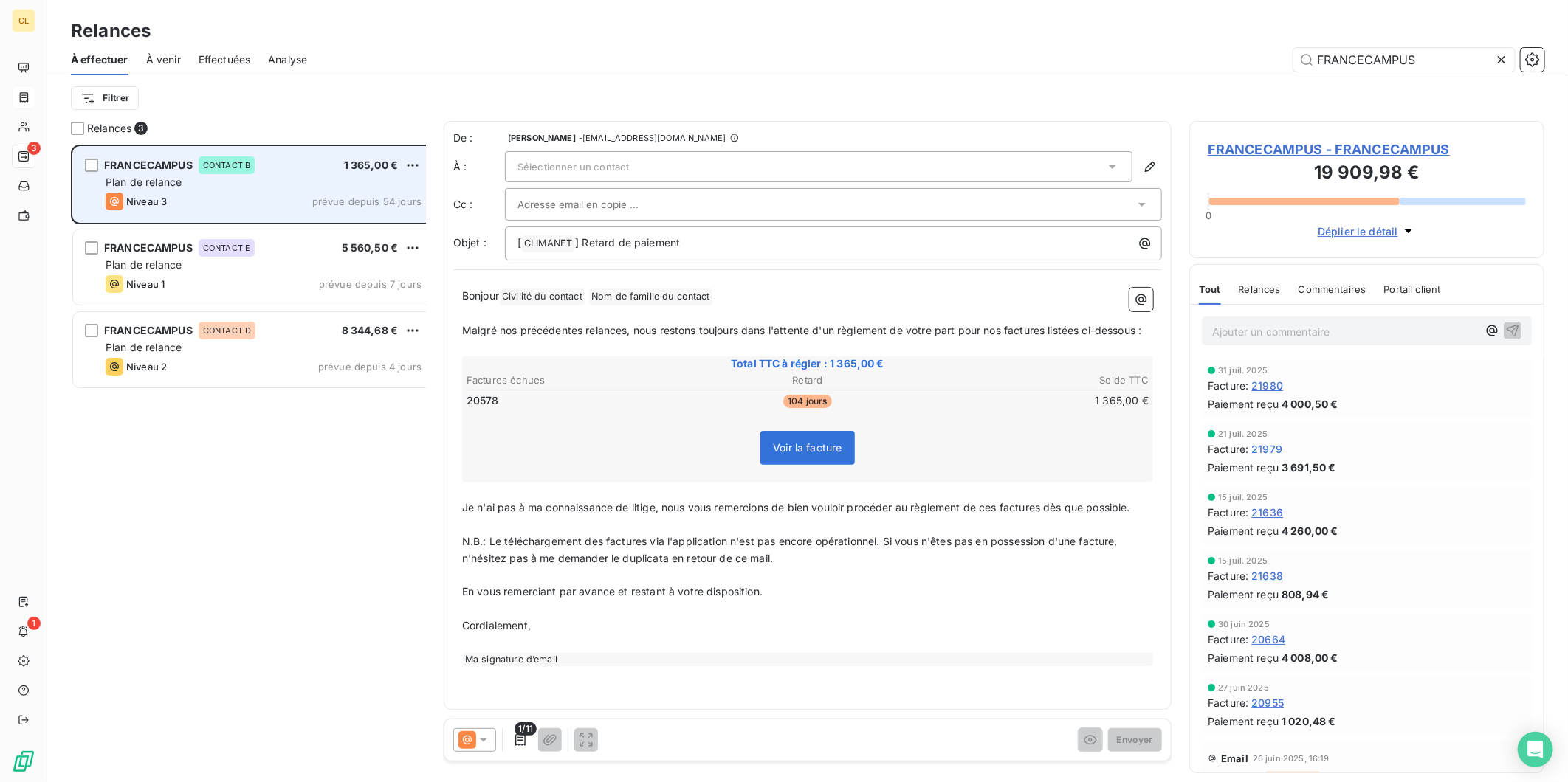
type input "FRANCECAMPUS"
click at [283, 175] on div "Plan de relance" at bounding box center [263, 182] width 316 height 15
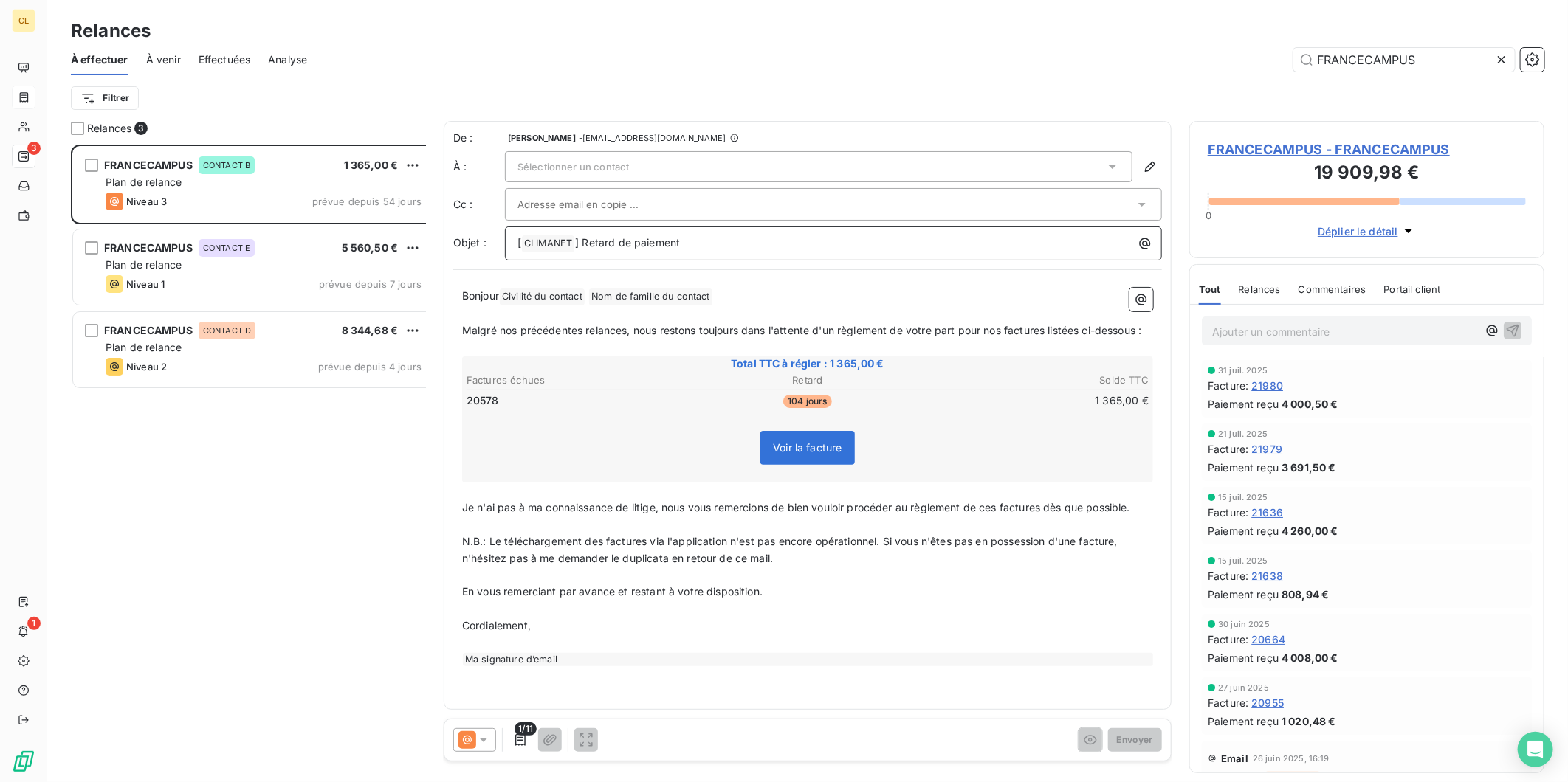
click at [671, 234] on p "[ CLIMANET ﻿ ] Retard de paiement" at bounding box center [838, 243] width 639 height 18
click at [520, 160] on span "Sélectionner un contact" at bounding box center [574, 166] width 112 height 12
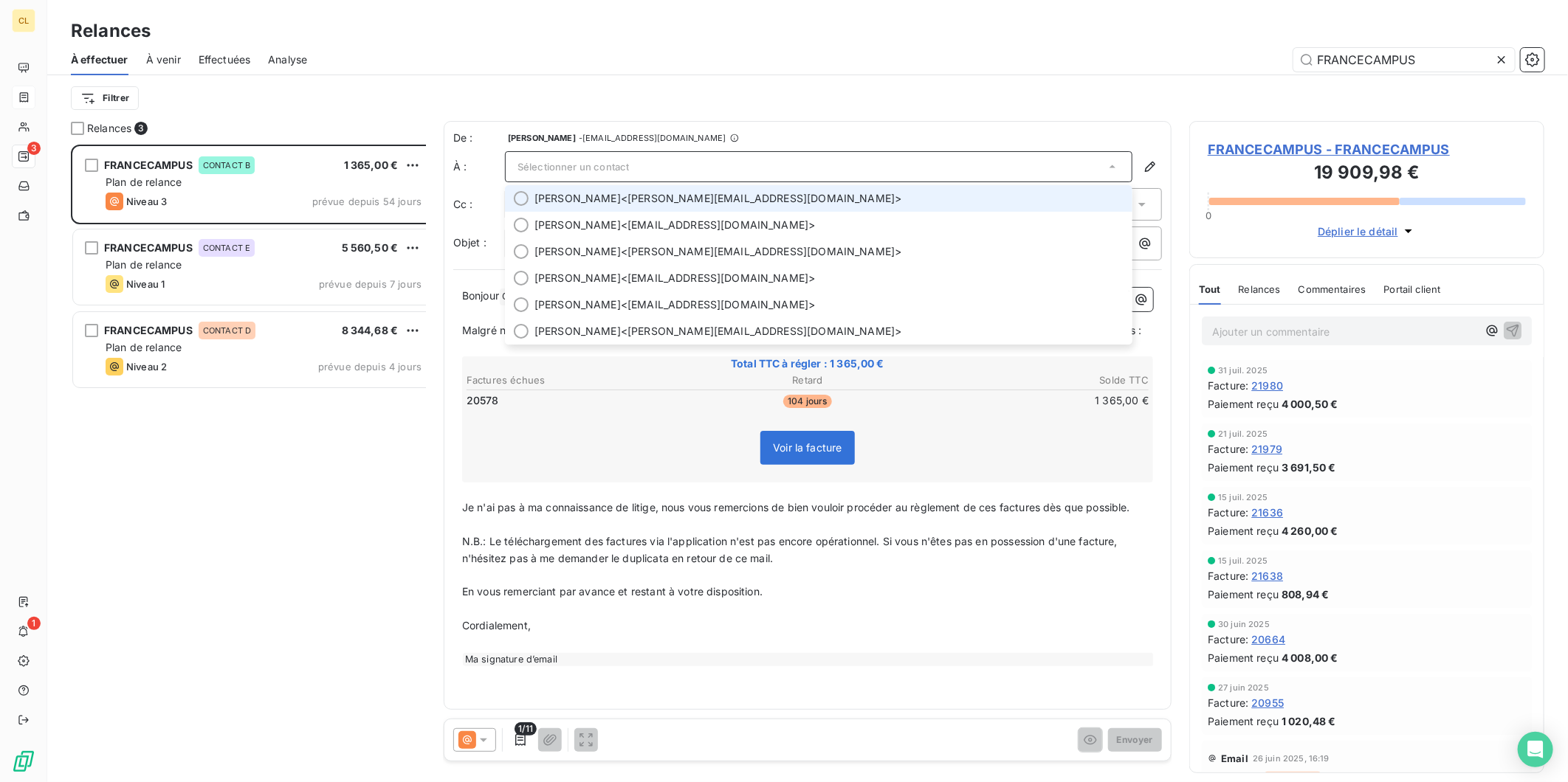
click at [321, 422] on div "FRANCECAMPUS CONTACT B 1 365,00 € Plan de relance Niveau 3 prévue depuis 54 jou…" at bounding box center [253, 473] width 364 height 657
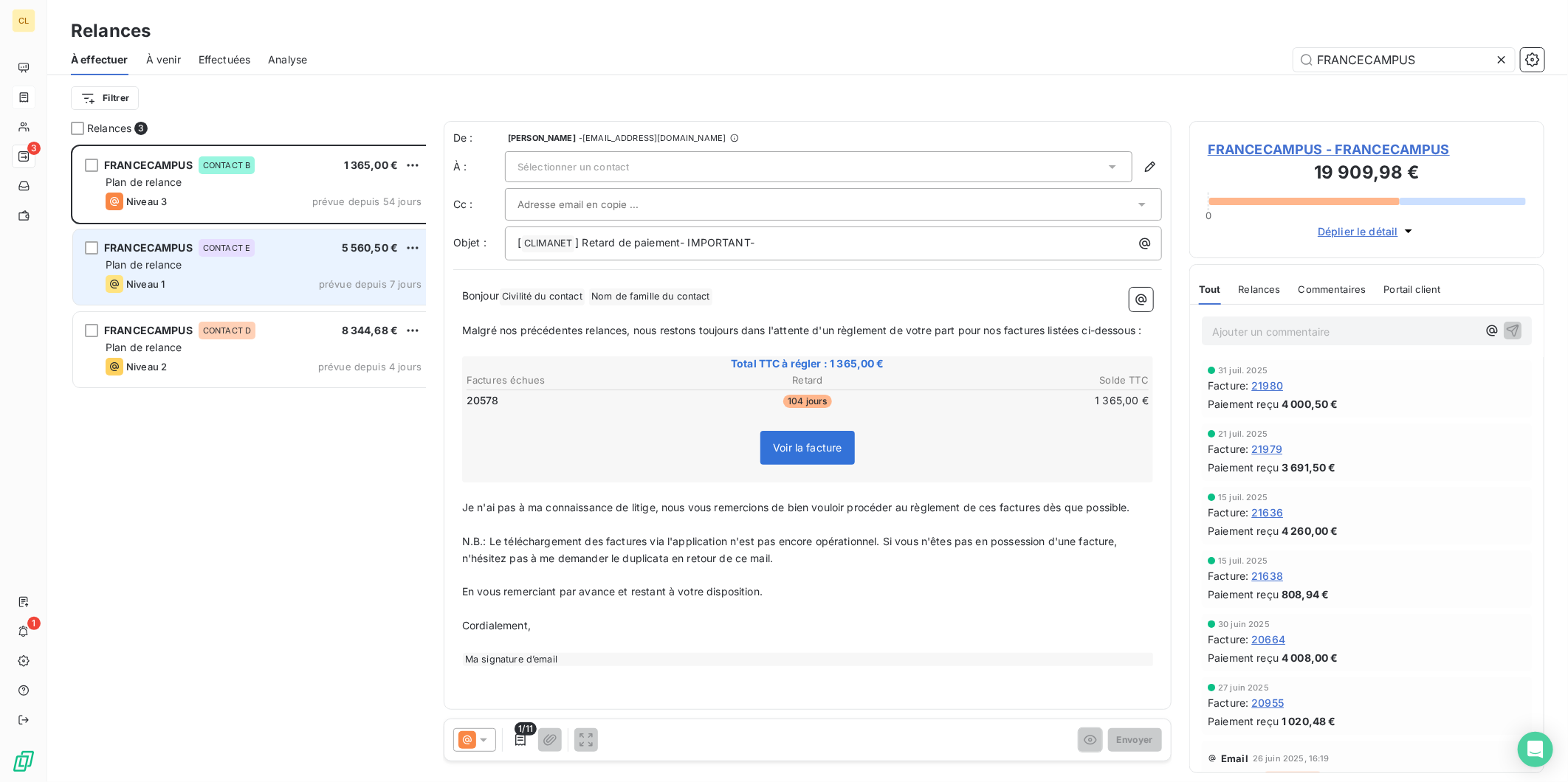
click at [215, 239] on div "CONTACT E" at bounding box center [226, 248] width 56 height 18
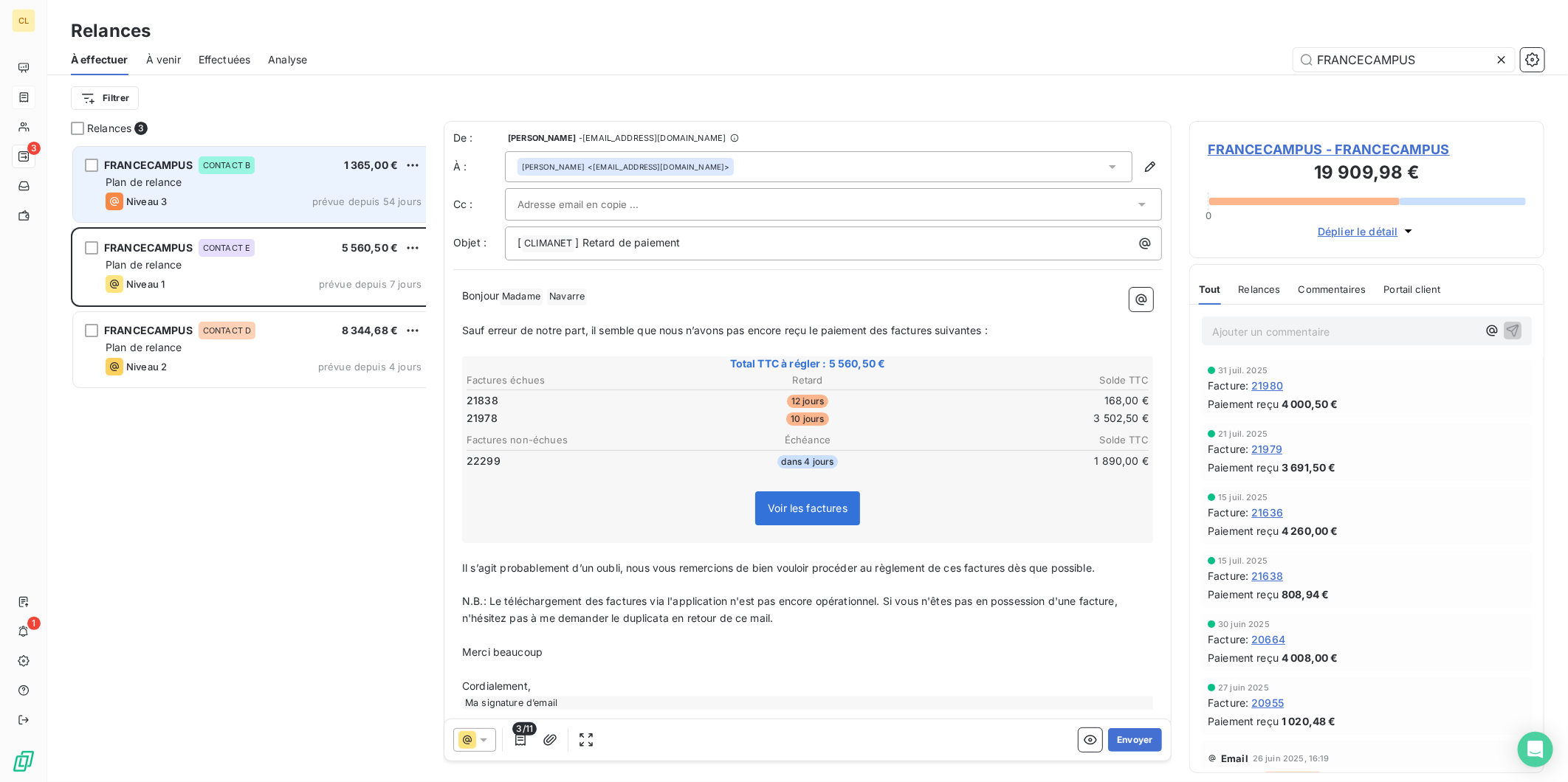
click at [219, 193] on div "Niveau 3 prévue depuis 54 jours" at bounding box center [263, 201] width 316 height 18
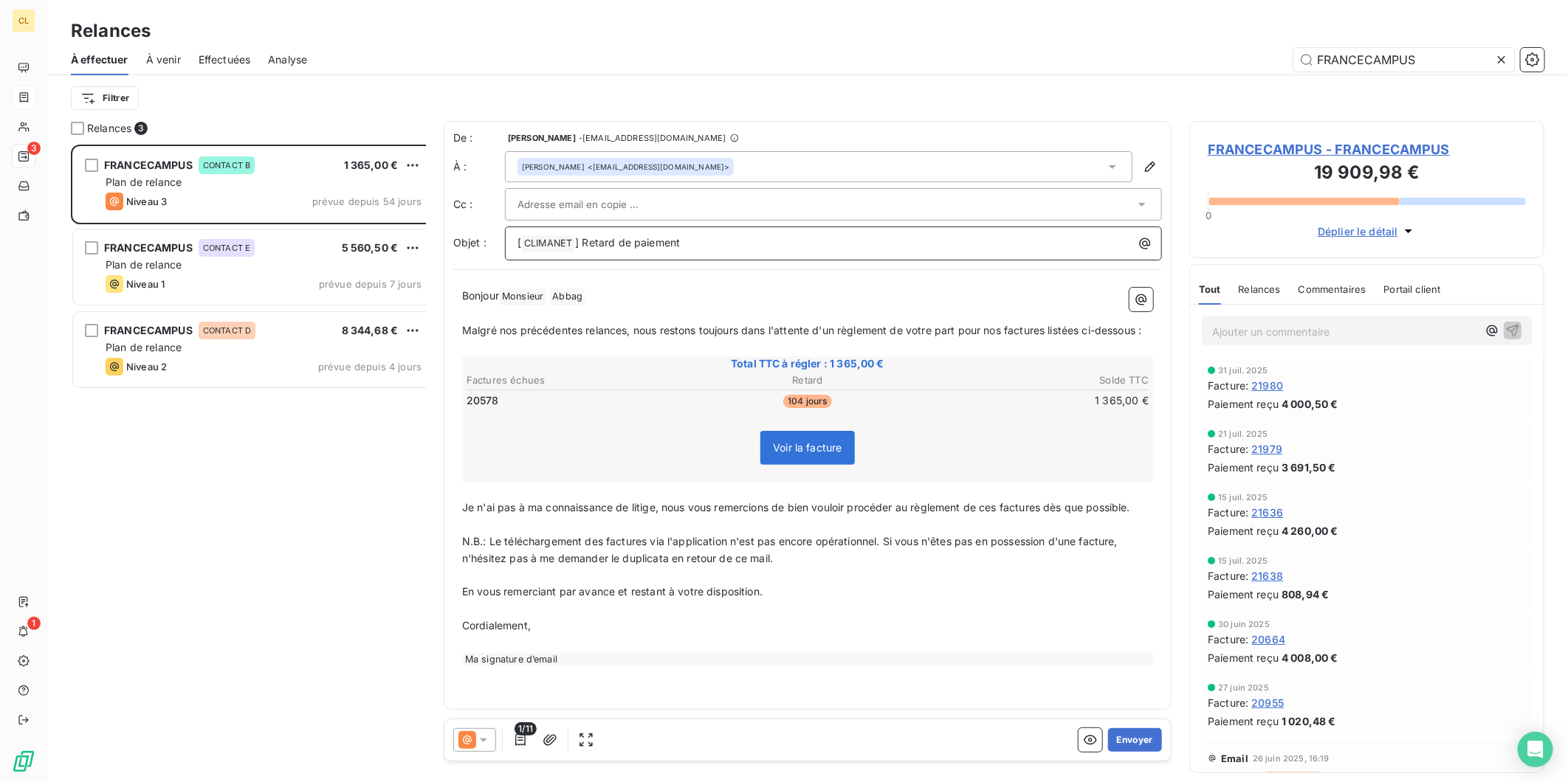
click at [637, 234] on p "[ CLIMANET ﻿ ] Retard de paiement" at bounding box center [838, 243] width 639 height 18
click at [1137, 729] on button "Envoyer" at bounding box center [1135, 740] width 54 height 24
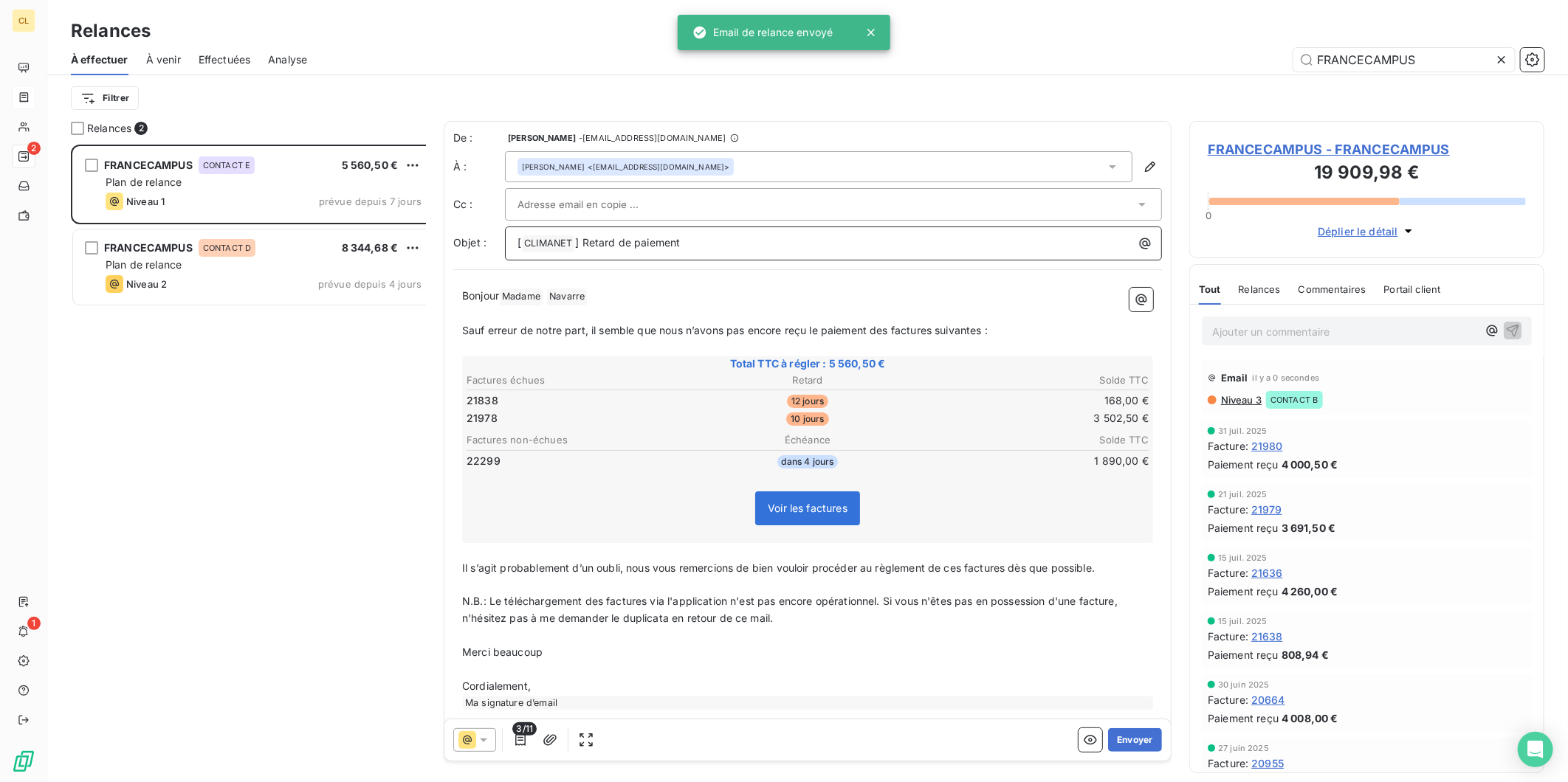
click at [639, 234] on p "[ CLIMANET ﻿ ] Retard de paiement" at bounding box center [838, 243] width 639 height 18
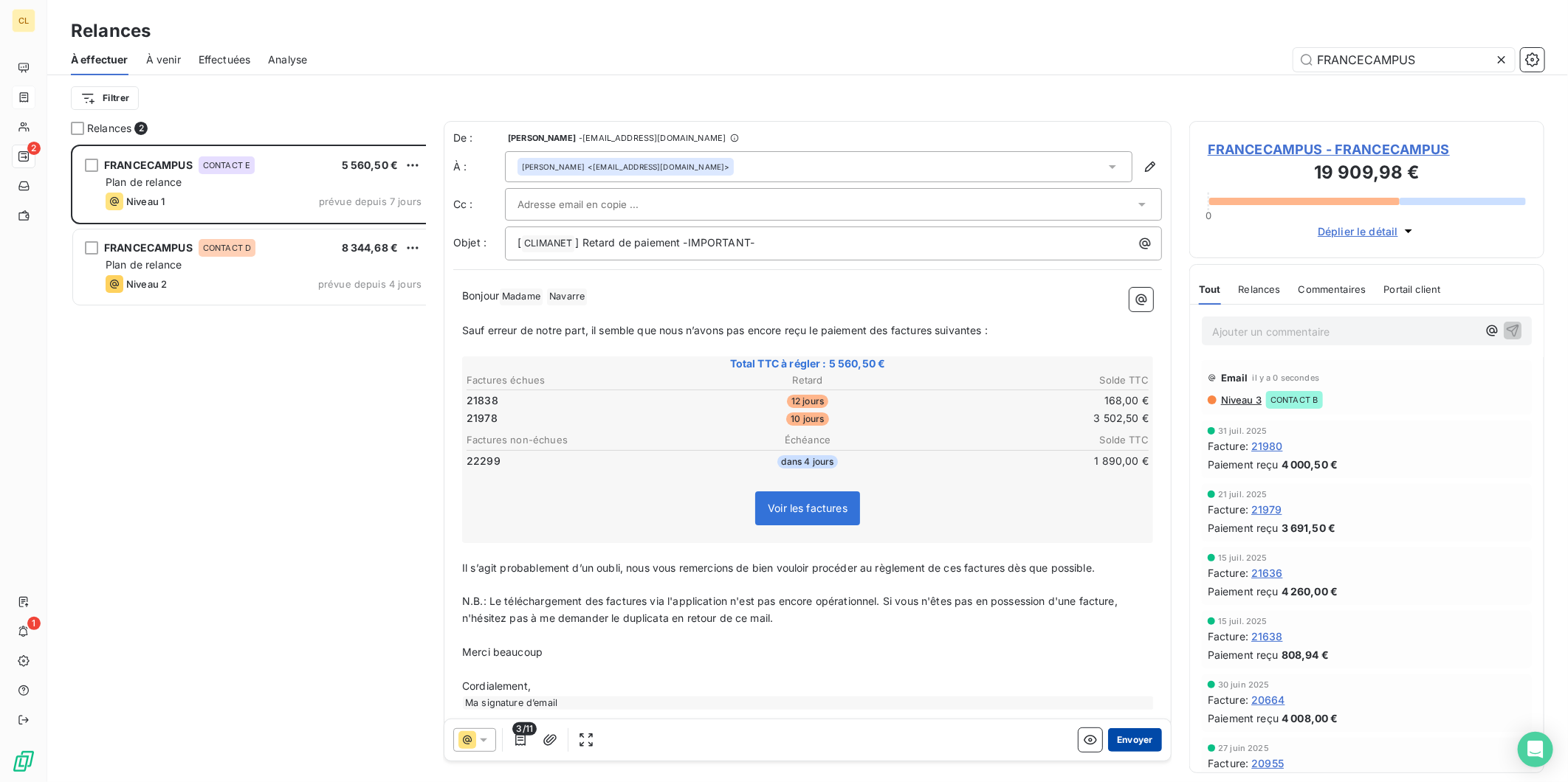
click at [1150, 729] on button "Envoyer" at bounding box center [1135, 740] width 54 height 24
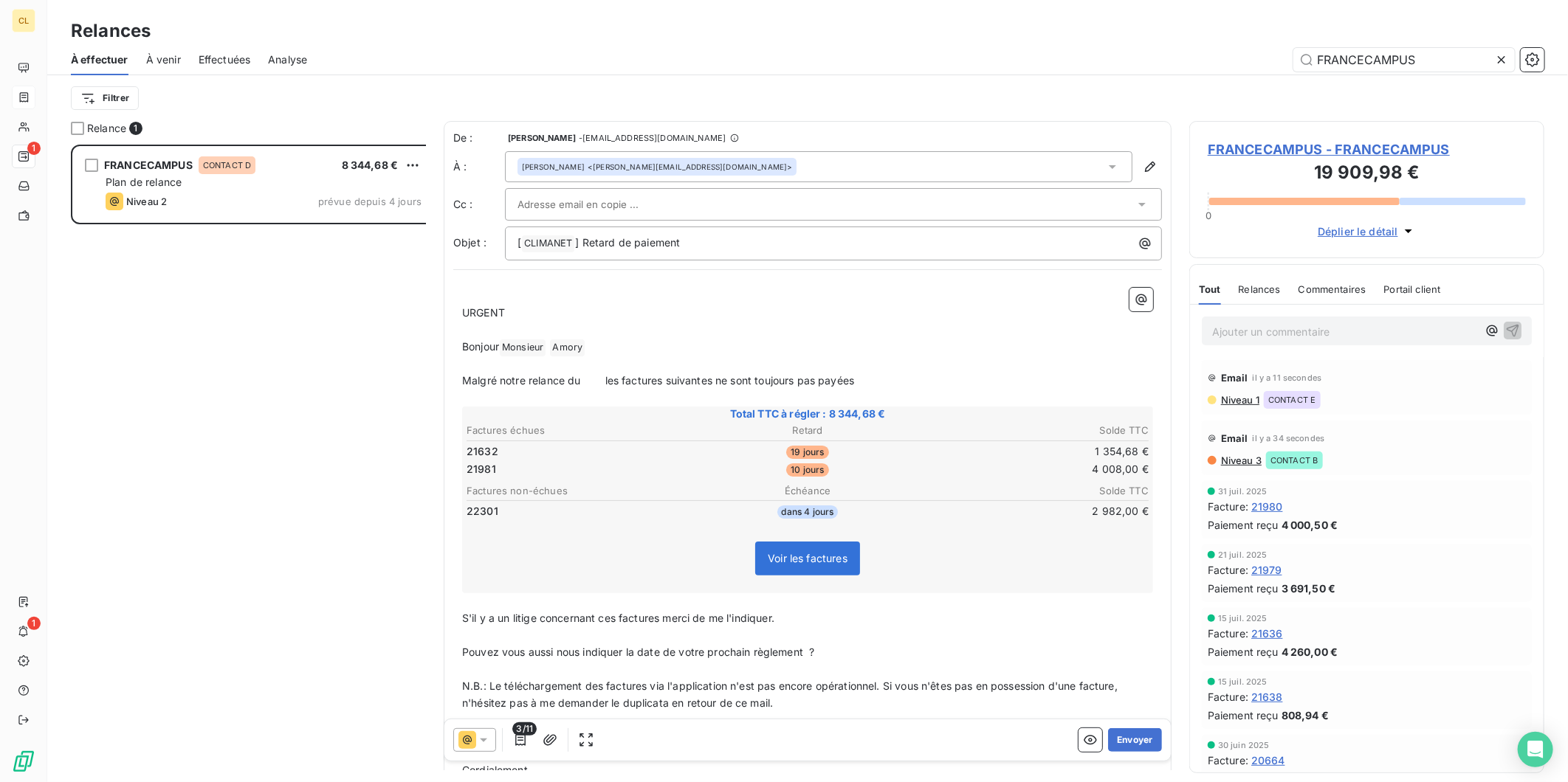
click at [1250, 283] on span "Relances" at bounding box center [1259, 289] width 42 height 12
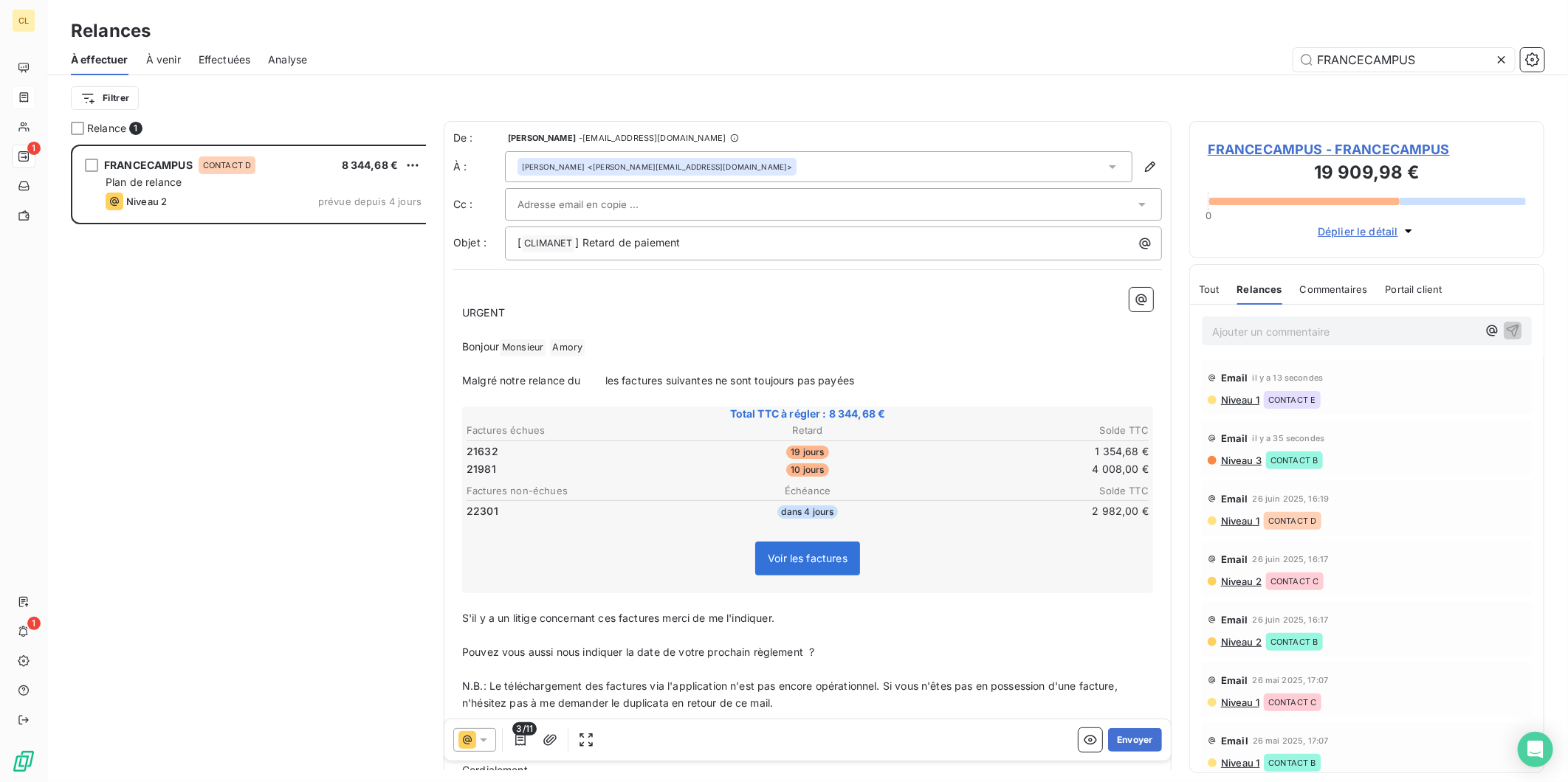
click at [1238, 515] on span "Niveau 1" at bounding box center [1240, 521] width 40 height 12
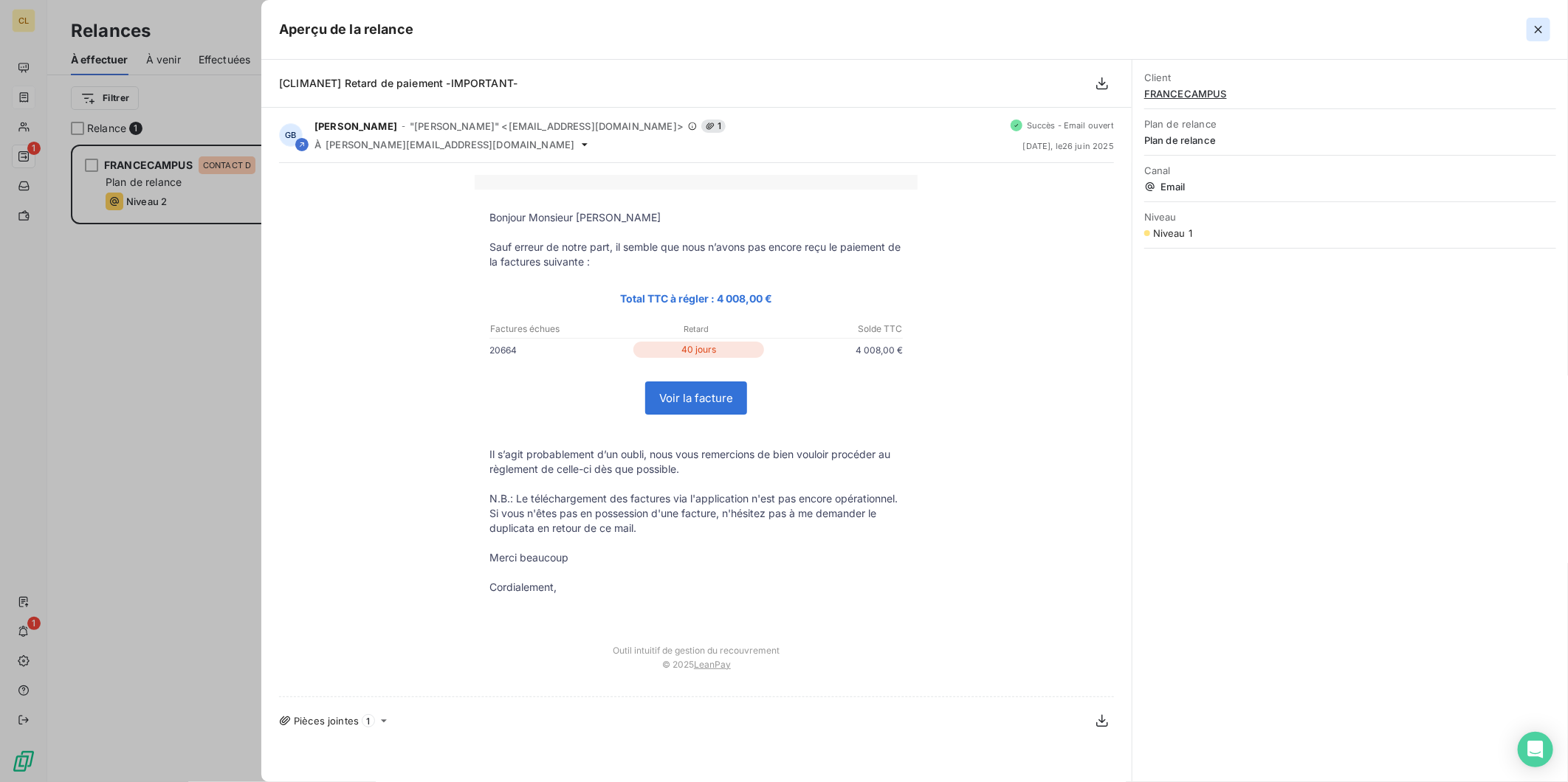
click at [1542, 30] on icon "button" at bounding box center [1538, 29] width 15 height 15
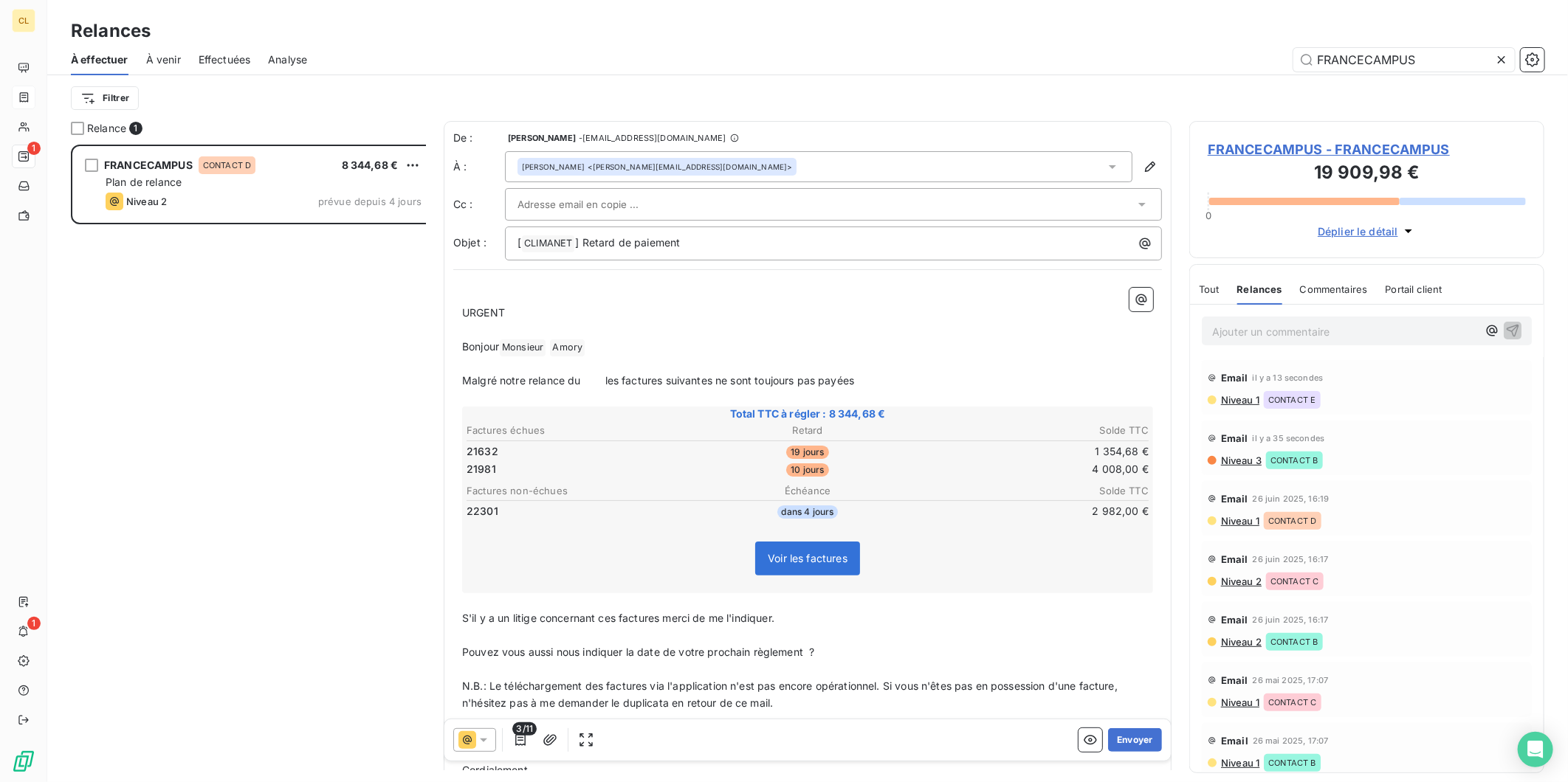
click at [480, 739] on icon at bounding box center [483, 740] width 7 height 4
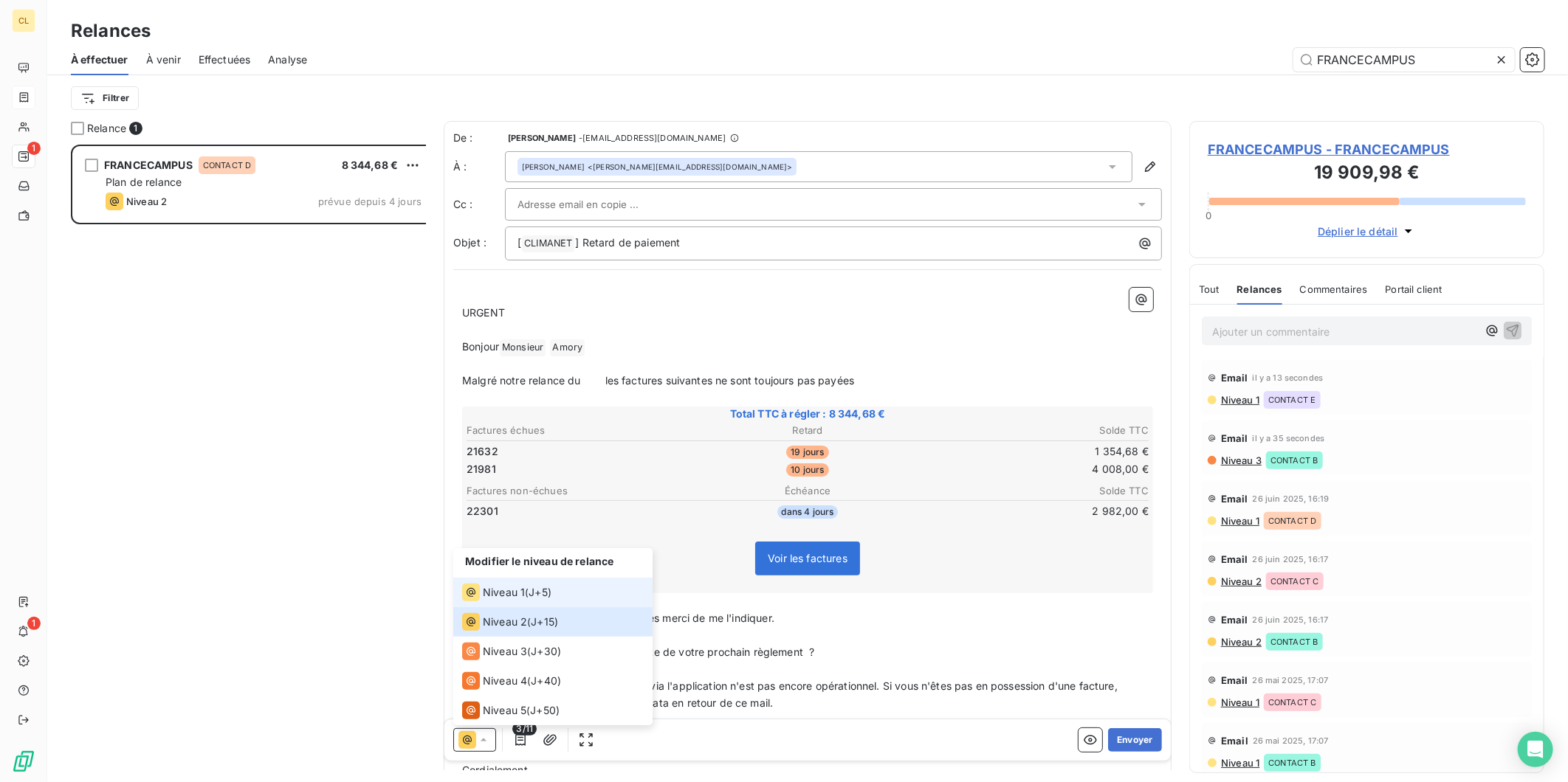
click at [493, 600] on span "Niveau 1" at bounding box center [503, 592] width 42 height 15
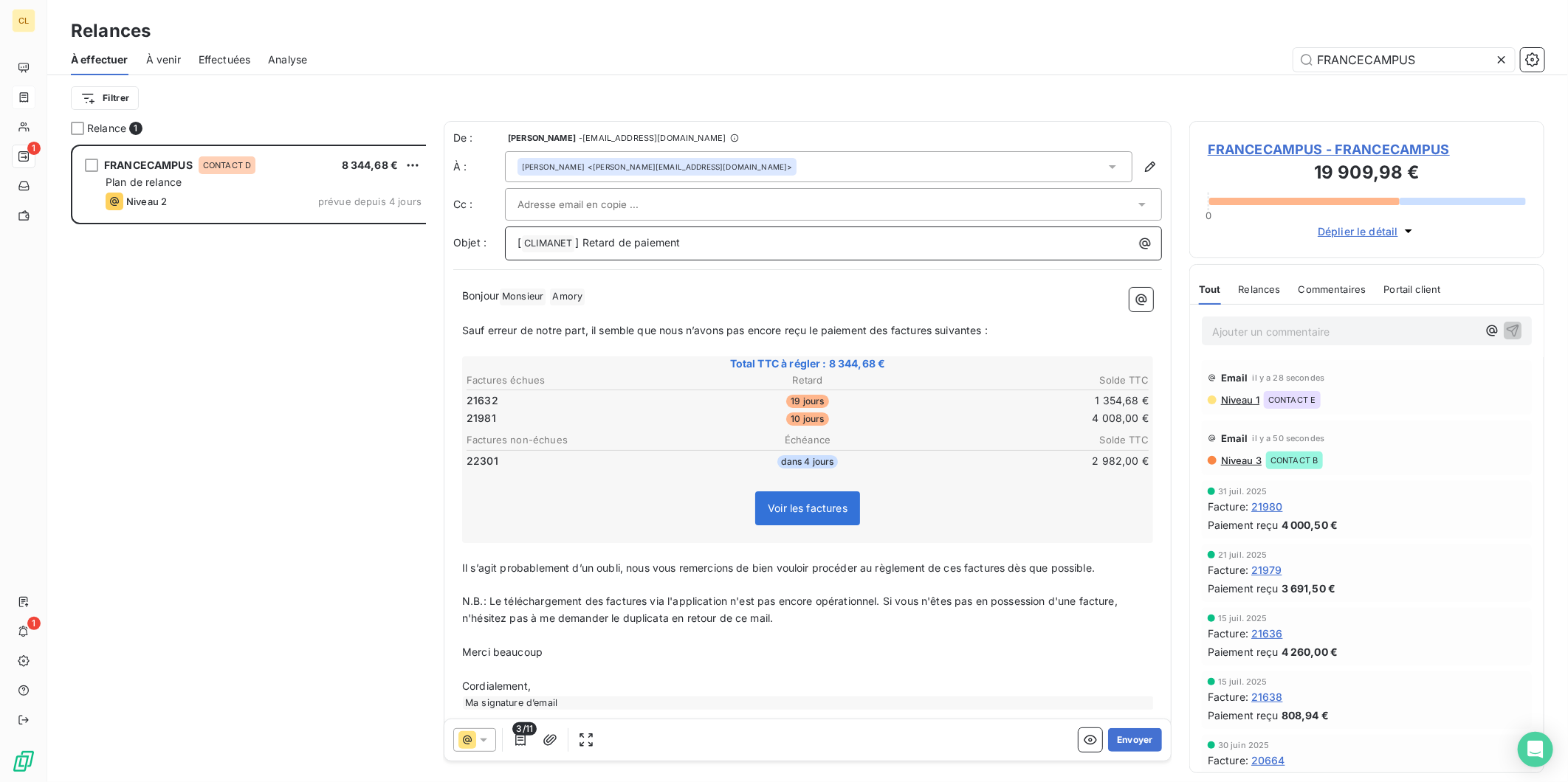
click at [645, 234] on p "[ CLIMANET ﻿ ] Retard de paiement" at bounding box center [838, 243] width 639 height 18
click at [1141, 729] on button "Envoyer" at bounding box center [1135, 740] width 54 height 24
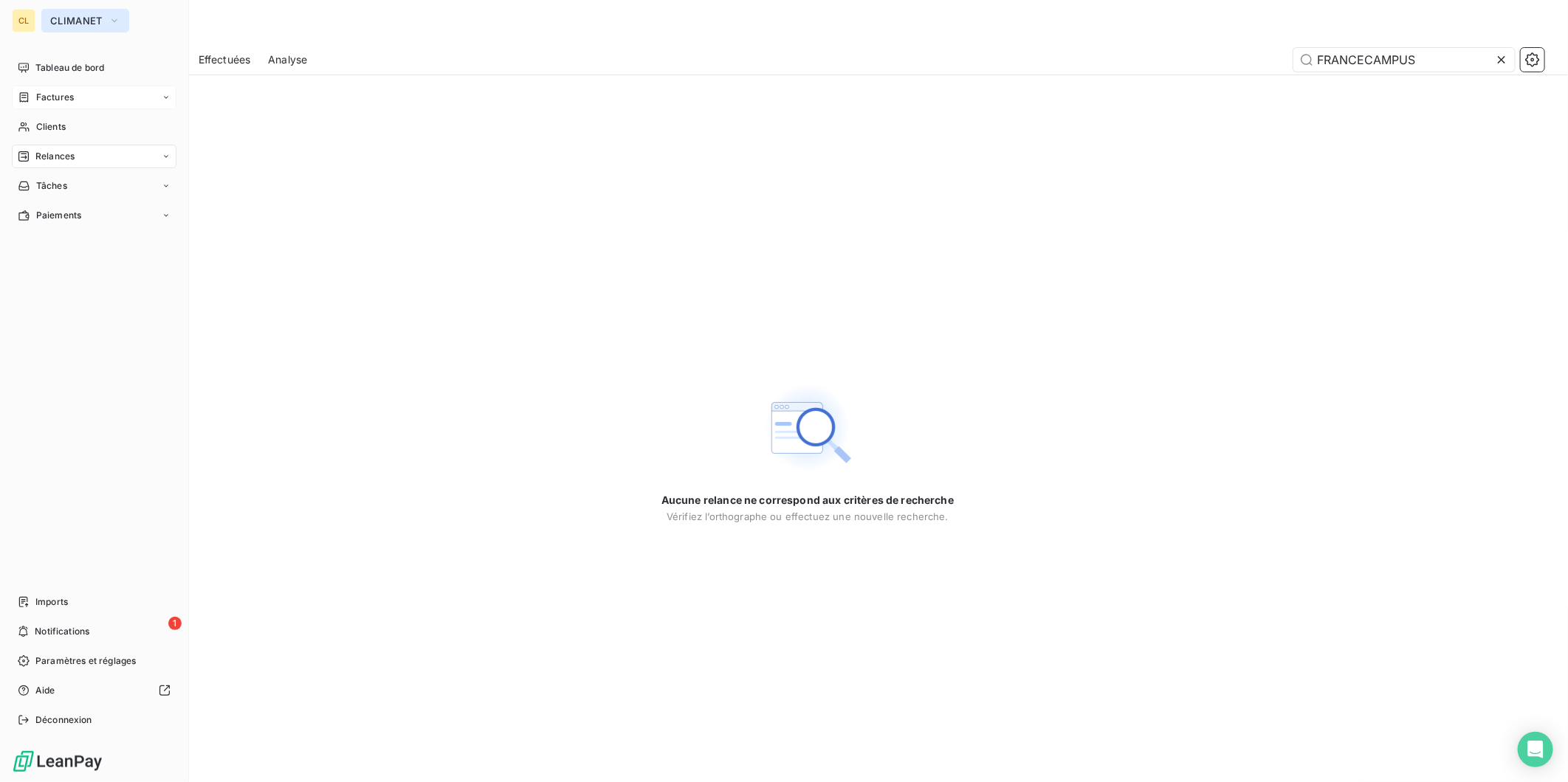
click at [91, 22] on button "CLIMANET" at bounding box center [86, 20] width 88 height 24
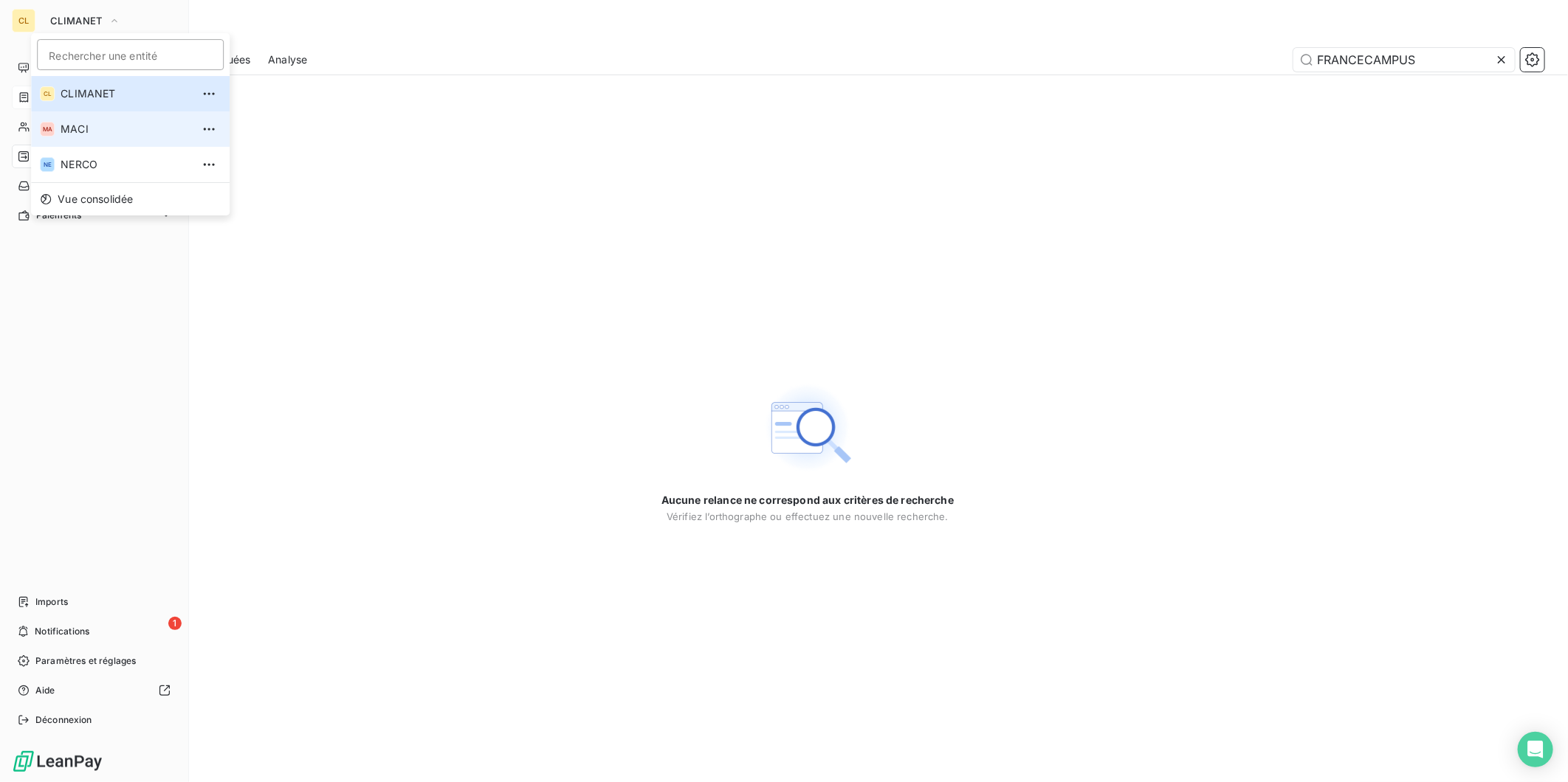
click at [61, 122] on span "MACI" at bounding box center [126, 129] width 131 height 15
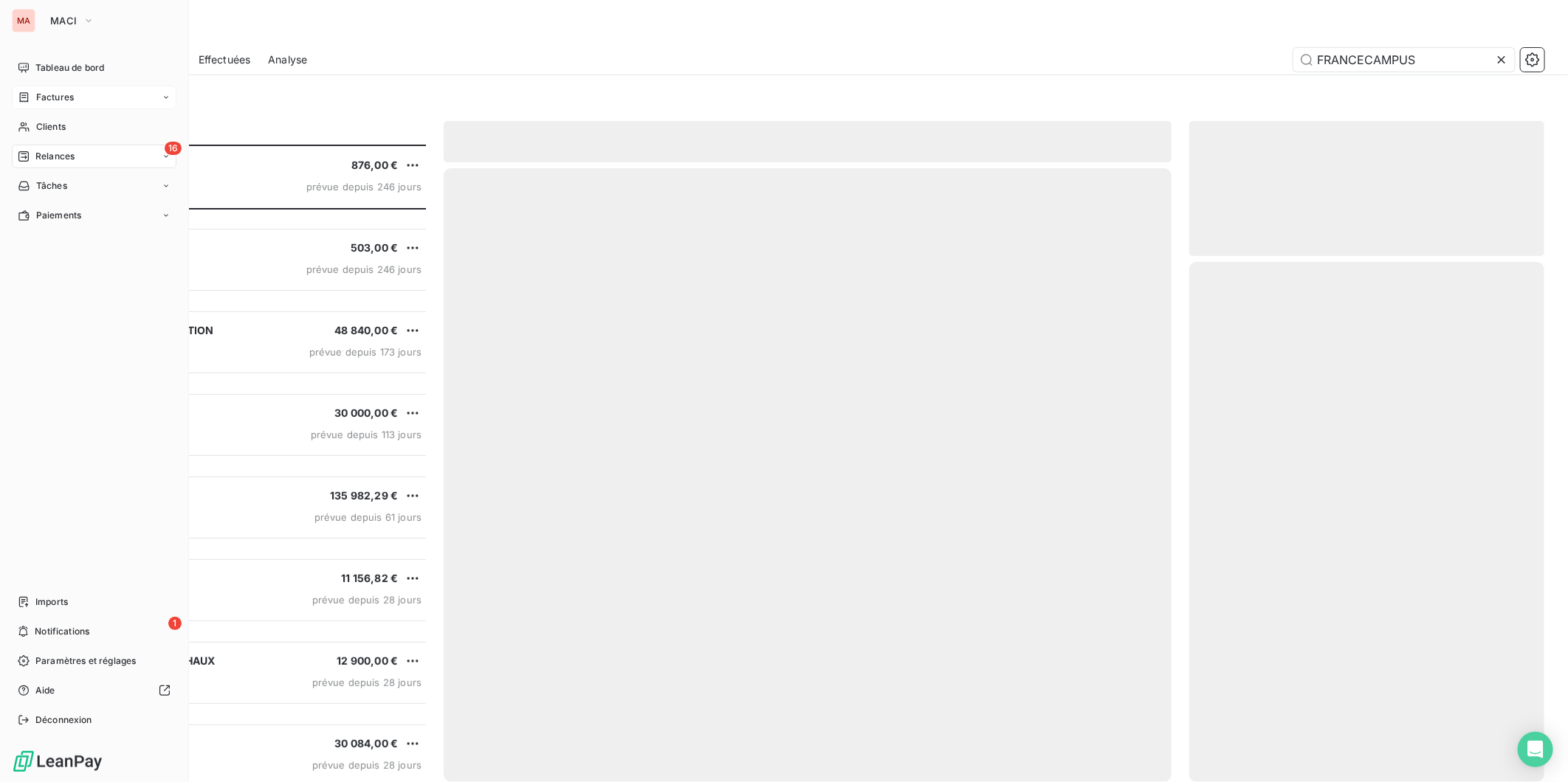
scroll to position [644, 352]
